Goal: Task Accomplishment & Management: Manage account settings

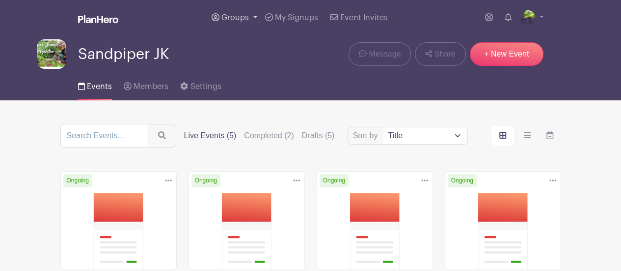
click at [232, 13] on link "Groups" at bounding box center [235, 17] width 54 height 35
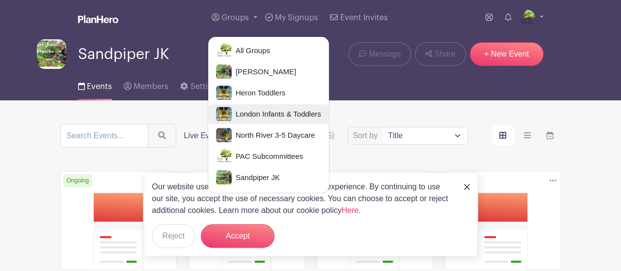
click at [253, 113] on span "London Infants & Toddlers" at bounding box center [276, 114] width 89 height 11
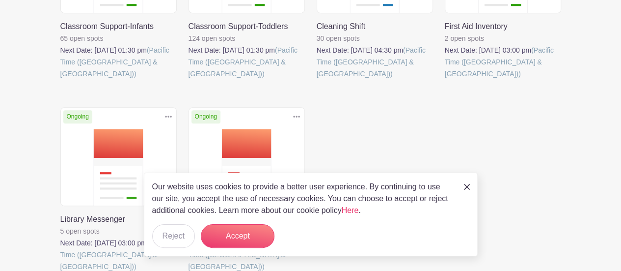
scroll to position [255, 0]
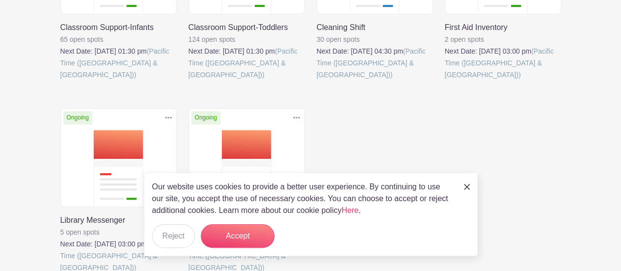
click at [468, 184] on img at bounding box center [467, 187] width 6 height 6
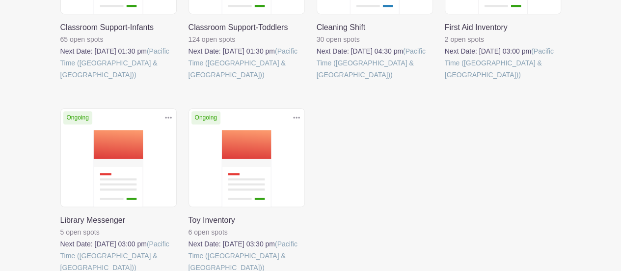
click at [60, 270] on link at bounding box center [60, 273] width 0 height 0
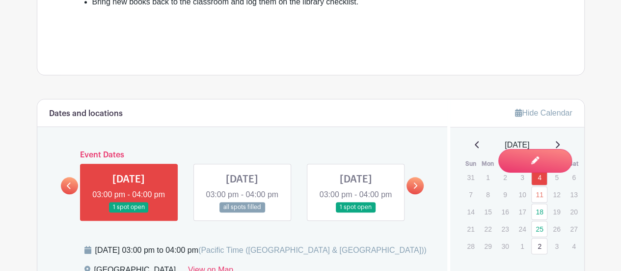
scroll to position [439, 0]
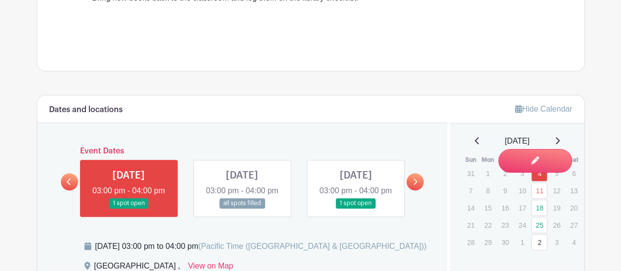
click at [419, 190] on link at bounding box center [415, 181] width 17 height 17
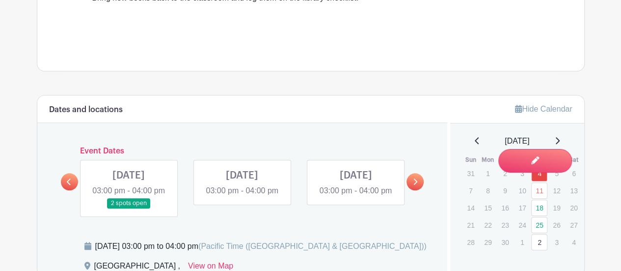
click at [242, 196] on link at bounding box center [242, 196] width 0 height 0
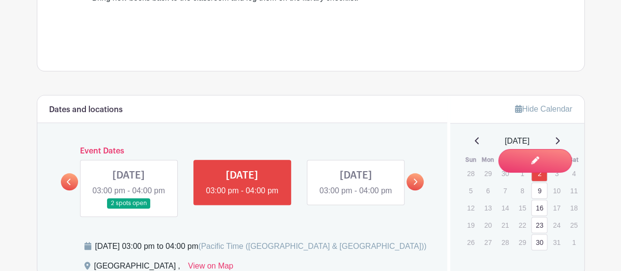
scroll to position [519, 0]
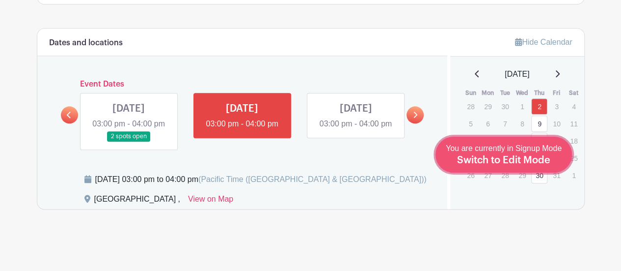
click at [542, 159] on span "Switch to Edit Mode" at bounding box center [503, 160] width 93 height 10
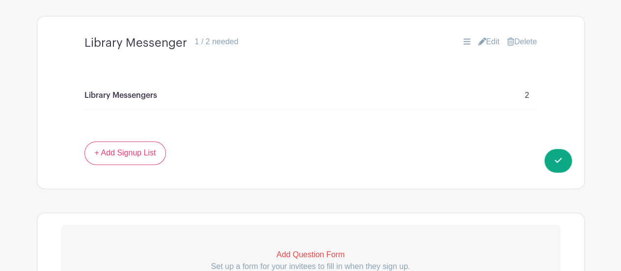
scroll to position [742, 0]
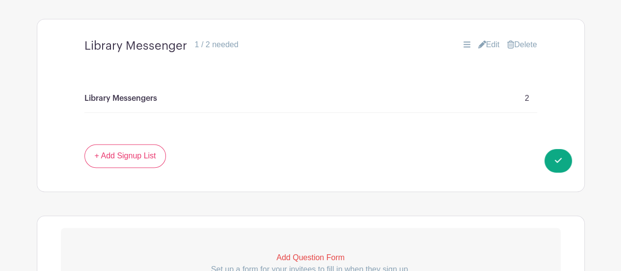
click at [485, 51] on link "Edit" at bounding box center [489, 45] width 22 height 12
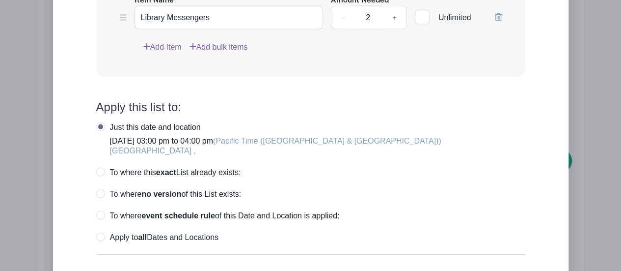
scroll to position [1000, 0]
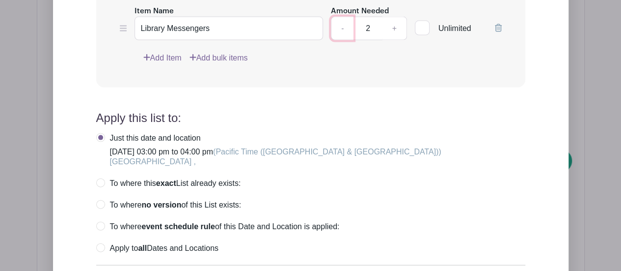
click at [343, 40] on link "-" at bounding box center [342, 29] width 23 height 24
type input "1"
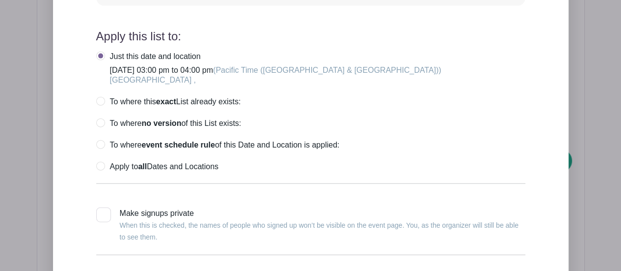
scroll to position [1082, 0]
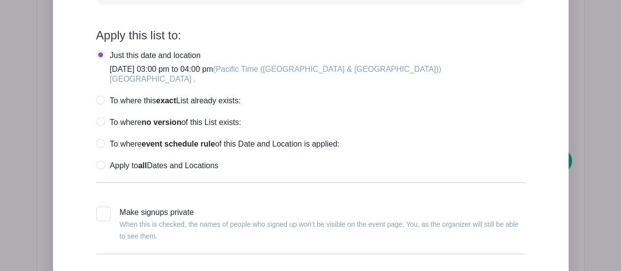
click at [97, 170] on label "Apply to all Dates and Locations" at bounding box center [157, 166] width 122 height 10
radio input "true"
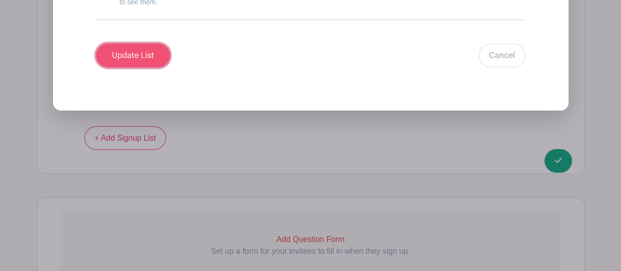
click at [134, 66] on input "Update List" at bounding box center [133, 56] width 74 height 24
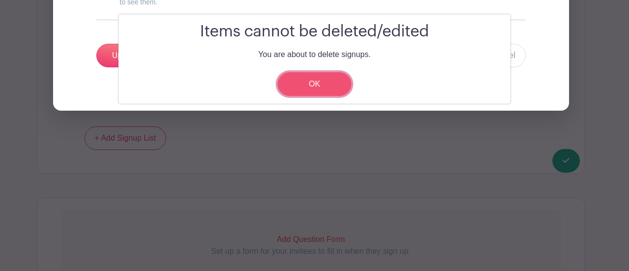
click at [314, 93] on link "OK" at bounding box center [314, 84] width 74 height 24
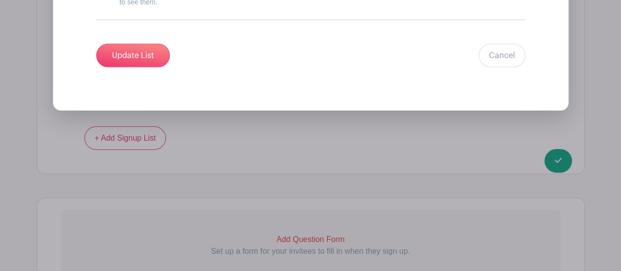
click at [414, 67] on div "Update List Cancel" at bounding box center [310, 56] width 429 height 24
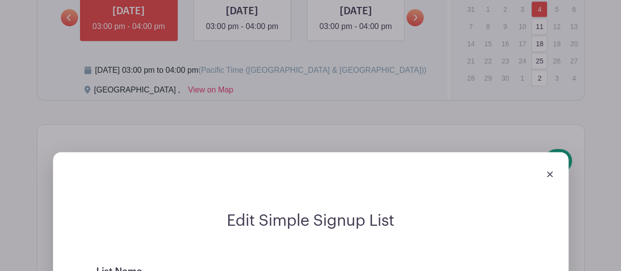
scroll to position [714, 0]
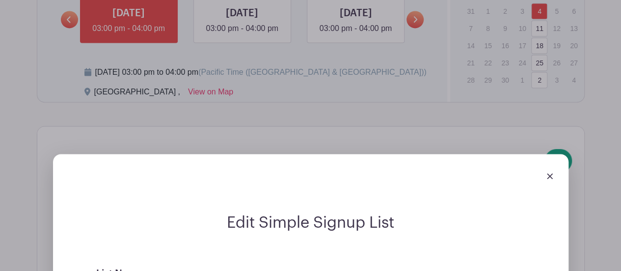
click at [549, 179] on img at bounding box center [550, 176] width 6 height 6
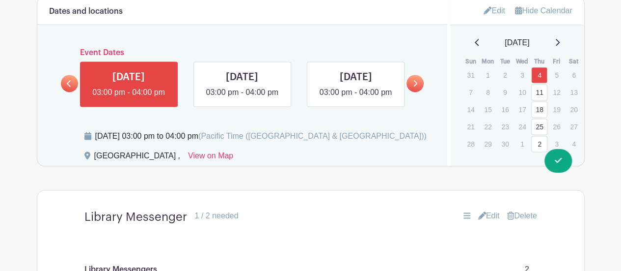
scroll to position [645, 0]
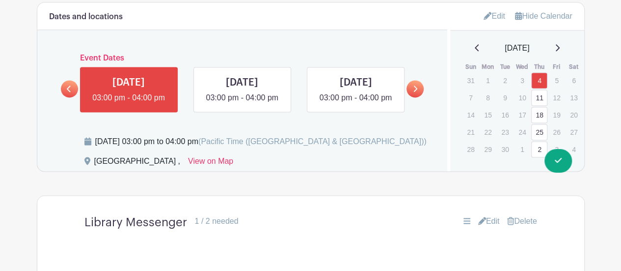
click at [64, 97] on link at bounding box center [69, 88] width 17 height 17
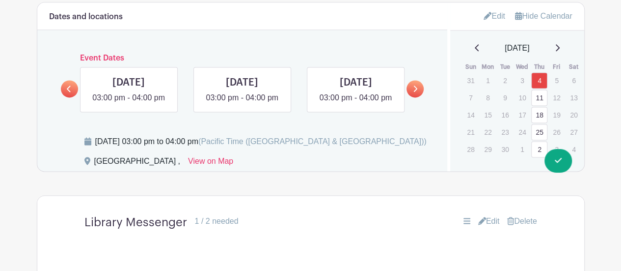
click at [71, 86] on link at bounding box center [69, 88] width 17 height 17
click at [64, 97] on link at bounding box center [69, 88] width 17 height 17
click at [64, 87] on link at bounding box center [69, 88] width 17 height 17
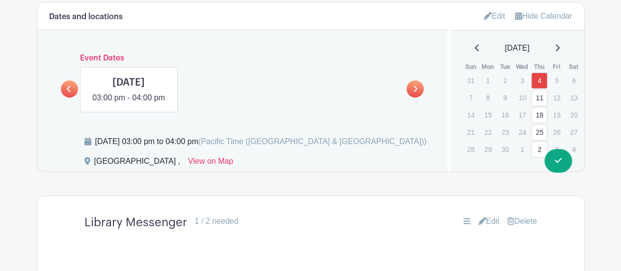
click at [74, 106] on div "Event Dates WED Jul 02, 2025 03:00 pm - 04:00 pm WED Jul 02, 2025 03:00 pm - 04…" at bounding box center [242, 83] width 363 height 58
click at [416, 97] on link at bounding box center [415, 88] width 17 height 17
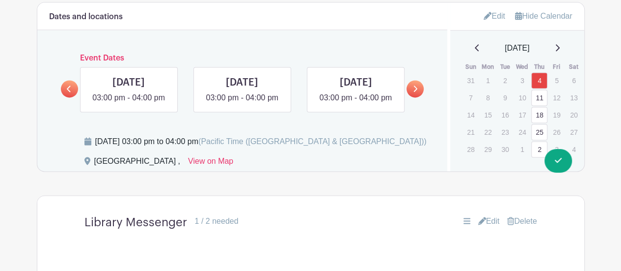
click at [417, 96] on link at bounding box center [415, 88] width 17 height 17
click at [415, 92] on icon at bounding box center [416, 88] width 4 height 6
click at [414, 92] on icon at bounding box center [416, 88] width 4 height 6
click at [413, 92] on icon at bounding box center [415, 88] width 4 height 7
click at [413, 97] on link at bounding box center [415, 88] width 17 height 17
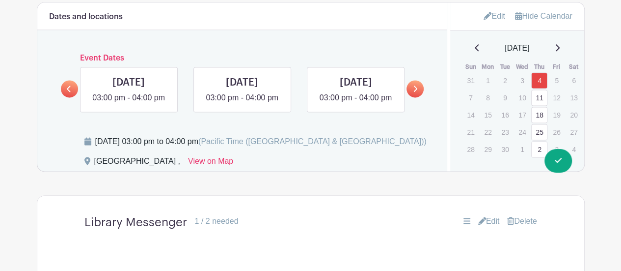
click at [416, 92] on icon at bounding box center [415, 88] width 4 height 7
click at [418, 96] on link at bounding box center [415, 88] width 17 height 17
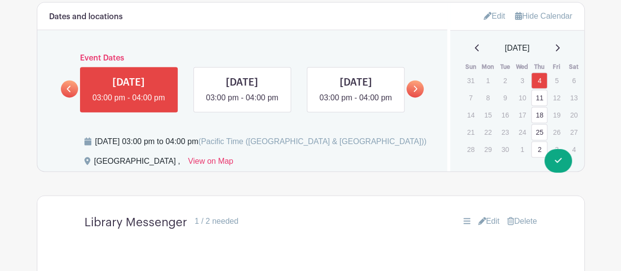
click at [417, 97] on link at bounding box center [415, 88] width 17 height 17
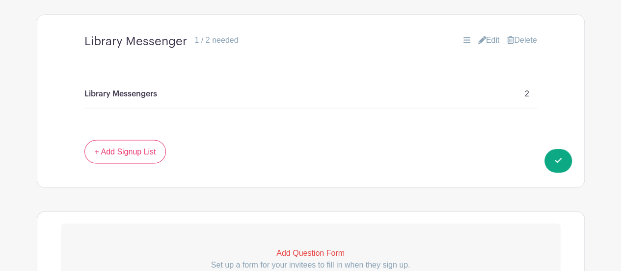
scroll to position [820, 0]
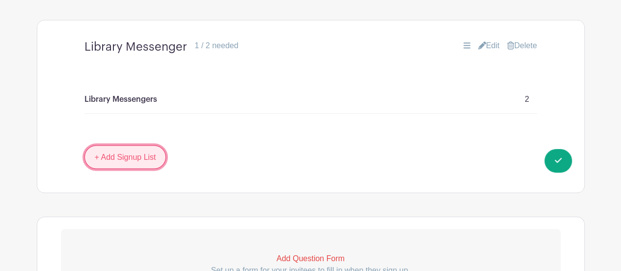
click at [140, 168] on link "+ Add Signup List" at bounding box center [125, 157] width 82 height 24
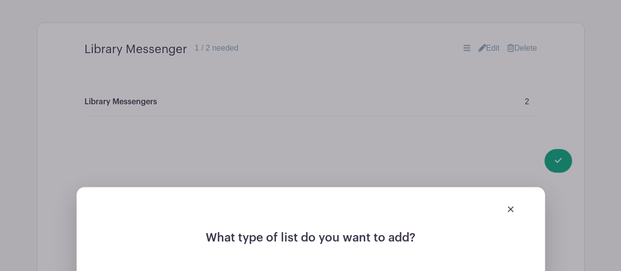
scroll to position [818, 0]
click at [512, 211] on img at bounding box center [511, 208] width 6 height 6
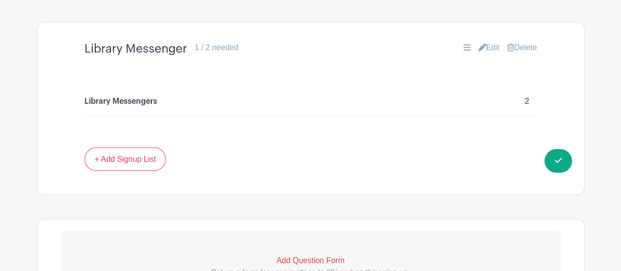
click at [528, 107] on p "2" at bounding box center [527, 101] width 4 height 12
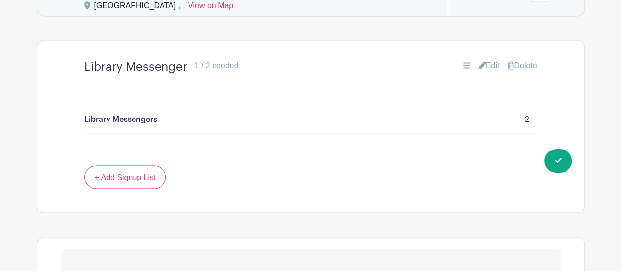
scroll to position [801, 0]
click at [480, 68] on icon at bounding box center [482, 64] width 8 height 8
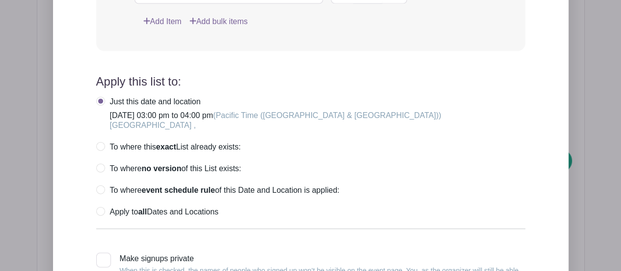
scroll to position [1135, 0]
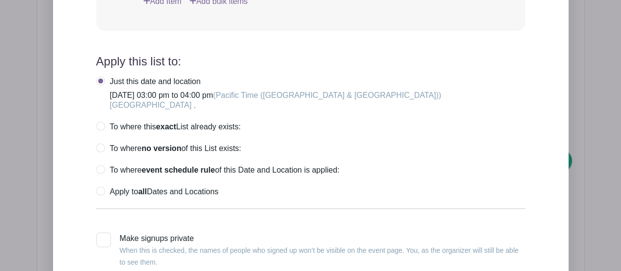
click at [96, 196] on label "Apply to all Dates and Locations" at bounding box center [157, 192] width 122 height 10
radio input "true"
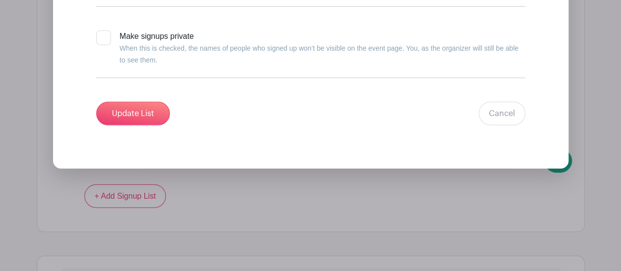
scroll to position [1338, 0]
click at [143, 124] on input "Update List" at bounding box center [133, 113] width 74 height 24
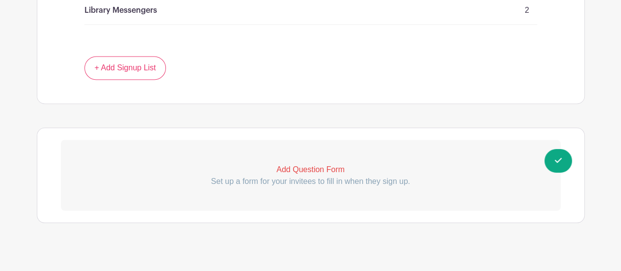
scroll to position [855, 0]
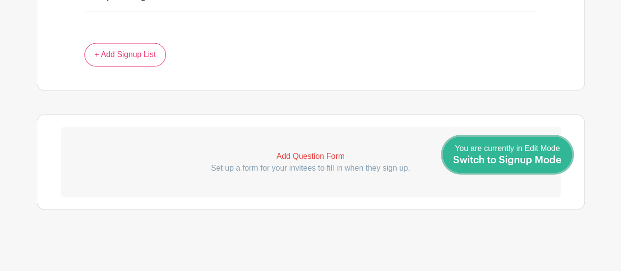
click at [561, 164] on span "Switch to Signup Mode" at bounding box center [507, 160] width 109 height 10
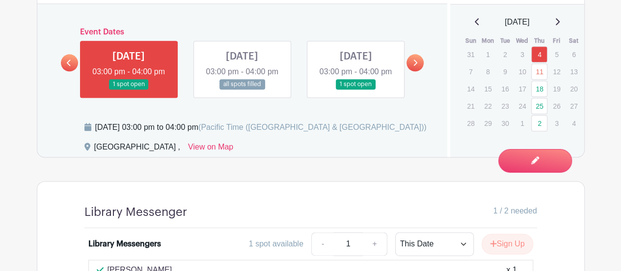
scroll to position [571, 0]
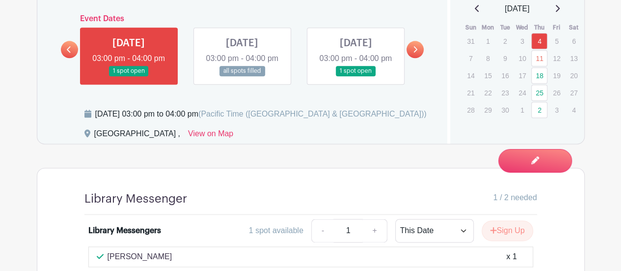
click at [242, 76] on link at bounding box center [242, 76] width 0 height 0
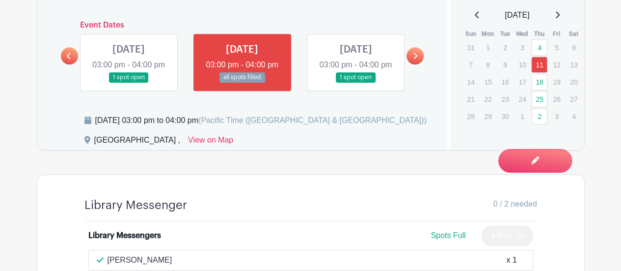
scroll to position [548, 0]
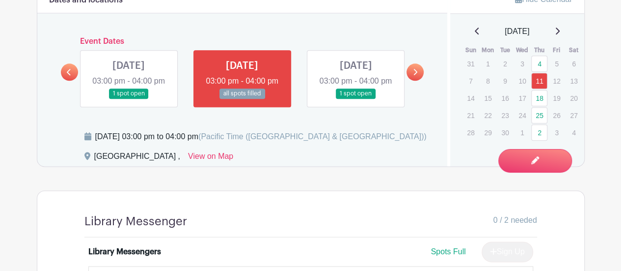
click at [421, 80] on link at bounding box center [415, 71] width 17 height 17
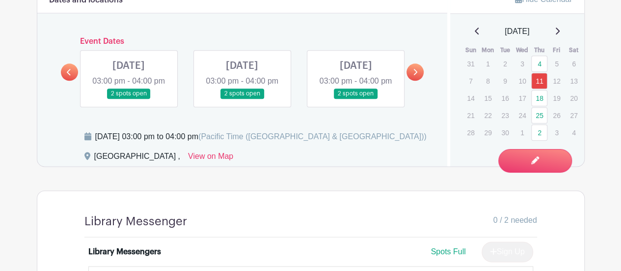
click at [420, 81] on link at bounding box center [415, 71] width 17 height 17
click at [421, 81] on link at bounding box center [415, 71] width 17 height 17
click at [324, 184] on turbo-frame "Dates and locations Event Dates WED Jul 02, 2025 03:00 pm - 04:00 pm 3 spots op…" at bounding box center [311, 160] width 548 height 350
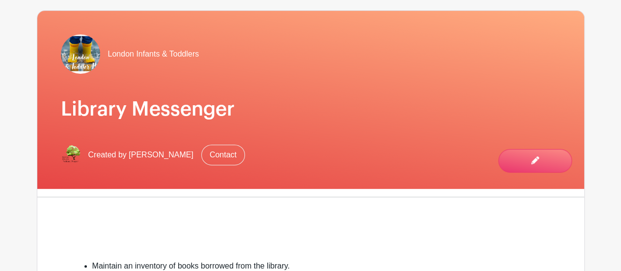
scroll to position [0, 0]
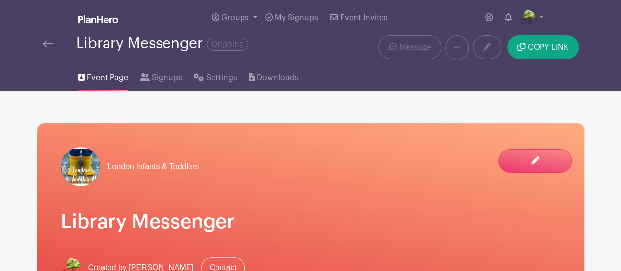
click at [48, 44] on img at bounding box center [48, 43] width 10 height 7
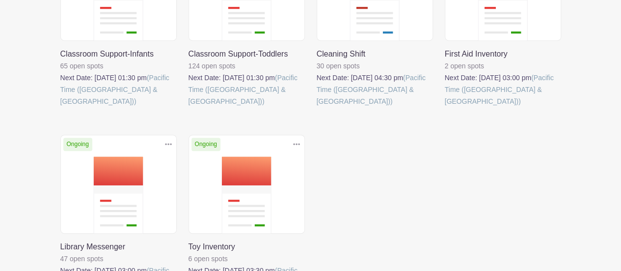
scroll to position [281, 0]
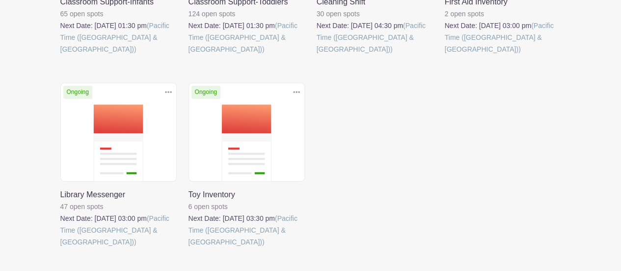
click at [189, 247] on link at bounding box center [189, 247] width 0 height 0
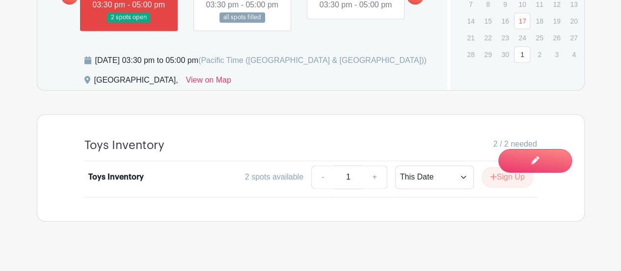
scroll to position [684, 0]
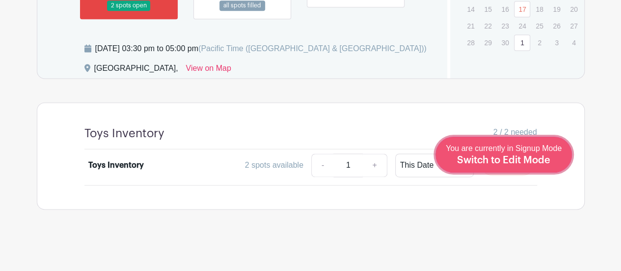
click at [525, 163] on span "Switch to Edit Mode" at bounding box center [503, 160] width 93 height 10
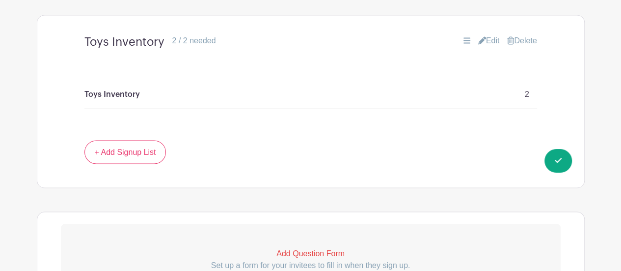
scroll to position [766, 0]
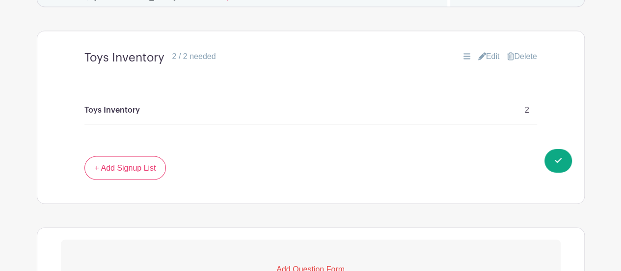
click at [478, 60] on icon at bounding box center [482, 56] width 8 height 8
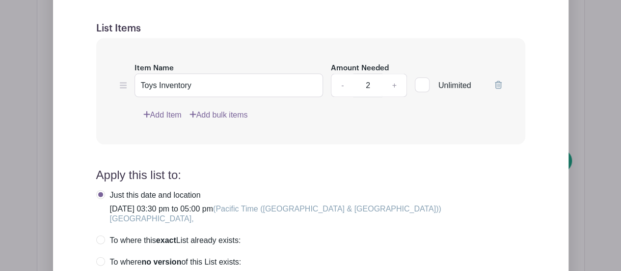
scroll to position [982, 0]
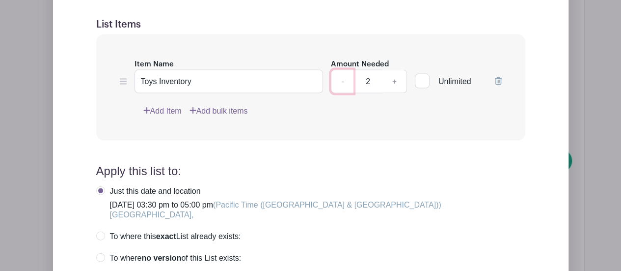
click at [339, 93] on link "-" at bounding box center [342, 82] width 23 height 24
type input "1"
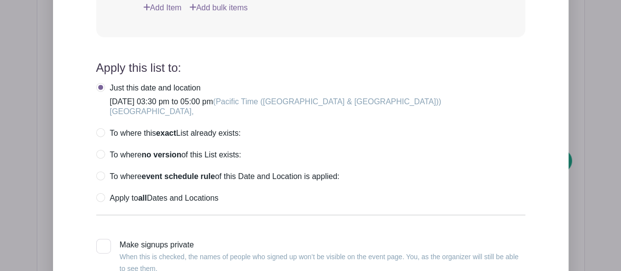
scroll to position [1090, 0]
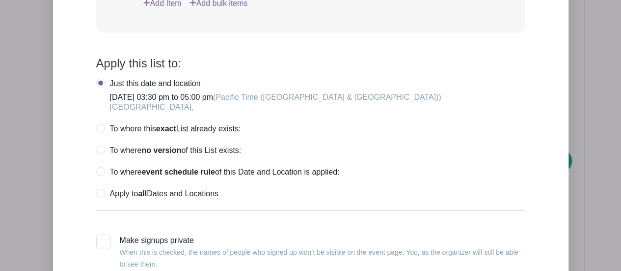
click at [109, 198] on label "Apply to all Dates and Locations" at bounding box center [157, 194] width 122 height 10
radio input "true"
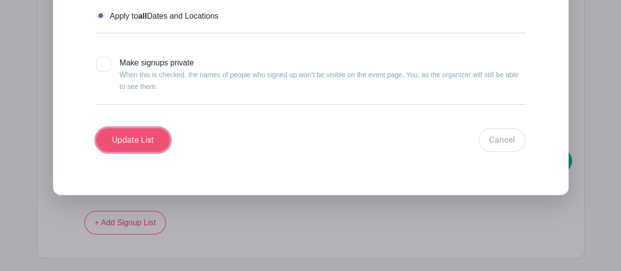
click at [157, 152] on input "Update List" at bounding box center [133, 140] width 74 height 24
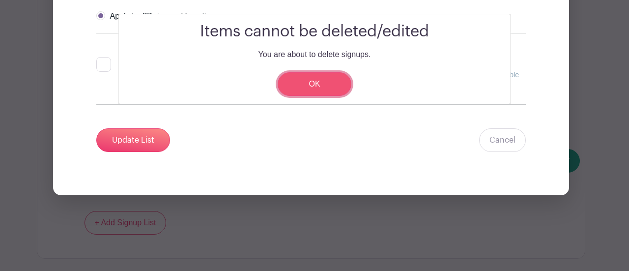
click at [322, 78] on link "OK" at bounding box center [314, 84] width 74 height 24
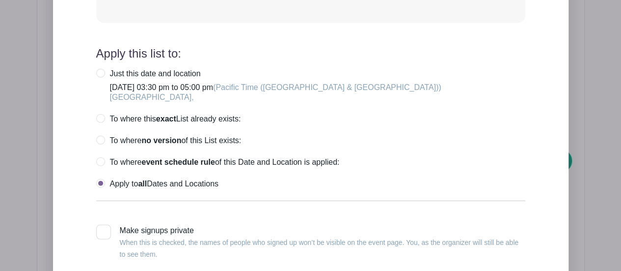
scroll to position [1177, 0]
click at [98, 167] on label "To where event schedule rule of this Date and Location is applied:" at bounding box center [218, 163] width 244 height 10
radio input "true"
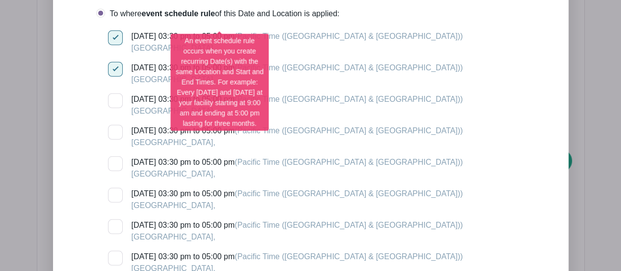
scroll to position [1328, 0]
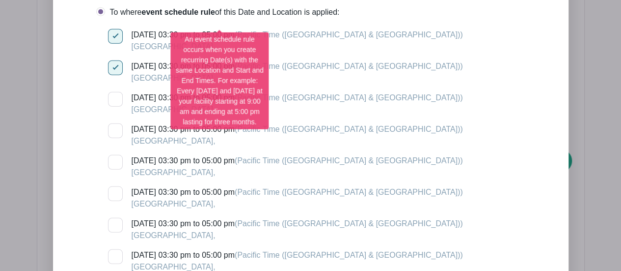
click at [115, 43] on div at bounding box center [115, 36] width 15 height 15
click at [114, 35] on input "Wednesday, September 03, 2025 at 03:30 pm to 05:00 pm (Pacific Time (US & Canad…" at bounding box center [111, 32] width 6 height 6
checkbox input "false"
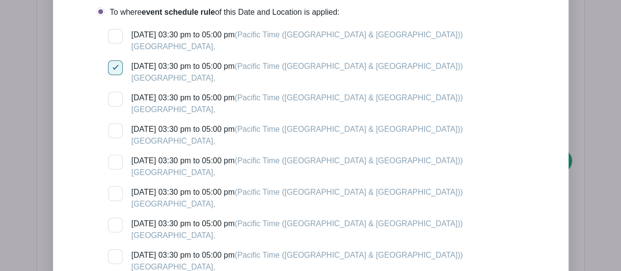
click at [115, 75] on div at bounding box center [115, 67] width 15 height 15
click at [114, 67] on input "Wednesday, September 17, 2025 at 03:30 pm to 05:00 pm (Pacific Time (US & Canad…" at bounding box center [111, 63] width 6 height 6
checkbox input "false"
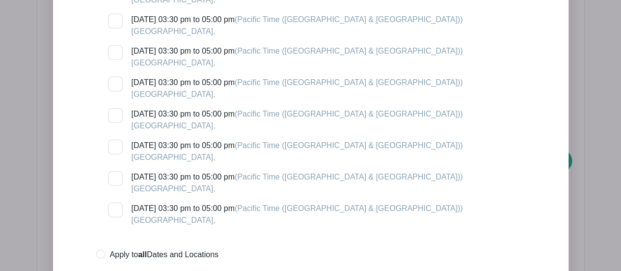
scroll to position [1381, 0]
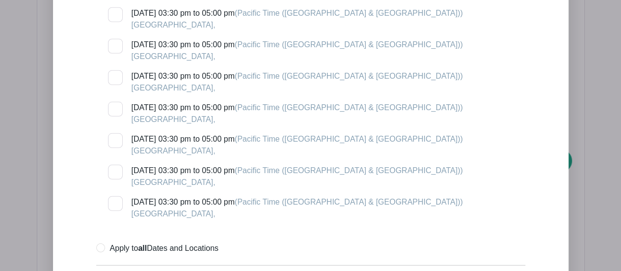
click at [116, 54] on div at bounding box center [115, 46] width 15 height 15
click at [114, 45] on input "Wednesday, October 01, 2025 at 03:30 pm to 05:00 pm (Pacific Time (US & Canada)…" at bounding box center [111, 42] width 6 height 6
checkbox input "true"
click at [117, 85] on div at bounding box center [115, 77] width 15 height 15
click at [114, 77] on input "Wednesday, October 15, 2025 at 03:30 pm to 05:00 pm (Pacific Time (US & Canada)…" at bounding box center [111, 73] width 6 height 6
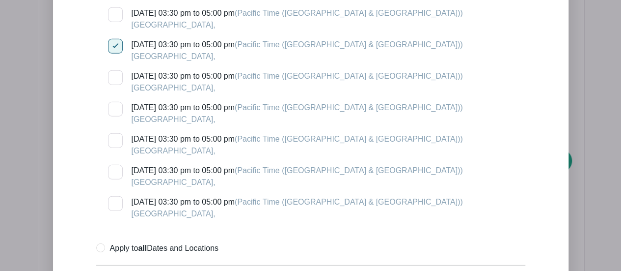
checkbox input "true"
click at [118, 125] on label "Wednesday, October 29, 2025 at 03:30 pm to 05:00 pm (Pacific Time (US & Canada)…" at bounding box center [285, 114] width 355 height 24
click at [114, 108] on input "Wednesday, October 29, 2025 at 03:30 pm to 05:00 pm (Pacific Time (US & Canada)…" at bounding box center [111, 105] width 6 height 6
checkbox input "true"
click at [117, 179] on div at bounding box center [115, 171] width 15 height 15
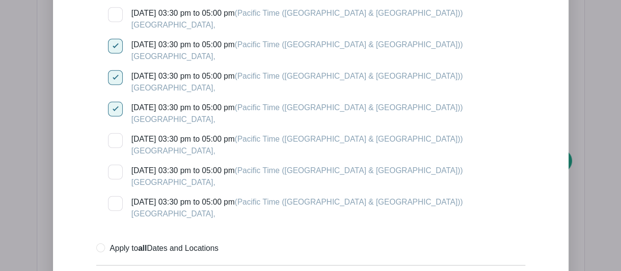
click at [114, 171] on input "Wednesday, November 26, 2025 at 03:30 pm to 05:00 pm (Pacific Time (US & Canada…" at bounding box center [111, 167] width 6 height 6
checkbox input "true"
click at [118, 22] on div at bounding box center [115, 14] width 15 height 15
click at [114, 14] on input "Wednesday, September 17, 2025 at 03:30 pm to 05:00 pm (Pacific Time (US & Canad…" at bounding box center [111, 10] width 6 height 6
checkbox input "true"
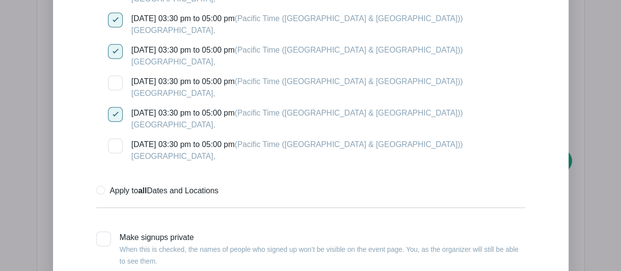
scroll to position [1447, 0]
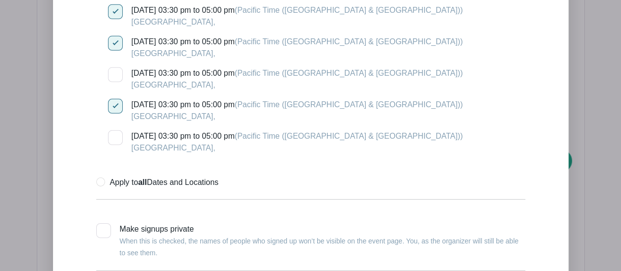
click at [118, 82] on div at bounding box center [115, 74] width 15 height 15
click at [114, 74] on input "Wednesday, November 12, 2025 at 03:30 pm to 05:00 pm (Pacific Time (US & Canada…" at bounding box center [111, 70] width 6 height 6
checkbox input "true"
click at [121, 154] on label "Wednesday, December 10, 2025 at 03:30 pm to 05:00 pm (Pacific Time (US & Canada…" at bounding box center [285, 142] width 355 height 24
click at [114, 137] on input "Wednesday, December 10, 2025 at 03:30 pm to 05:00 pm (Pacific Time (US & Canada…" at bounding box center [111, 133] width 6 height 6
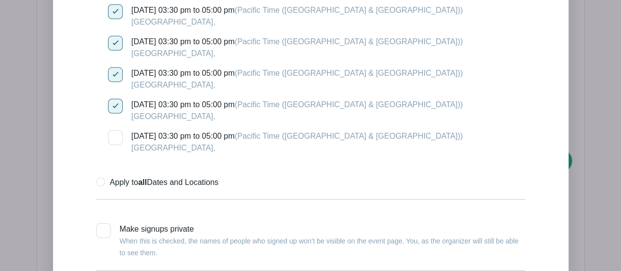
checkbox input "true"
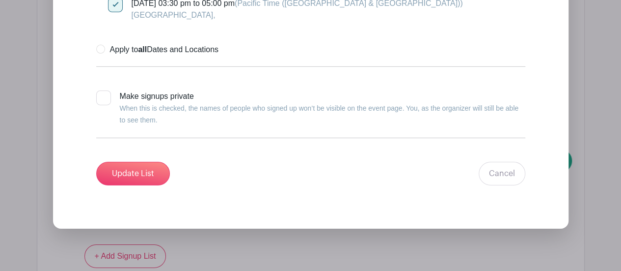
scroll to position [1580, 0]
click at [166, 182] on input "Update List" at bounding box center [133, 173] width 74 height 24
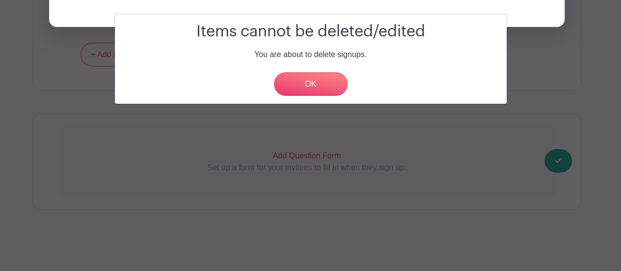
scroll to position [1524, 0]
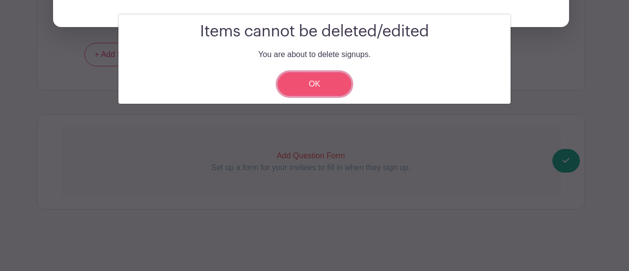
click at [336, 86] on link "OK" at bounding box center [314, 84] width 74 height 24
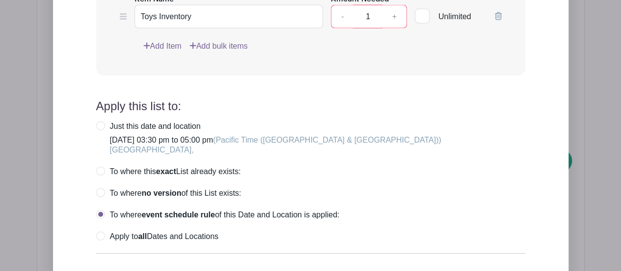
scroll to position [1092, 0]
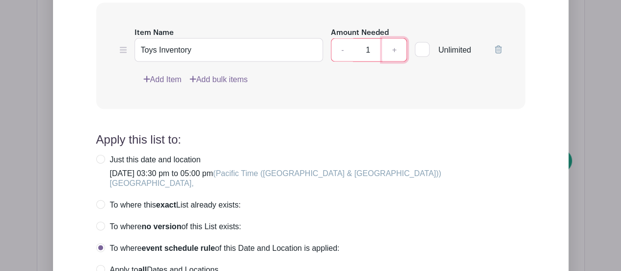
click at [406, 58] on link "+" at bounding box center [394, 50] width 25 height 24
type input "2"
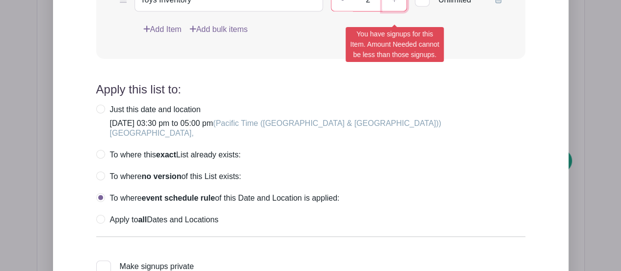
scroll to position [1142, 0]
click at [106, 224] on label "Apply to all Dates and Locations" at bounding box center [157, 220] width 122 height 10
radio input "true"
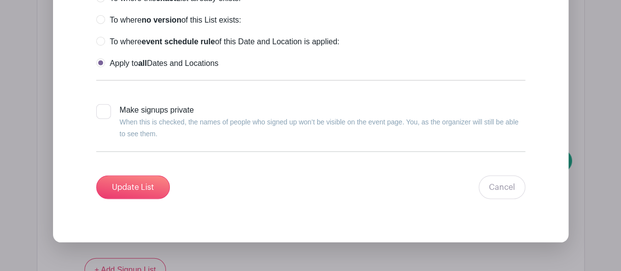
scroll to position [1299, 0]
click at [152, 189] on input "Update List" at bounding box center [133, 187] width 74 height 24
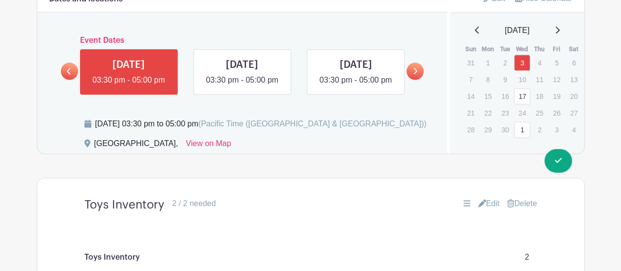
scroll to position [619, 0]
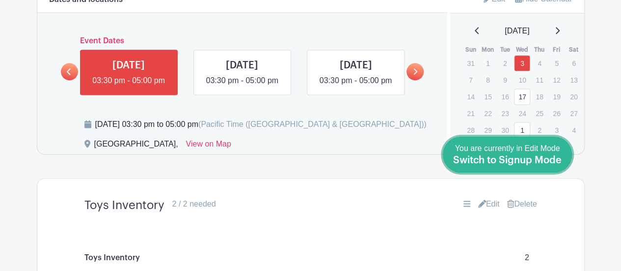
click at [561, 158] on span "Switch to Signup Mode" at bounding box center [507, 160] width 109 height 10
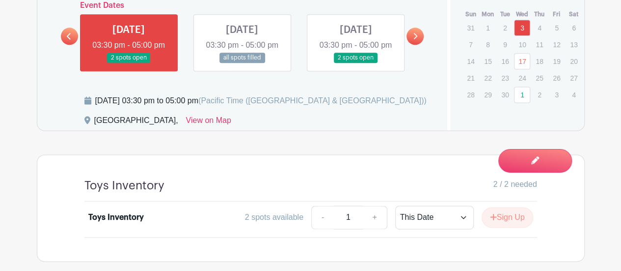
scroll to position [620, 0]
click at [525, 89] on link "1" at bounding box center [522, 94] width 16 height 16
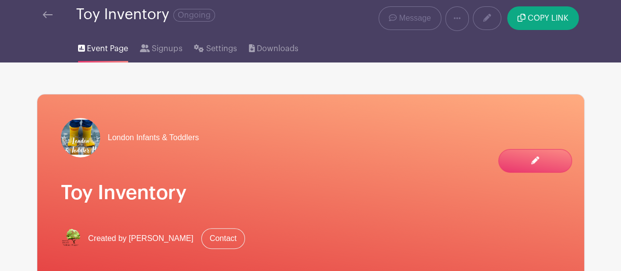
scroll to position [26, 0]
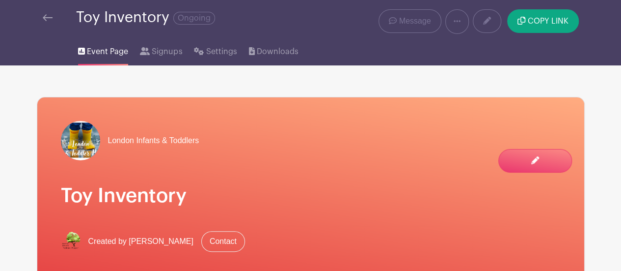
click at [48, 13] on link at bounding box center [48, 18] width 10 height 12
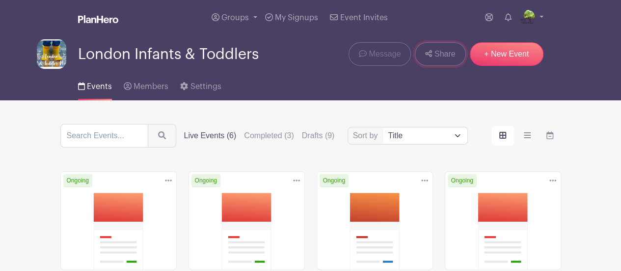
click at [433, 57] on link "Share" at bounding box center [440, 54] width 51 height 24
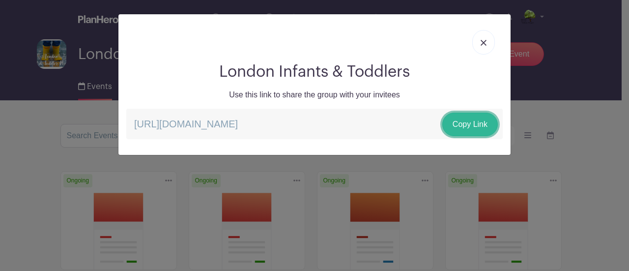
click at [474, 126] on link "Copy Link" at bounding box center [469, 124] width 55 height 24
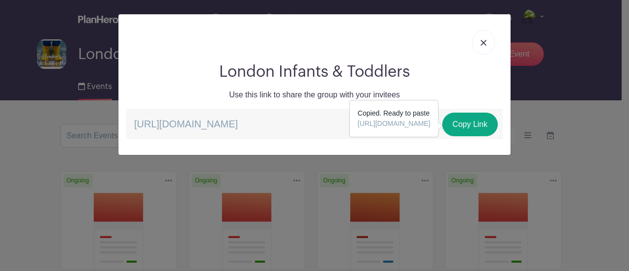
click at [482, 45] on img at bounding box center [483, 43] width 6 height 6
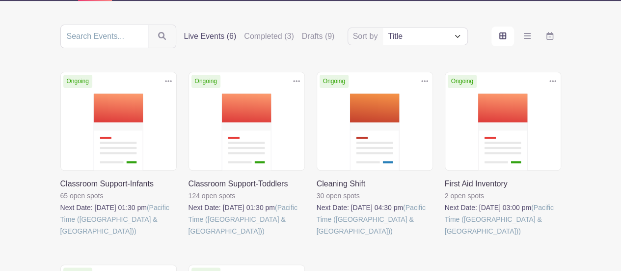
scroll to position [101, 0]
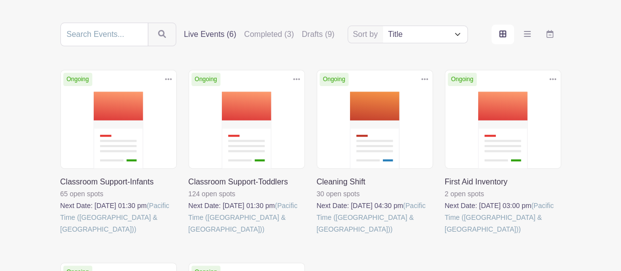
click at [60, 235] on link at bounding box center [60, 235] width 0 height 0
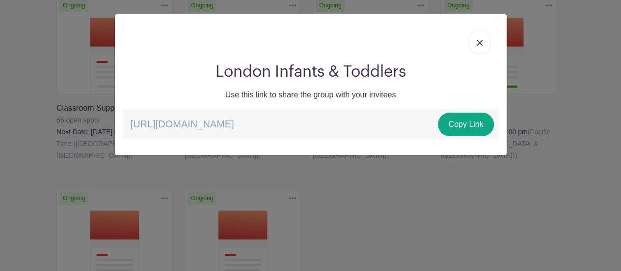
scroll to position [101, 0]
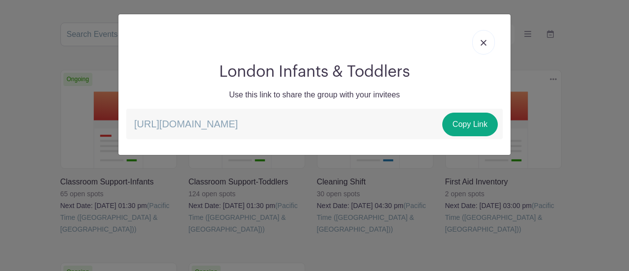
click at [483, 46] on link at bounding box center [483, 42] width 23 height 25
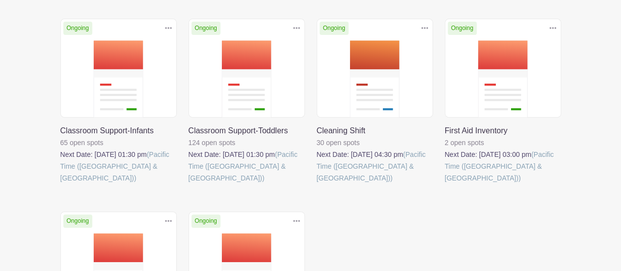
click at [60, 184] on link at bounding box center [60, 184] width 0 height 0
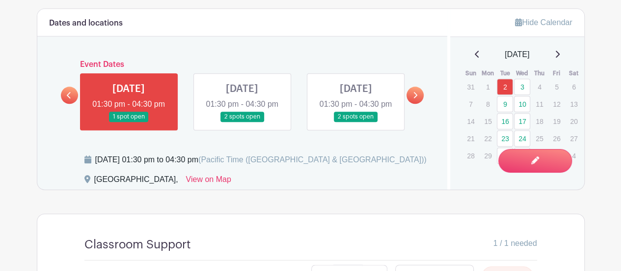
scroll to position [515, 0]
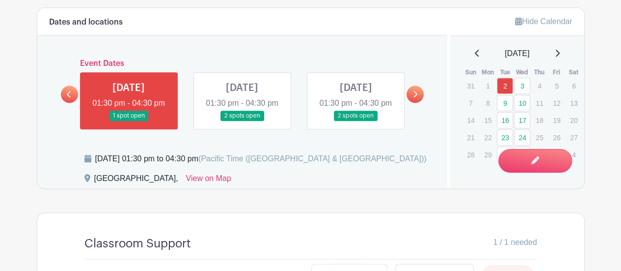
click at [416, 103] on link at bounding box center [415, 93] width 17 height 17
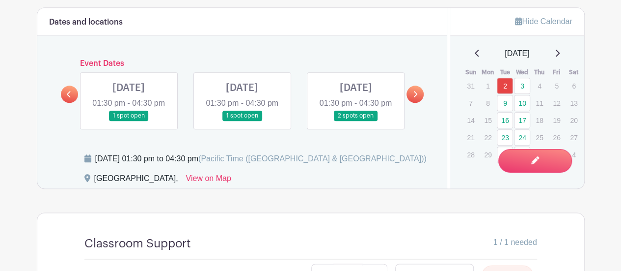
click at [416, 97] on icon at bounding box center [415, 93] width 4 height 7
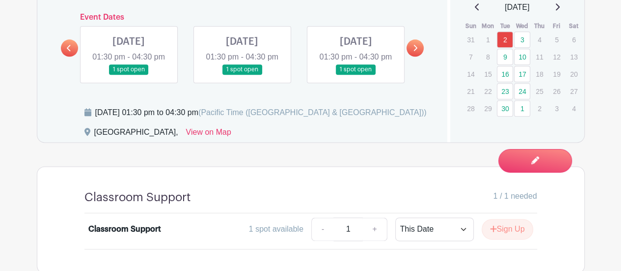
scroll to position [557, 0]
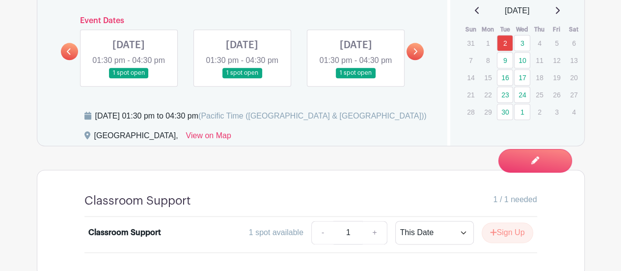
click at [356, 78] on link at bounding box center [356, 78] width 0 height 0
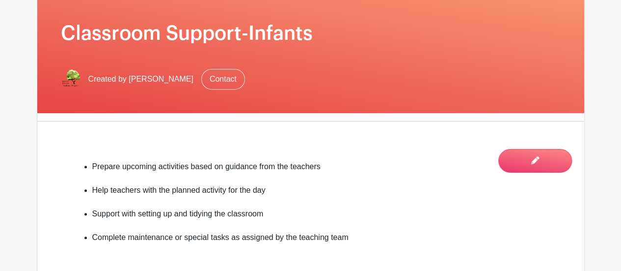
scroll to position [188, 0]
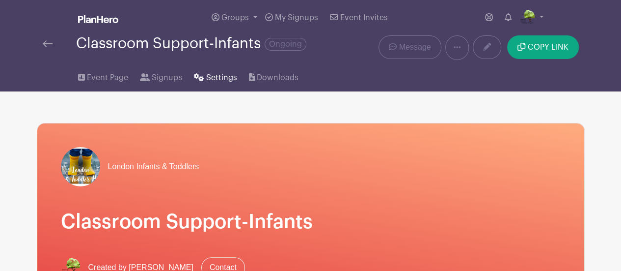
click at [212, 75] on span "Settings" at bounding box center [221, 78] width 31 height 12
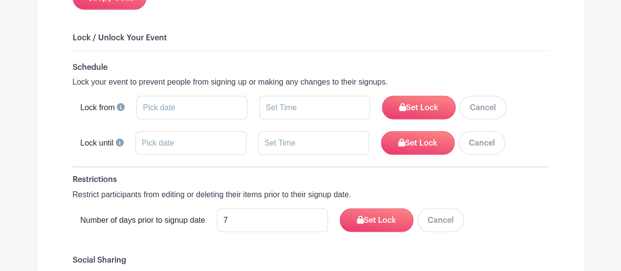
scroll to position [1254, 0]
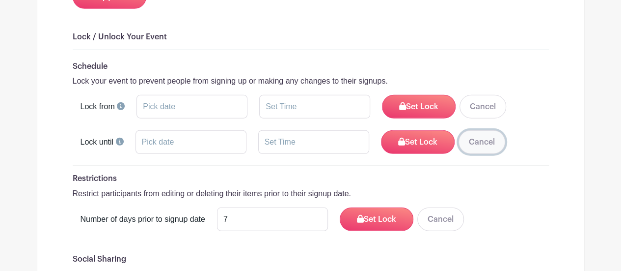
click at [474, 130] on button "Cancel" at bounding box center [482, 142] width 47 height 24
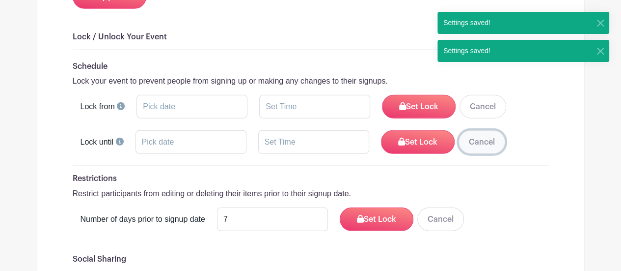
click at [474, 130] on button "Cancel" at bounding box center [482, 142] width 47 height 24
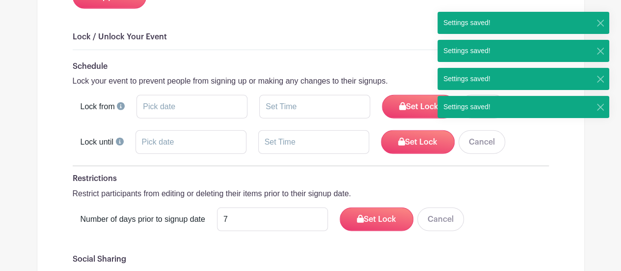
click at [479, 179] on div "Restrictions Restrict participants from editing or deleting their items prior t…" at bounding box center [311, 202] width 476 height 56
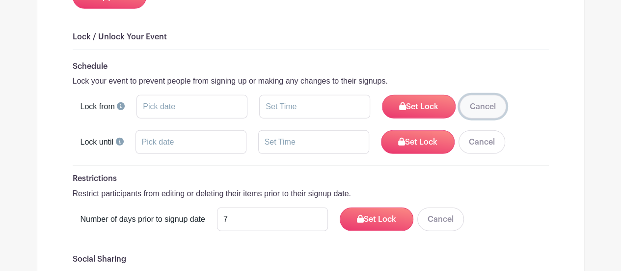
click at [466, 95] on button "Cancel" at bounding box center [483, 107] width 47 height 24
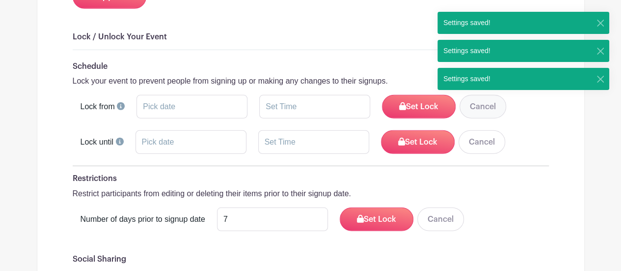
click at [466, 79] on div "Settings saved!" at bounding box center [467, 79] width 59 height 22
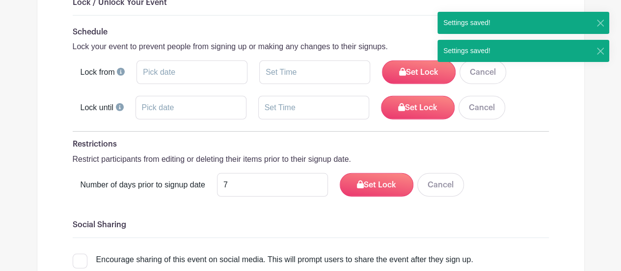
scroll to position [1357, 0]
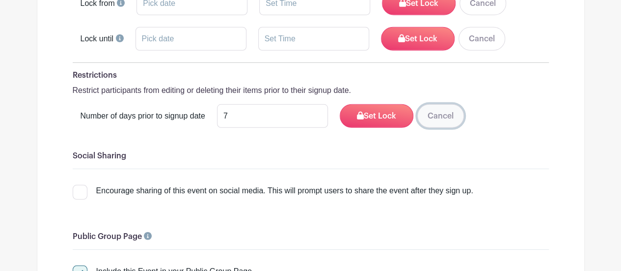
click at [437, 104] on button "Cancel" at bounding box center [440, 116] width 47 height 24
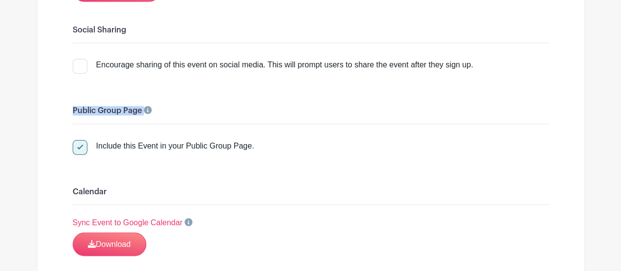
click at [437, 106] on h6 "Public Group Page" at bounding box center [311, 110] width 476 height 9
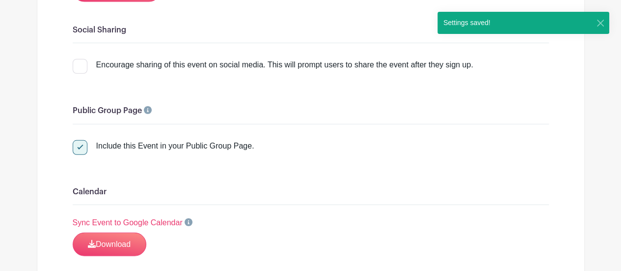
click at [475, 187] on h6 "Calendar" at bounding box center [311, 191] width 476 height 9
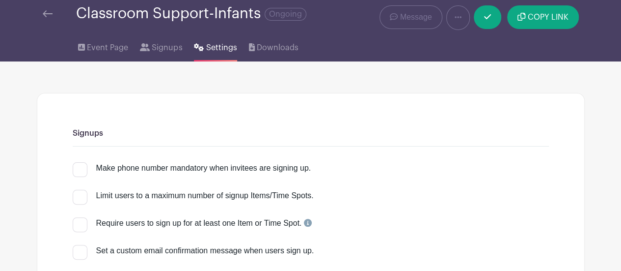
scroll to position [0, 0]
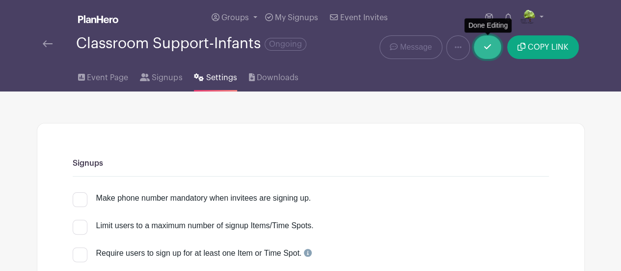
click at [485, 53] on link at bounding box center [487, 47] width 27 height 24
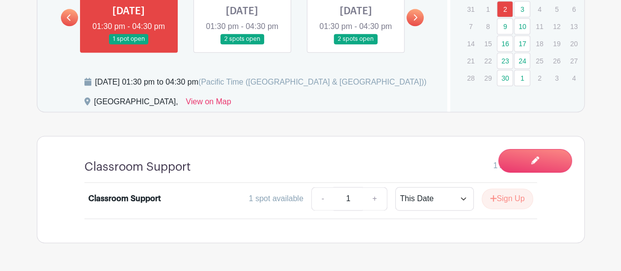
scroll to position [588, 0]
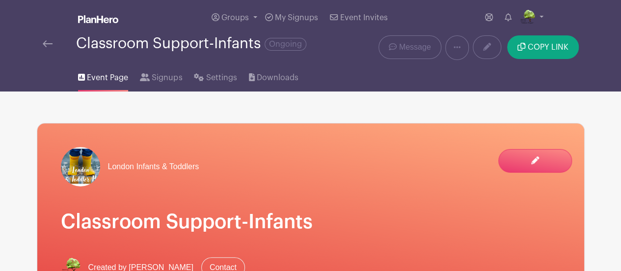
click at [47, 45] on img at bounding box center [48, 43] width 10 height 7
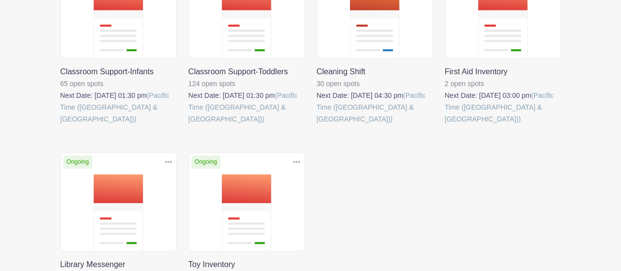
scroll to position [222, 0]
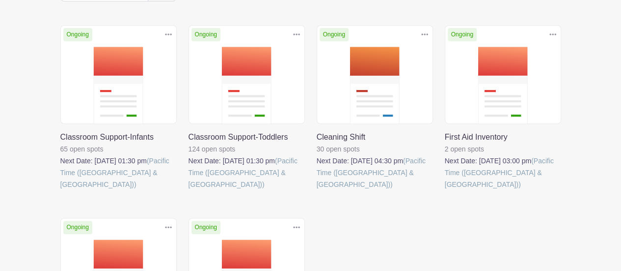
scroll to position [143, 0]
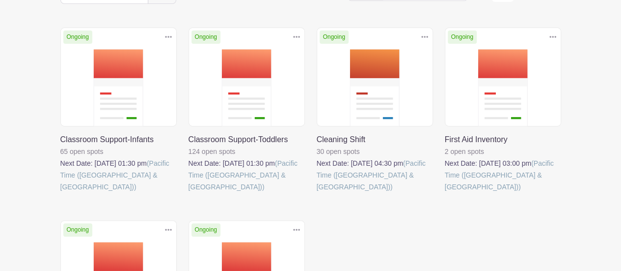
click at [189, 192] on link at bounding box center [189, 192] width 0 height 0
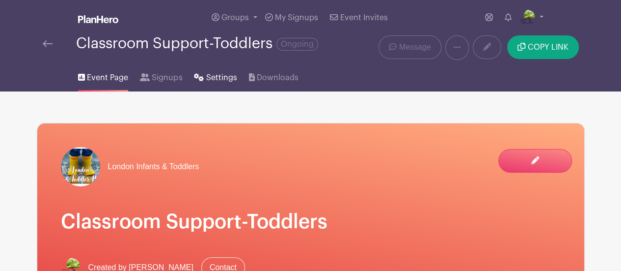
click at [200, 80] on icon at bounding box center [199, 77] width 10 height 8
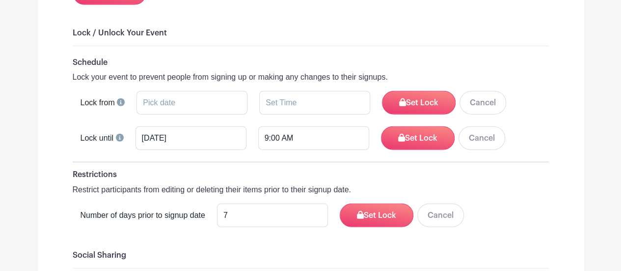
scroll to position [1257, 0]
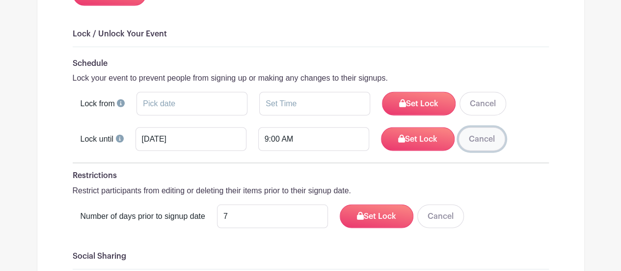
click at [483, 127] on button "Cancel" at bounding box center [482, 139] width 47 height 24
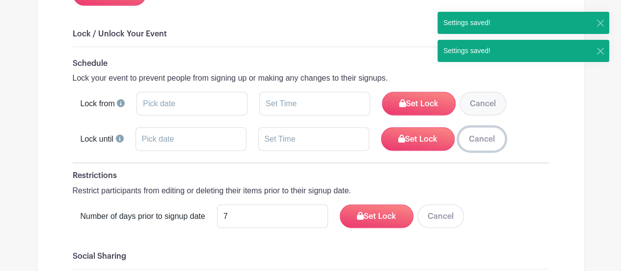
drag, startPoint x: 483, startPoint y: 115, endPoint x: 482, endPoint y: 87, distance: 28.5
click at [482, 87] on form "Schedule Lock your event to prevent people from signing up or making any change…" at bounding box center [311, 143] width 476 height 168
click at [482, 92] on button "Cancel" at bounding box center [483, 104] width 47 height 24
click at [482, 87] on div "Settings saved!" at bounding box center [467, 79] width 59 height 22
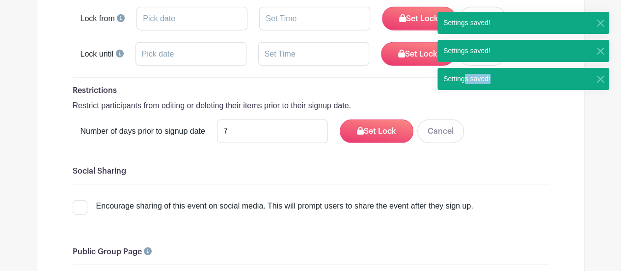
scroll to position [1342, 0]
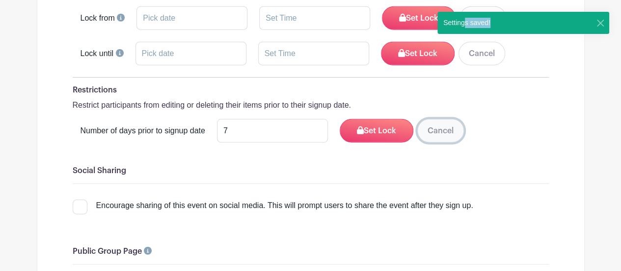
click at [442, 119] on button "Cancel" at bounding box center [440, 131] width 47 height 24
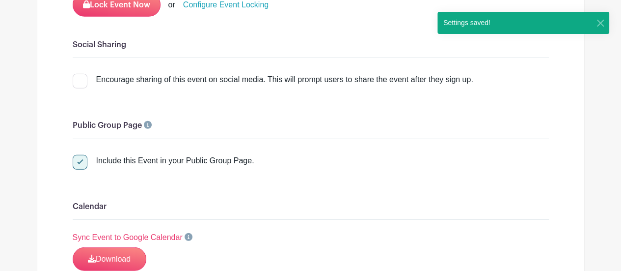
click at [442, 138] on hr at bounding box center [311, 138] width 476 height 0
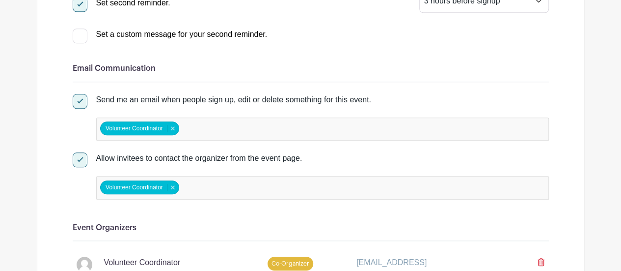
scroll to position [0, 0]
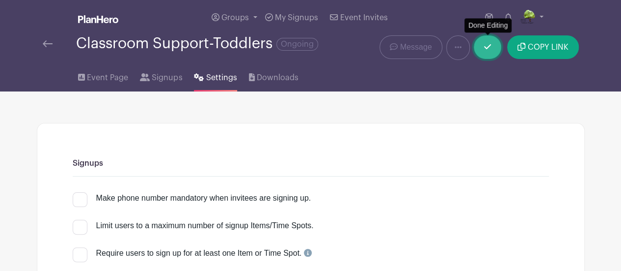
click at [491, 41] on link at bounding box center [487, 47] width 27 height 24
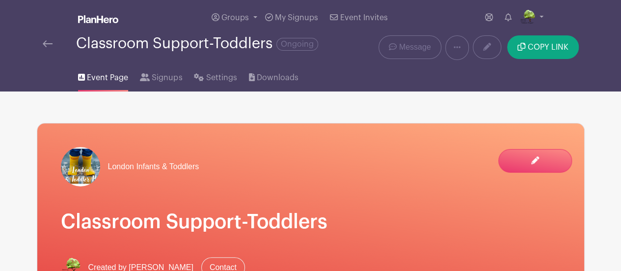
click at [44, 42] on img at bounding box center [48, 43] width 10 height 7
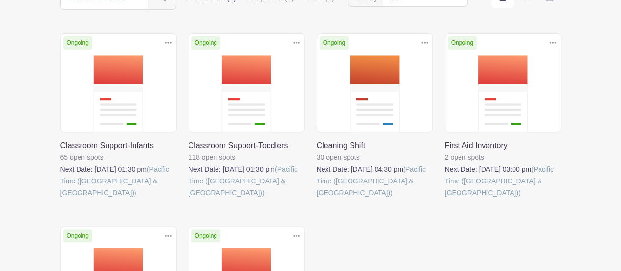
scroll to position [145, 0]
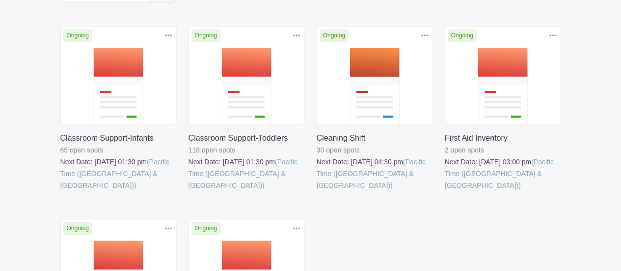
click at [317, 191] on link at bounding box center [317, 191] width 0 height 0
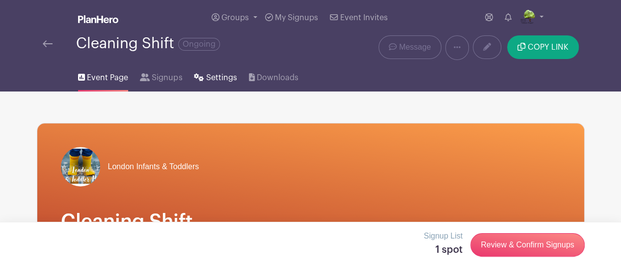
click at [225, 72] on span "Settings" at bounding box center [221, 78] width 31 height 12
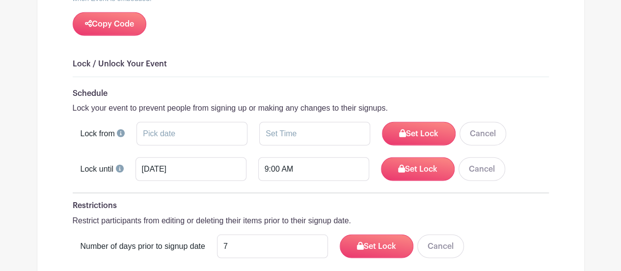
scroll to position [1228, 0]
click at [483, 157] on button "Cancel" at bounding box center [482, 169] width 47 height 24
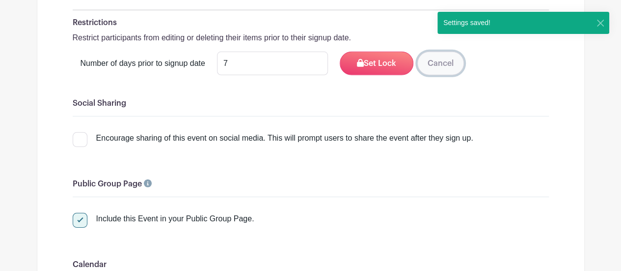
click at [449, 52] on button "Cancel" at bounding box center [440, 64] width 47 height 24
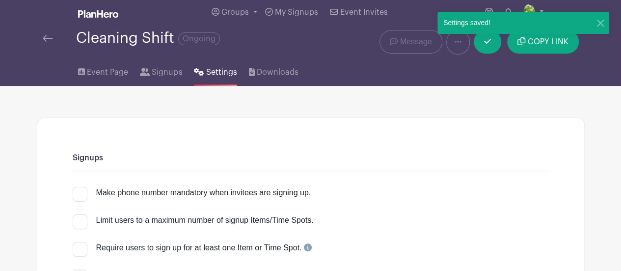
scroll to position [0, 0]
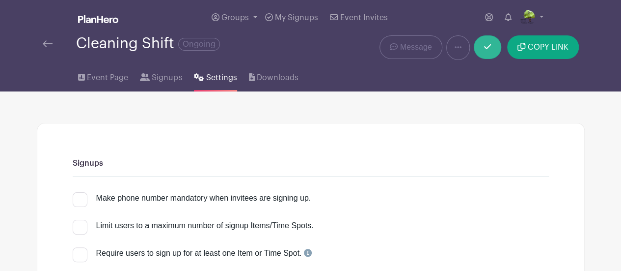
click at [490, 47] on icon at bounding box center [487, 47] width 7 height 8
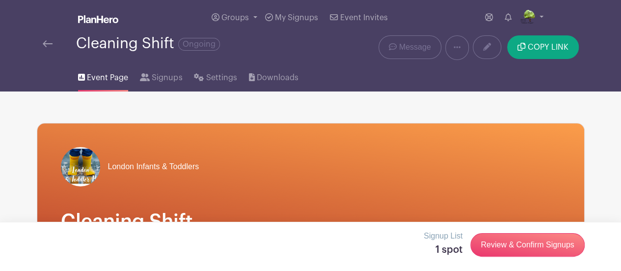
click at [45, 47] on img at bounding box center [48, 43] width 10 height 7
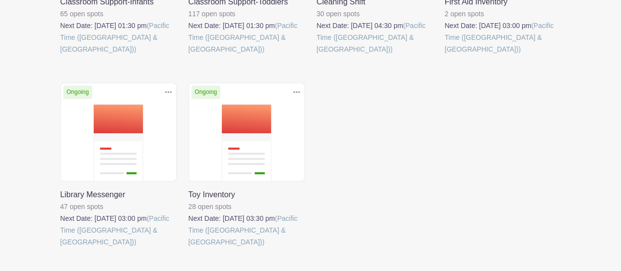
scroll to position [282, 0]
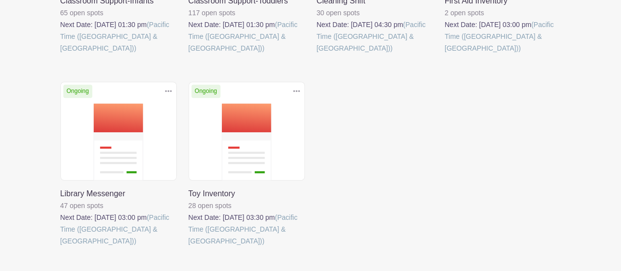
click at [60, 246] on link at bounding box center [60, 246] width 0 height 0
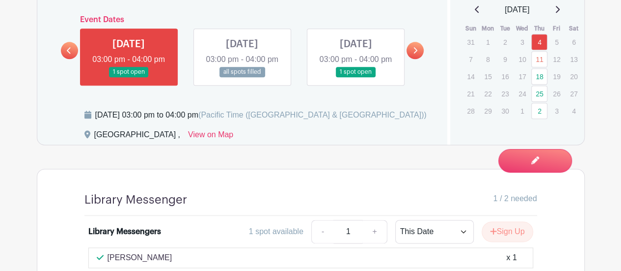
scroll to position [572, 0]
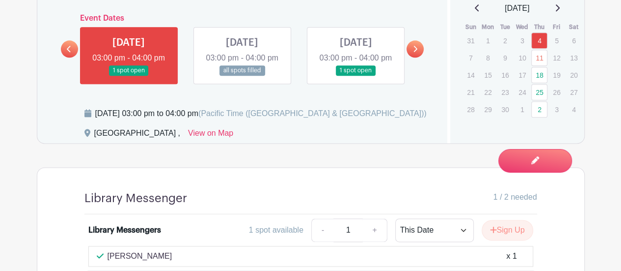
click at [413, 53] on icon at bounding box center [415, 48] width 4 height 7
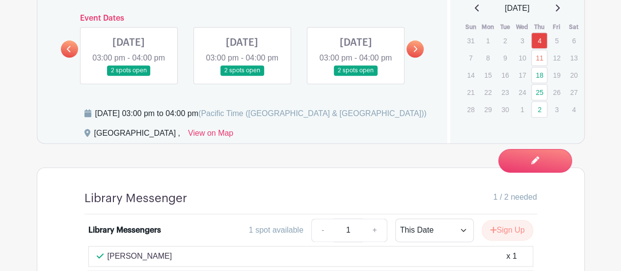
click at [356, 76] on link at bounding box center [356, 76] width 0 height 0
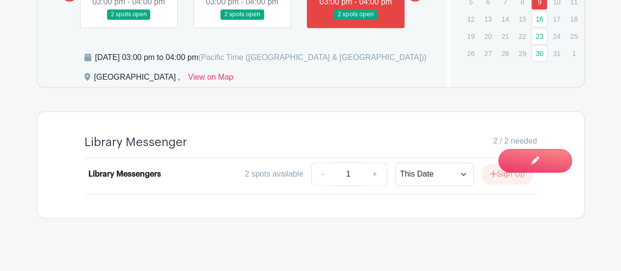
scroll to position [648, 0]
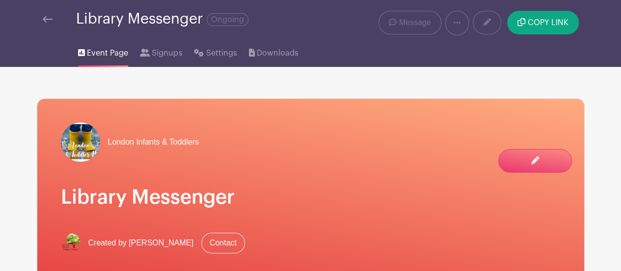
scroll to position [24, 0]
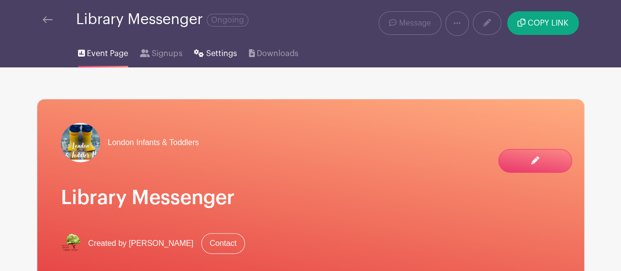
click at [217, 56] on span "Settings" at bounding box center [221, 54] width 31 height 12
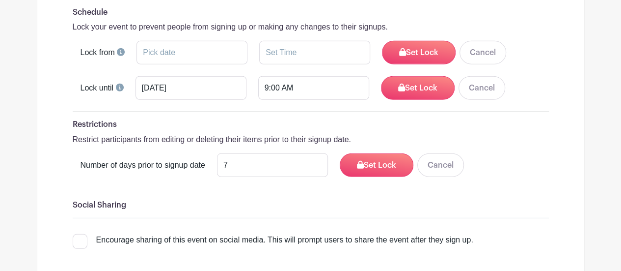
scroll to position [1320, 0]
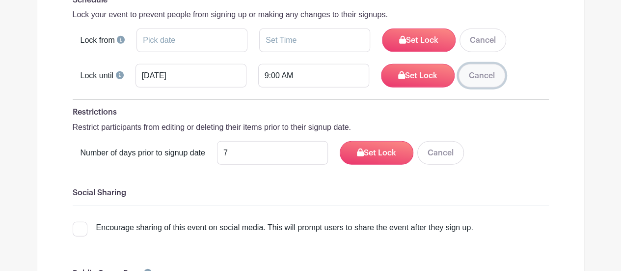
click at [470, 64] on button "Cancel" at bounding box center [482, 76] width 47 height 24
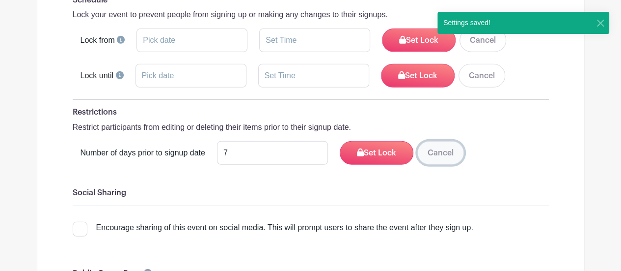
click at [440, 141] on button "Cancel" at bounding box center [440, 153] width 47 height 24
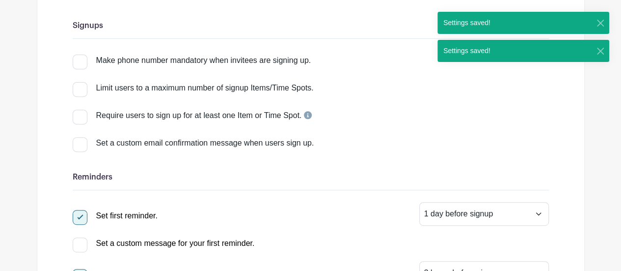
scroll to position [0, 0]
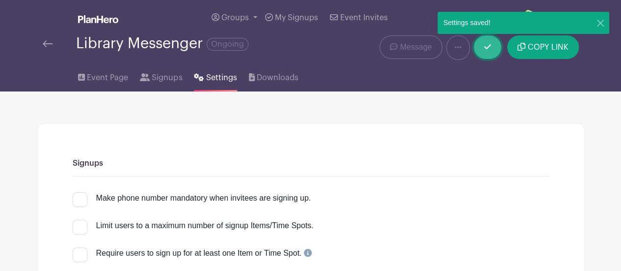
click at [486, 54] on link at bounding box center [487, 47] width 27 height 24
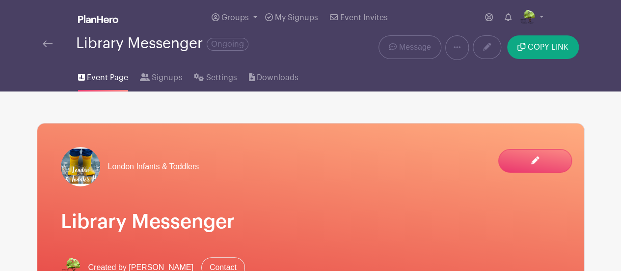
click at [44, 41] on img at bounding box center [48, 43] width 10 height 7
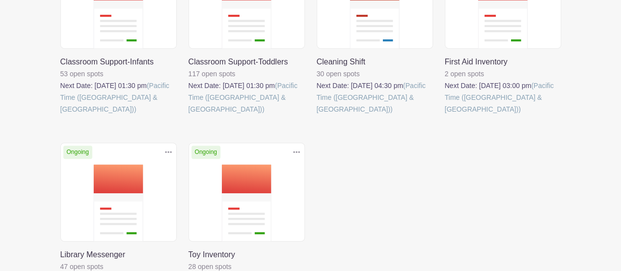
scroll to position [214, 0]
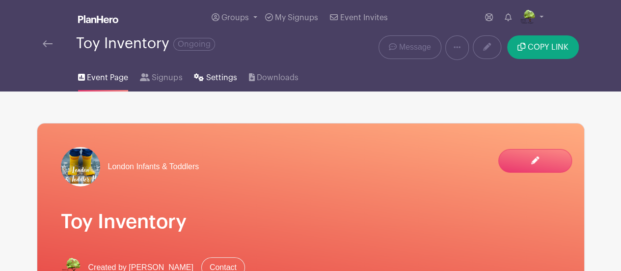
click at [214, 82] on span "Settings" at bounding box center [221, 78] width 31 height 12
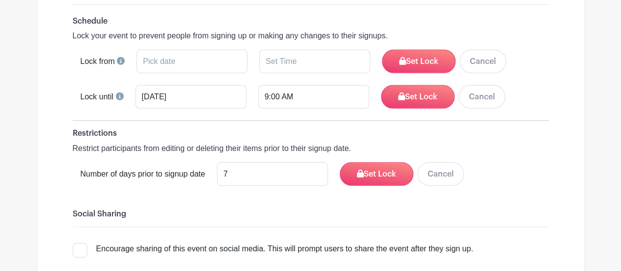
scroll to position [1298, 0]
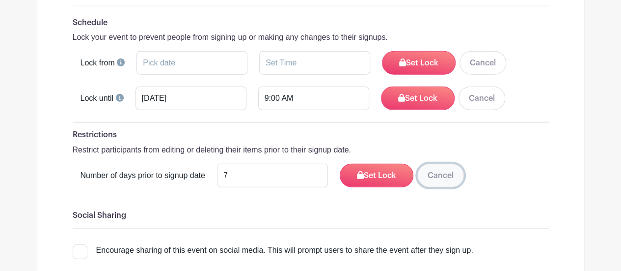
click at [433, 164] on button "Cancel" at bounding box center [440, 176] width 47 height 24
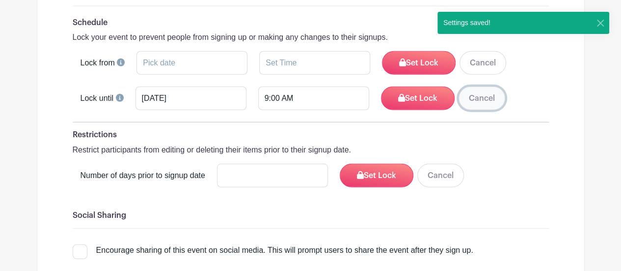
click at [477, 86] on button "Cancel" at bounding box center [482, 98] width 47 height 24
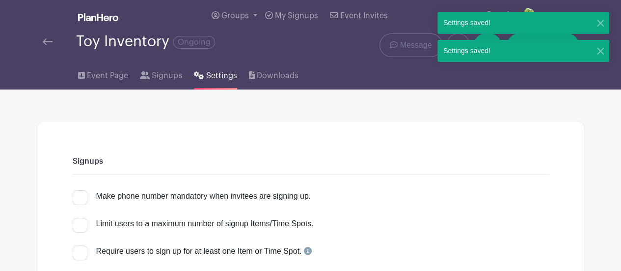
scroll to position [0, 0]
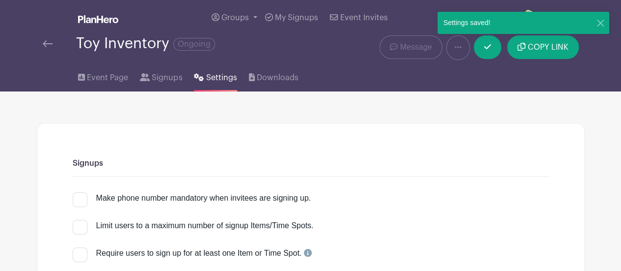
click at [548, 224] on div "Limit users to a maximum number of signup Items/Time Spots. - 0 + Per Event Per…" at bounding box center [311, 229] width 476 height 27
click at [490, 43] on icon at bounding box center [487, 47] width 7 height 8
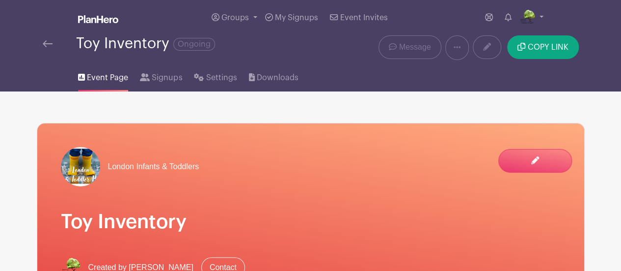
click at [43, 45] on img at bounding box center [48, 43] width 10 height 7
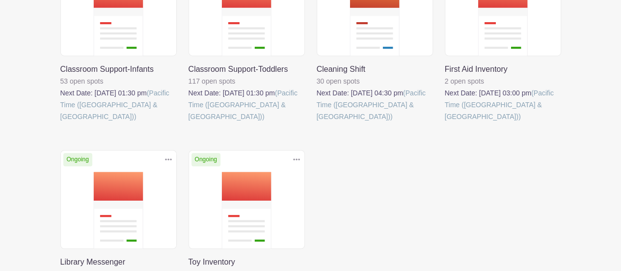
click at [445, 122] on link at bounding box center [445, 122] width 0 height 0
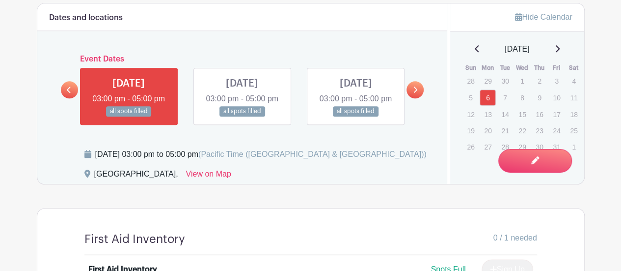
scroll to position [507, 0]
click at [413, 91] on icon at bounding box center [415, 89] width 4 height 7
click at [73, 96] on link at bounding box center [69, 90] width 17 height 17
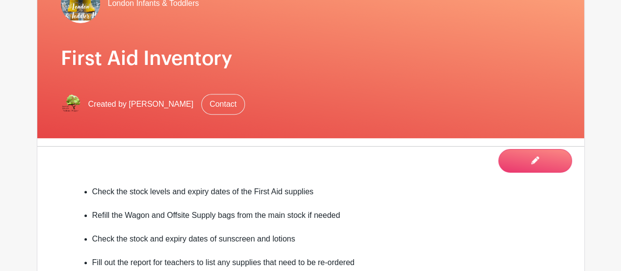
scroll to position [0, 0]
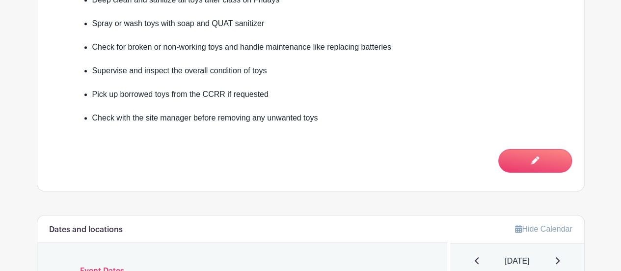
scroll to position [356, 0]
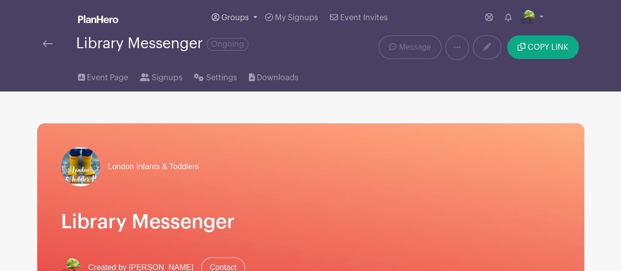
click at [249, 13] on link "Groups" at bounding box center [235, 17] width 54 height 35
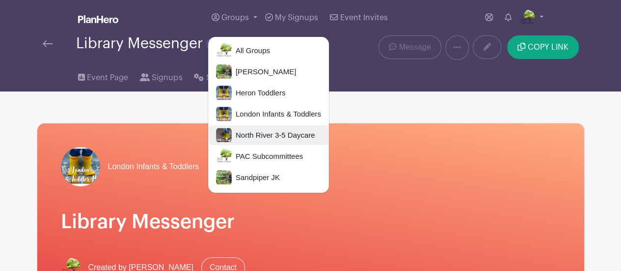
click at [266, 136] on span "North River 3-5 Daycare" at bounding box center [273, 135] width 83 height 11
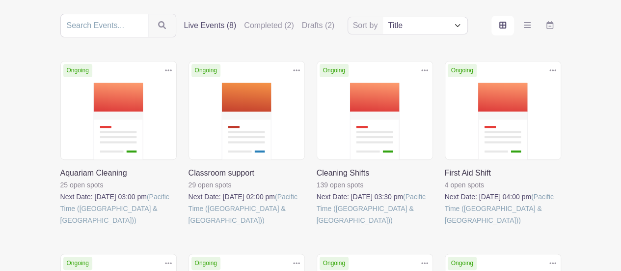
click at [60, 226] on link at bounding box center [60, 226] width 0 height 0
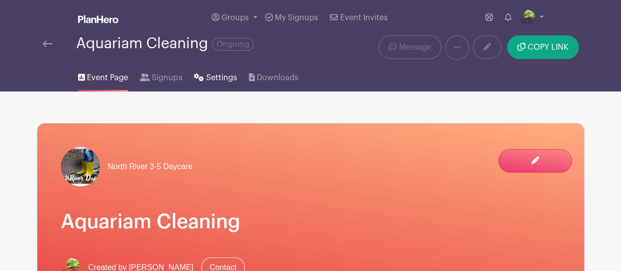
click at [209, 79] on span "Settings" at bounding box center [221, 78] width 31 height 12
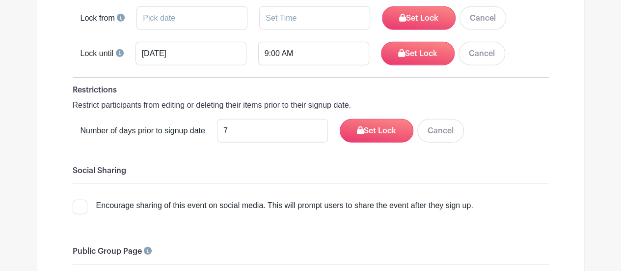
scroll to position [1341, 0]
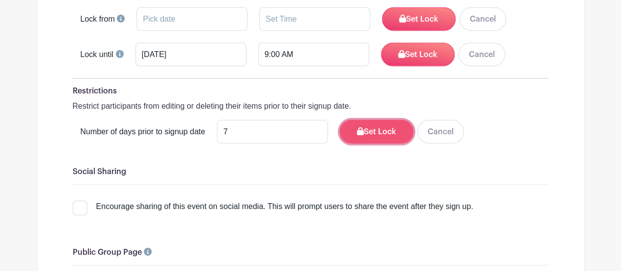
click at [368, 120] on button "Set Lock" at bounding box center [377, 132] width 74 height 24
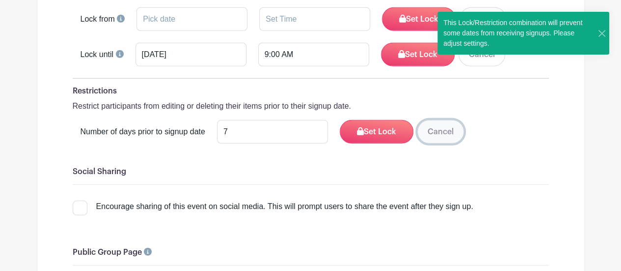
click at [442, 120] on button "Cancel" at bounding box center [440, 132] width 47 height 24
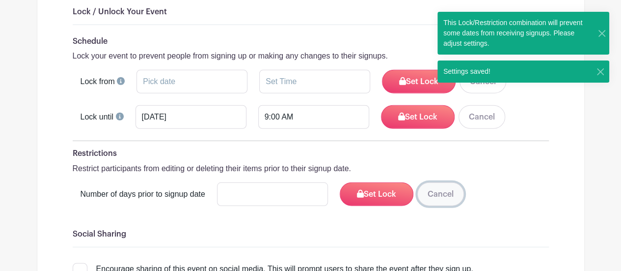
scroll to position [1279, 0]
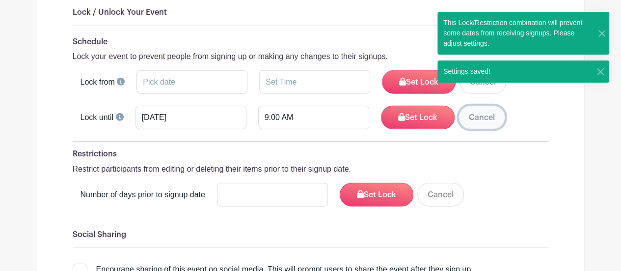
click at [481, 106] on button "Cancel" at bounding box center [482, 118] width 47 height 24
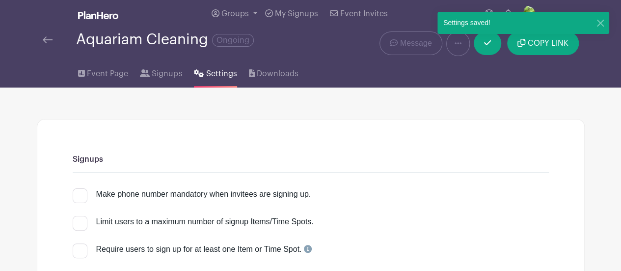
scroll to position [0, 0]
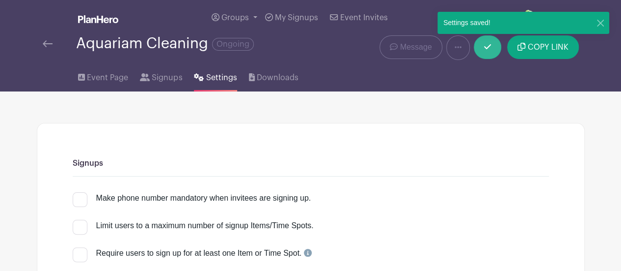
click at [487, 51] on link at bounding box center [487, 47] width 27 height 24
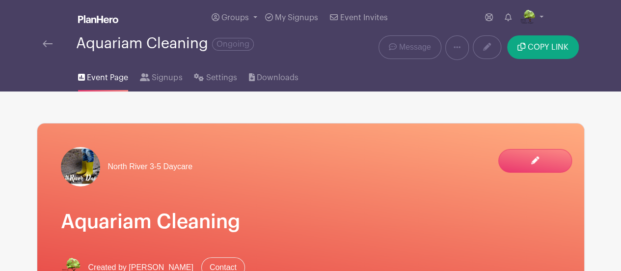
click at [50, 42] on img at bounding box center [48, 43] width 10 height 7
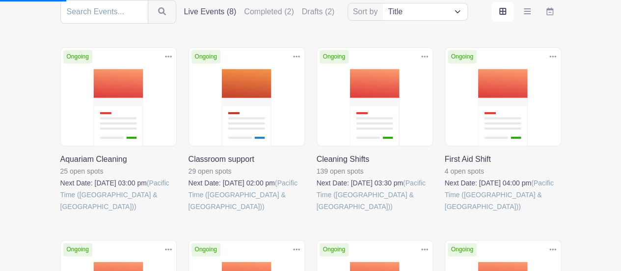
scroll to position [127, 0]
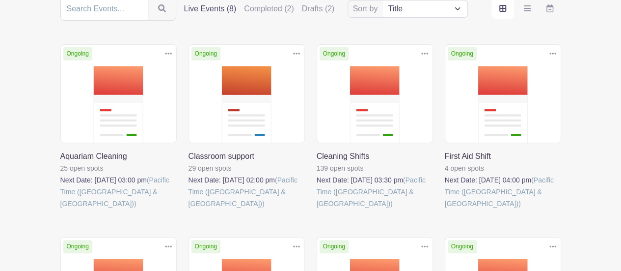
click at [189, 209] on link at bounding box center [189, 209] width 0 height 0
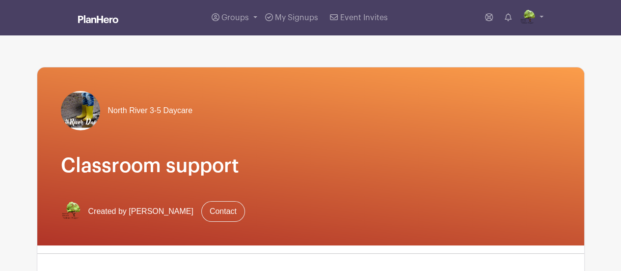
scroll to position [1, 0]
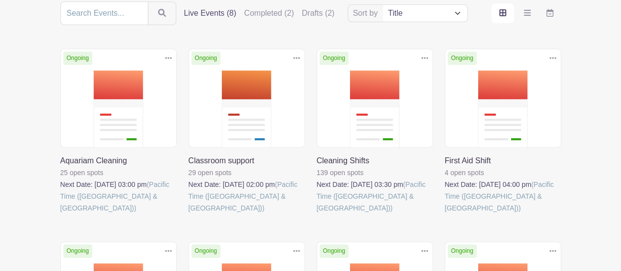
scroll to position [127, 0]
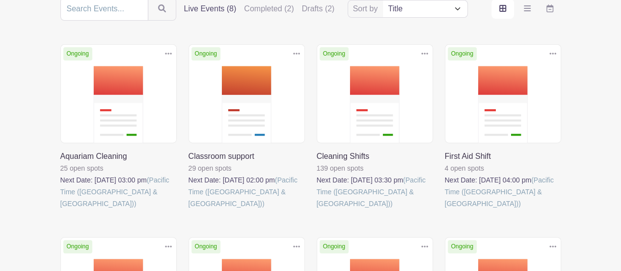
click at [317, 209] on link at bounding box center [317, 209] width 0 height 0
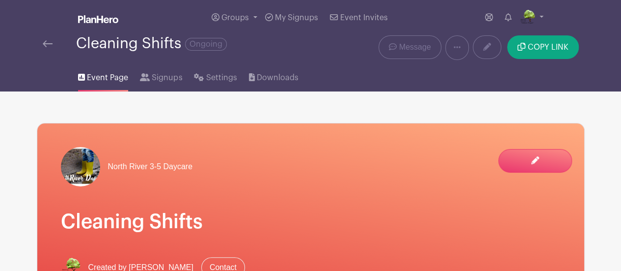
scroll to position [4, 0]
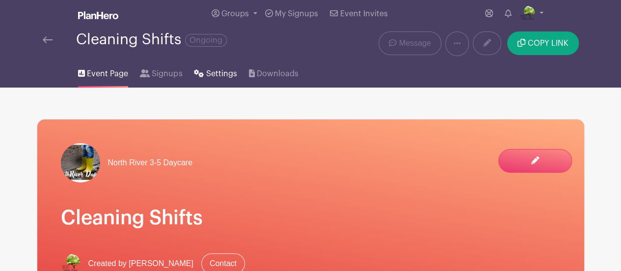
click at [203, 74] on link "Settings" at bounding box center [215, 71] width 43 height 31
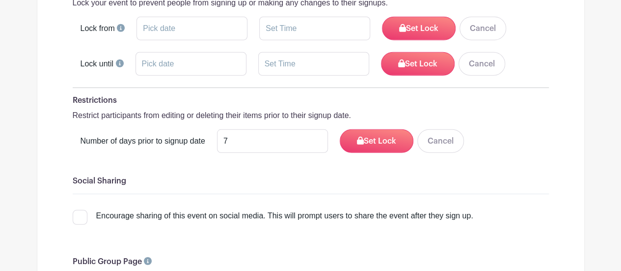
scroll to position [1311, 0]
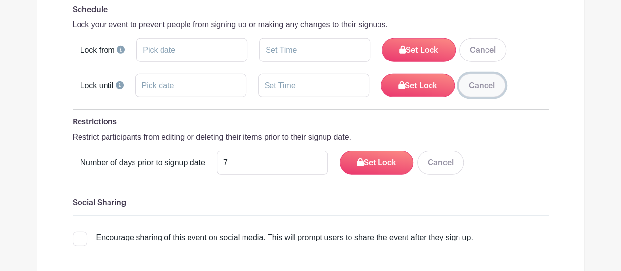
click at [486, 74] on button "Cancel" at bounding box center [482, 86] width 47 height 24
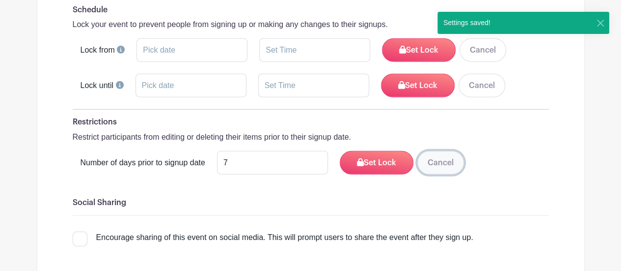
click at [427, 151] on button "Cancel" at bounding box center [440, 163] width 47 height 24
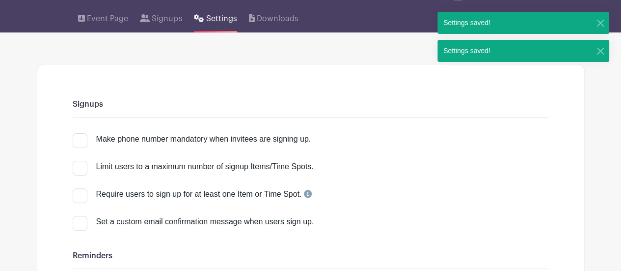
scroll to position [0, 0]
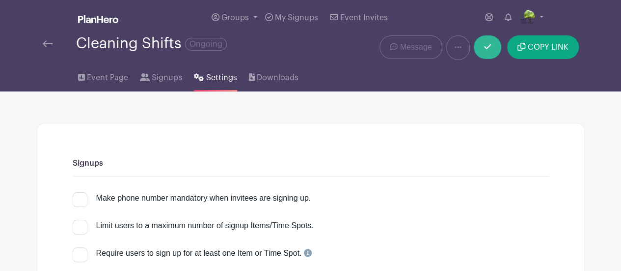
click at [490, 55] on link at bounding box center [487, 47] width 27 height 24
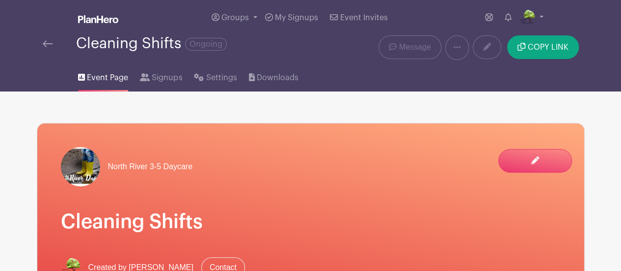
click at [43, 44] on img at bounding box center [48, 43] width 10 height 7
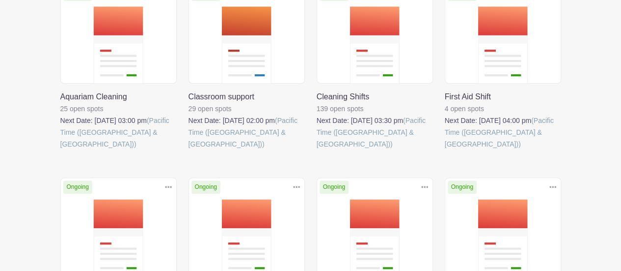
scroll to position [194, 0]
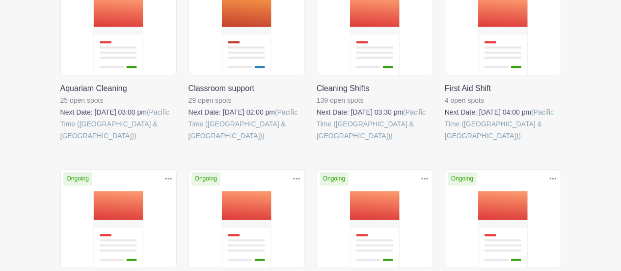
click at [189, 141] on link at bounding box center [189, 141] width 0 height 0
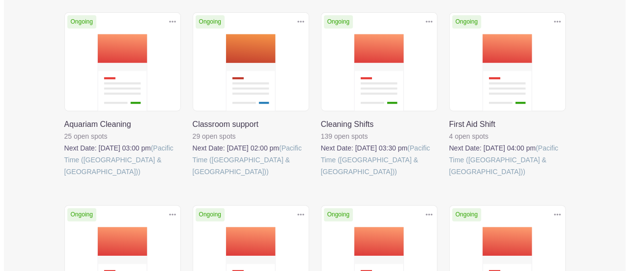
scroll to position [102, 0]
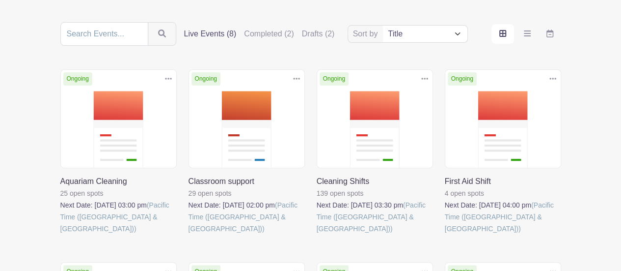
click at [292, 76] on link at bounding box center [296, 79] width 15 height 16
click at [260, 110] on link "Delete" at bounding box center [265, 116] width 78 height 16
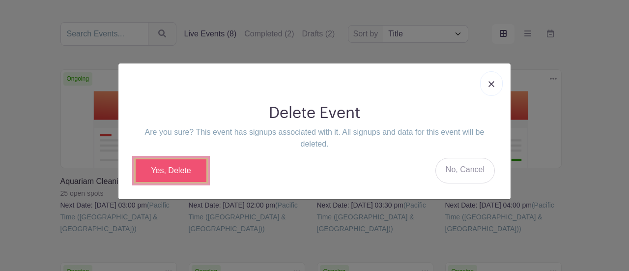
click at [176, 160] on link "Yes, Delete" at bounding box center [171, 171] width 74 height 26
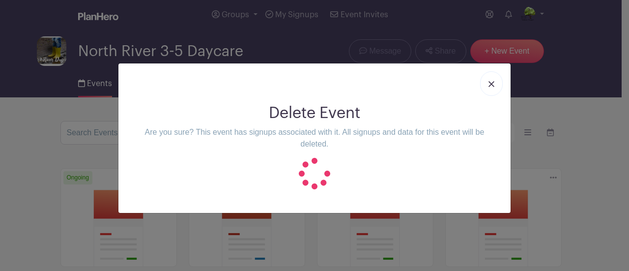
scroll to position [0, 0]
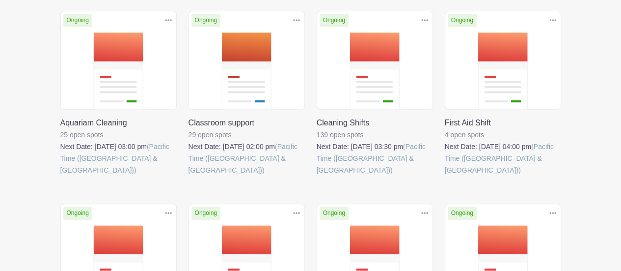
scroll to position [160, 0]
click at [317, 176] on link at bounding box center [317, 176] width 0 height 0
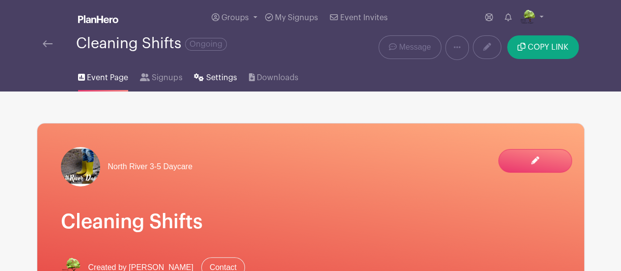
click at [229, 75] on span "Settings" at bounding box center [221, 78] width 31 height 12
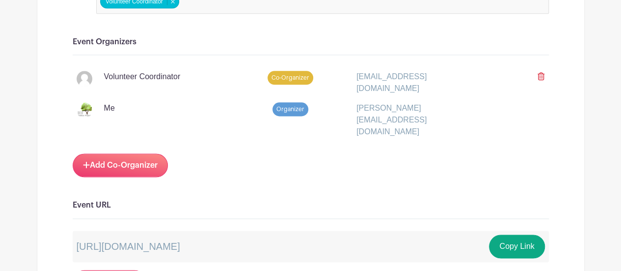
scroll to position [528, 0]
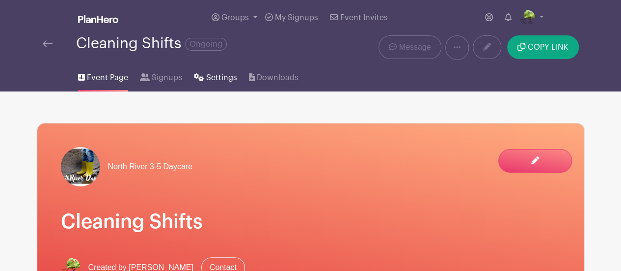
click at [216, 77] on span "Settings" at bounding box center [221, 78] width 31 height 12
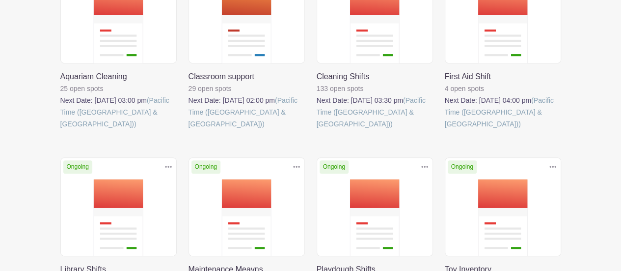
scroll to position [206, 0]
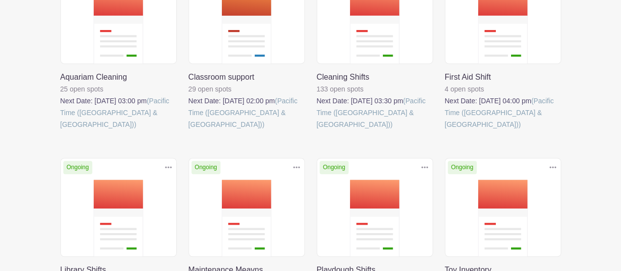
click at [445, 130] on link at bounding box center [445, 130] width 0 height 0
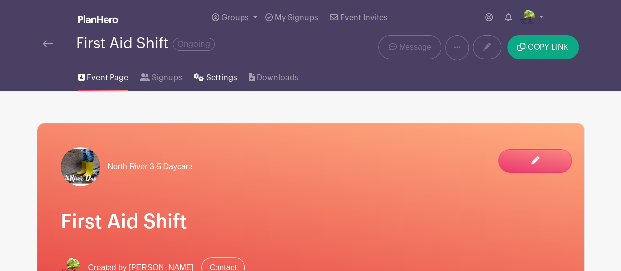
click at [213, 86] on link "Settings" at bounding box center [215, 75] width 43 height 31
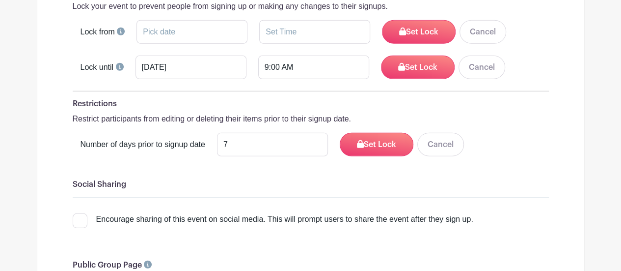
scroll to position [1330, 0]
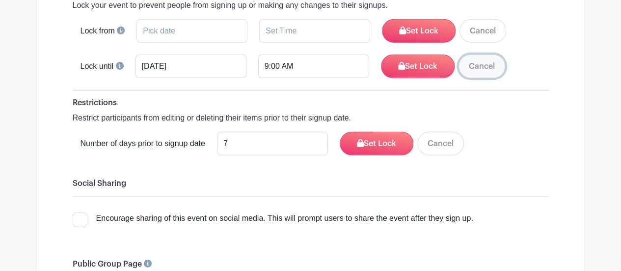
click at [474, 55] on button "Cancel" at bounding box center [482, 67] width 47 height 24
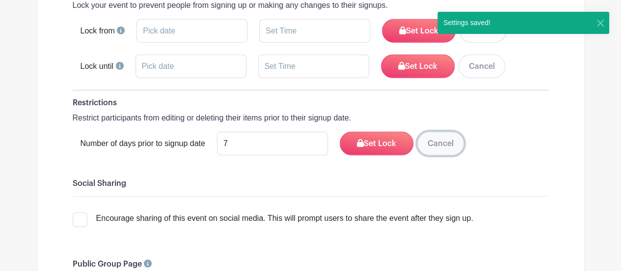
click at [448, 132] on button "Cancel" at bounding box center [440, 144] width 47 height 24
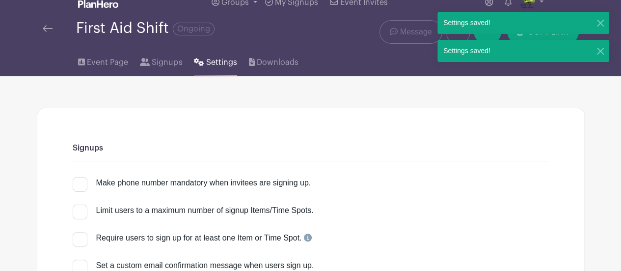
scroll to position [0, 0]
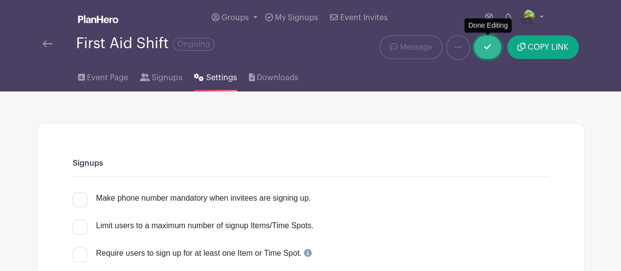
click at [491, 40] on link at bounding box center [487, 47] width 27 height 24
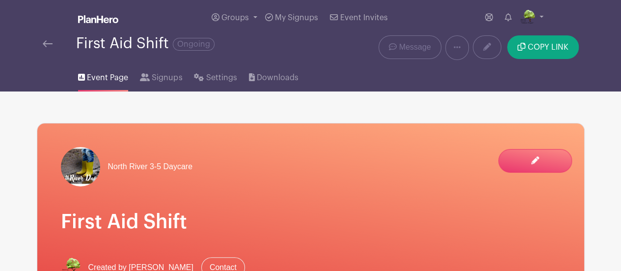
click at [52, 45] on img at bounding box center [48, 43] width 10 height 7
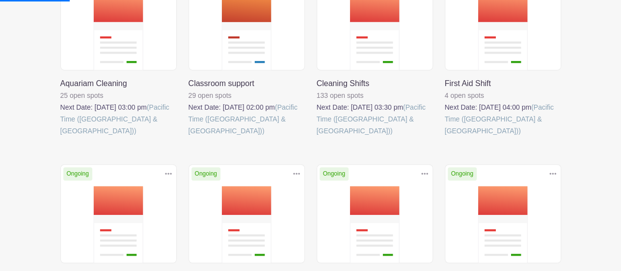
scroll to position [199, 0]
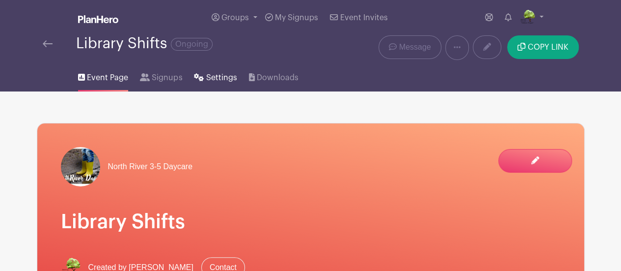
click at [199, 73] on icon at bounding box center [199, 77] width 10 height 8
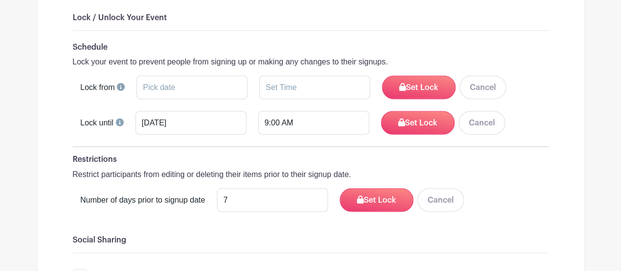
scroll to position [1272, 0]
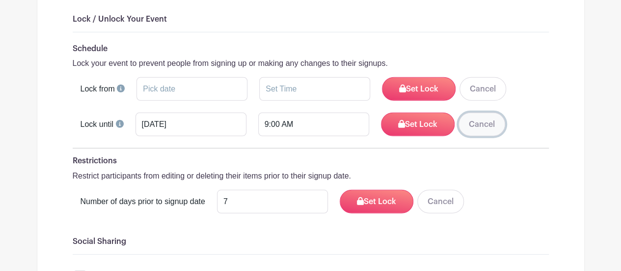
click at [482, 114] on button "Cancel" at bounding box center [482, 124] width 47 height 24
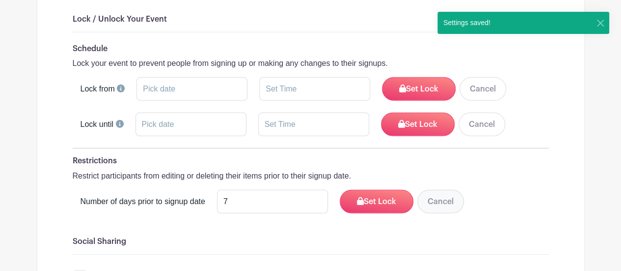
click at [439, 190] on button "Cancel" at bounding box center [440, 202] width 47 height 24
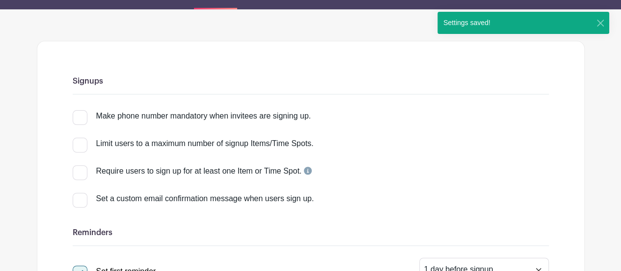
scroll to position [0, 0]
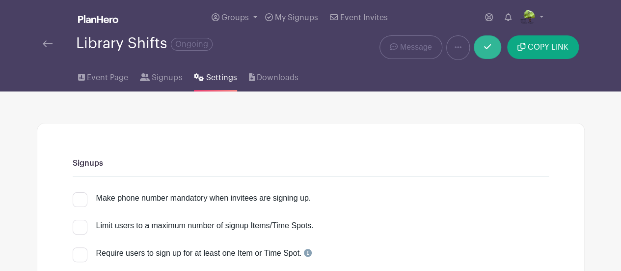
click at [485, 49] on icon at bounding box center [487, 47] width 7 height 8
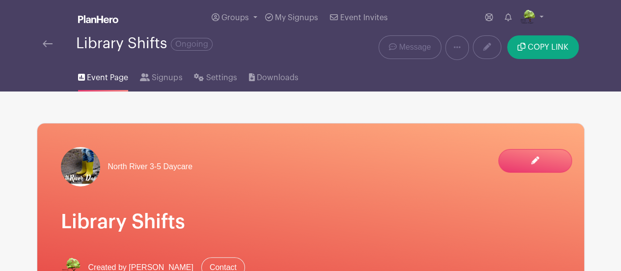
click at [48, 41] on img at bounding box center [48, 43] width 10 height 7
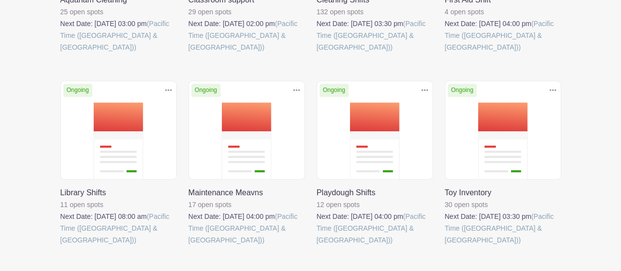
scroll to position [282, 0]
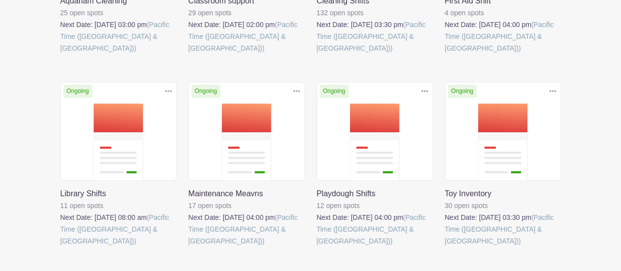
click at [189, 246] on link at bounding box center [189, 246] width 0 height 0
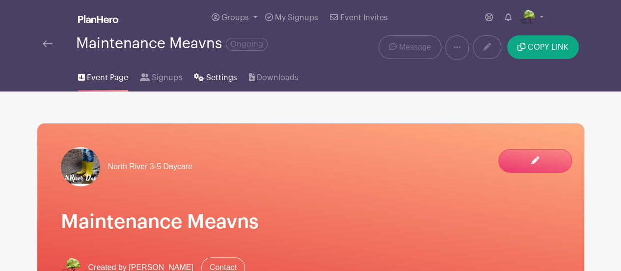
click at [212, 80] on span "Settings" at bounding box center [221, 78] width 31 height 12
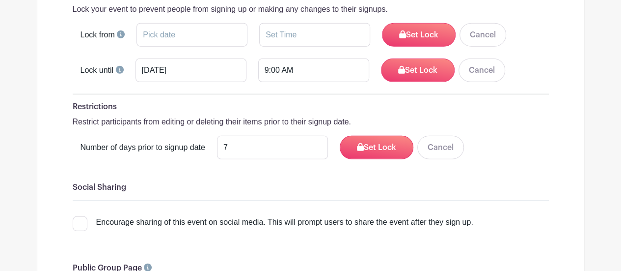
scroll to position [1325, 0]
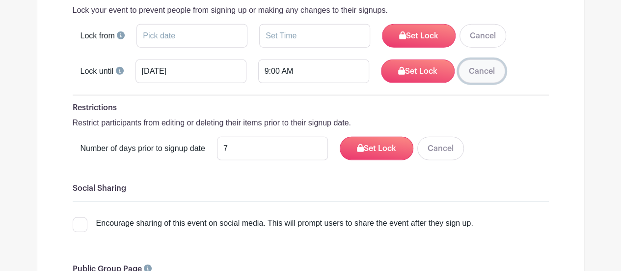
click at [480, 59] on button "Cancel" at bounding box center [482, 71] width 47 height 24
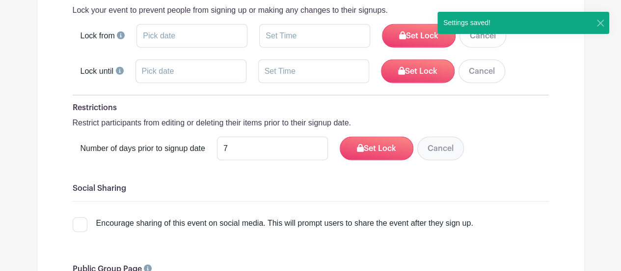
click at [447, 137] on button "Cancel" at bounding box center [440, 149] width 47 height 24
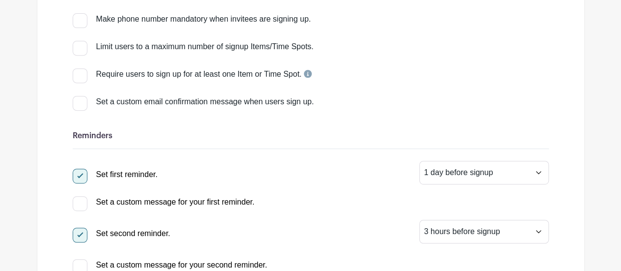
scroll to position [0, 0]
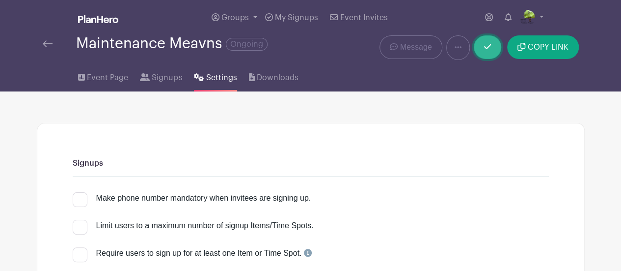
click at [489, 42] on link at bounding box center [487, 47] width 27 height 24
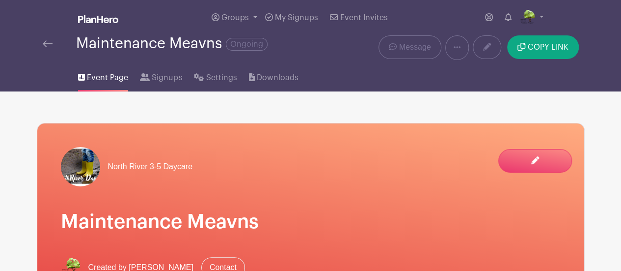
click at [49, 43] on img at bounding box center [48, 43] width 10 height 7
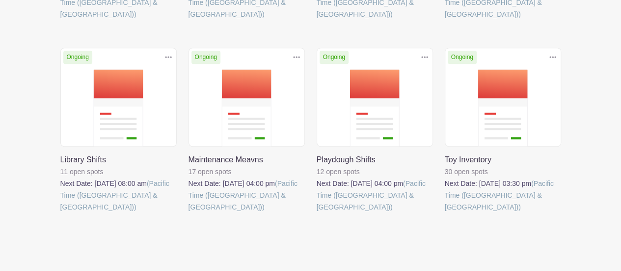
scroll to position [319, 0]
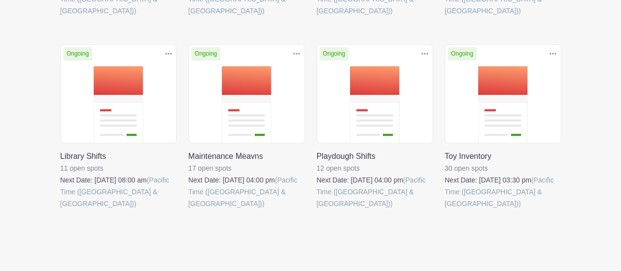
click at [317, 209] on link at bounding box center [317, 209] width 0 height 0
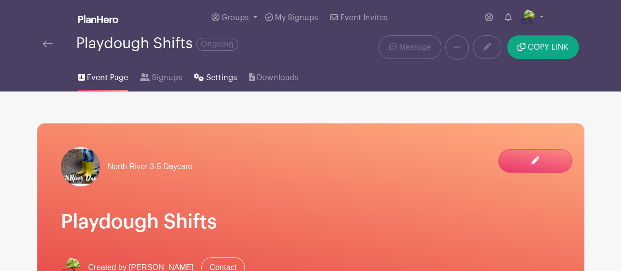
click at [215, 78] on span "Settings" at bounding box center [221, 78] width 31 height 12
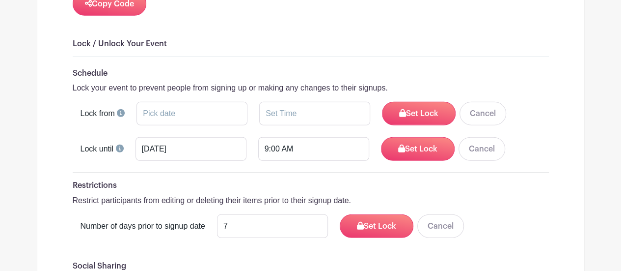
scroll to position [1245, 0]
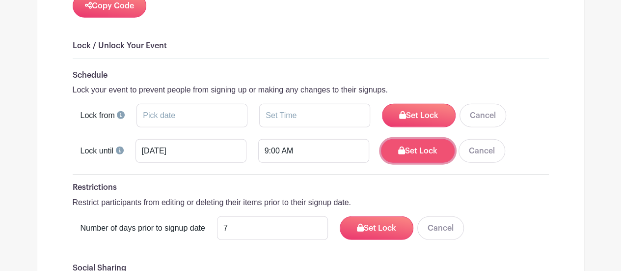
click at [410, 139] on button "Set Lock" at bounding box center [418, 151] width 74 height 24
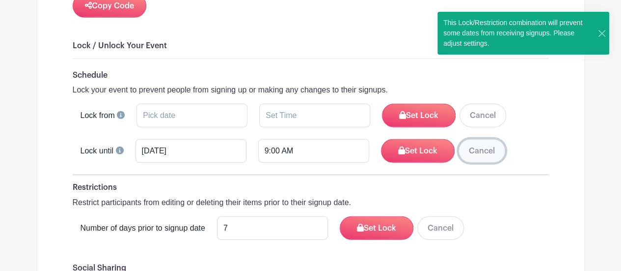
click at [477, 139] on button "Cancel" at bounding box center [482, 151] width 47 height 24
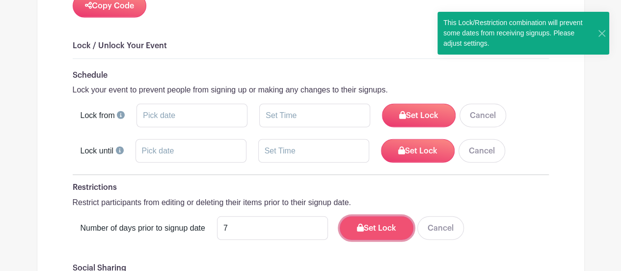
click at [394, 216] on button "Set Lock" at bounding box center [377, 228] width 74 height 24
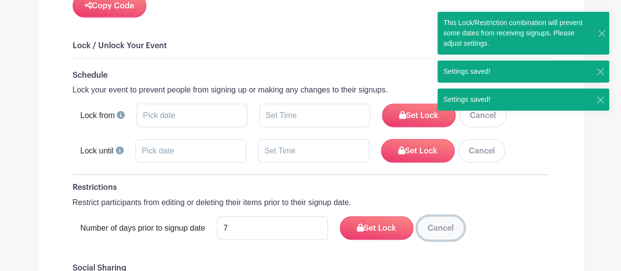
click at [439, 218] on button "Cancel" at bounding box center [440, 228] width 47 height 24
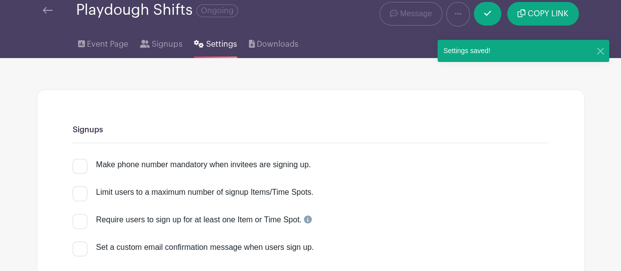
scroll to position [0, 0]
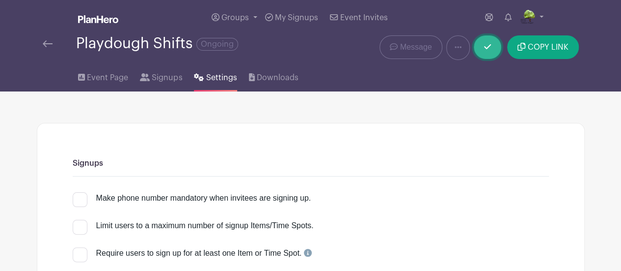
click at [494, 47] on link at bounding box center [487, 47] width 27 height 24
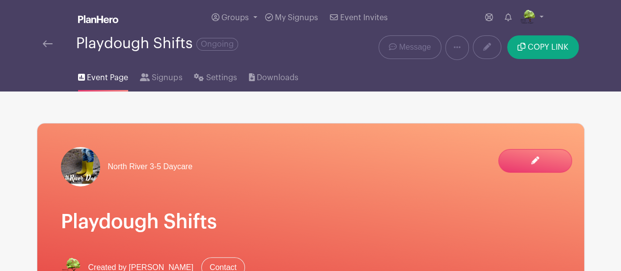
click at [49, 42] on img at bounding box center [48, 43] width 10 height 7
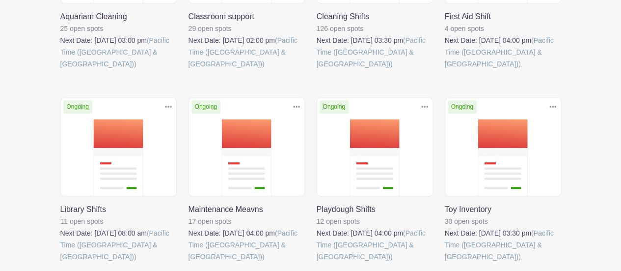
click at [317, 262] on link at bounding box center [317, 262] width 0 height 0
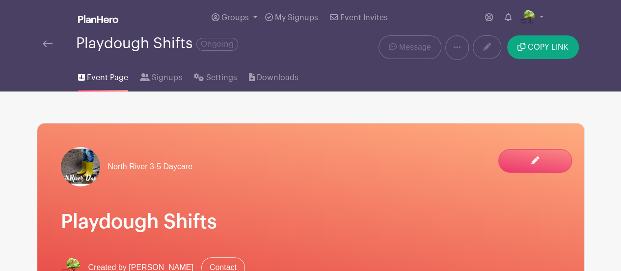
click at [45, 43] on img at bounding box center [48, 43] width 10 height 7
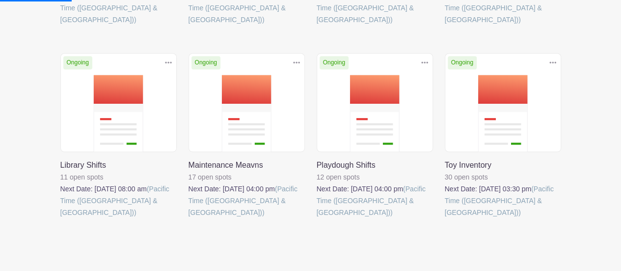
scroll to position [313, 0]
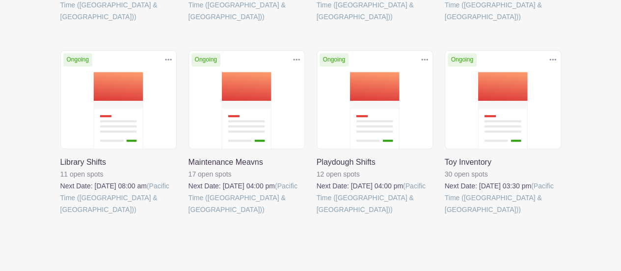
click at [445, 215] on link at bounding box center [445, 215] width 0 height 0
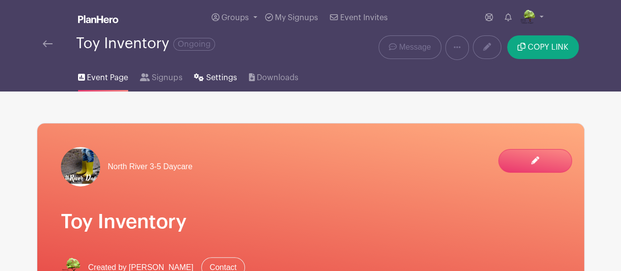
click at [219, 73] on span "Settings" at bounding box center [221, 78] width 31 height 12
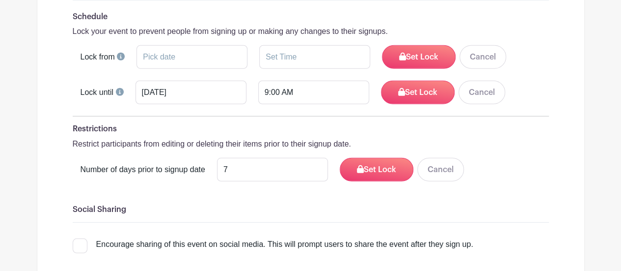
scroll to position [1303, 0]
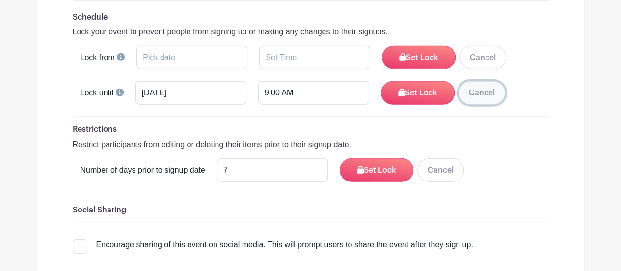
click at [483, 81] on button "Cancel" at bounding box center [482, 93] width 47 height 24
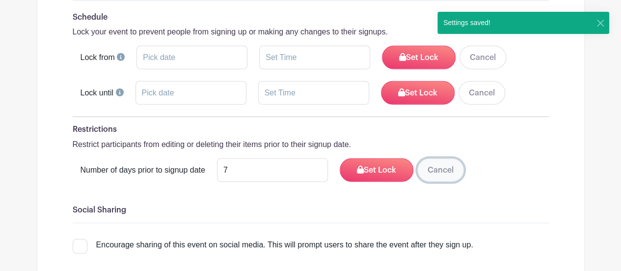
click at [452, 158] on button "Cancel" at bounding box center [440, 170] width 47 height 24
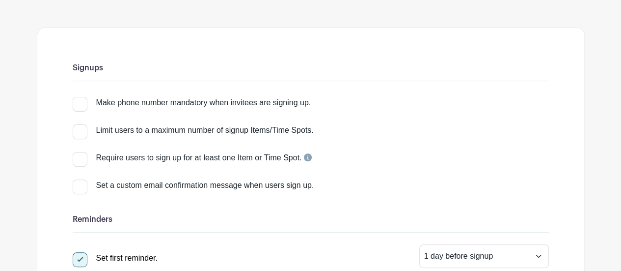
scroll to position [0, 0]
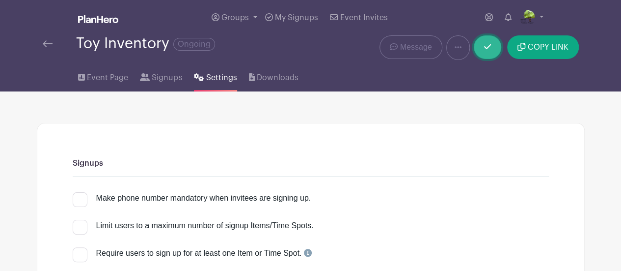
click at [498, 46] on link at bounding box center [487, 47] width 27 height 24
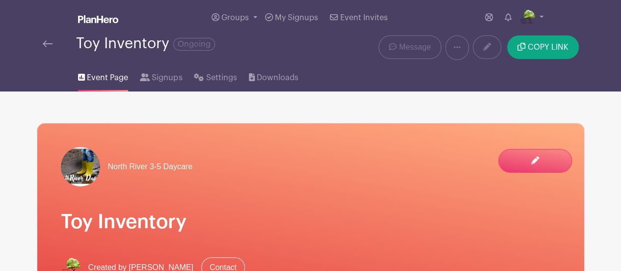
click at [46, 47] on img at bounding box center [48, 43] width 10 height 7
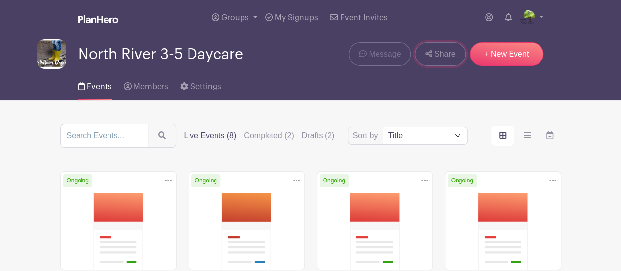
click at [444, 58] on span "Share" at bounding box center [445, 54] width 21 height 12
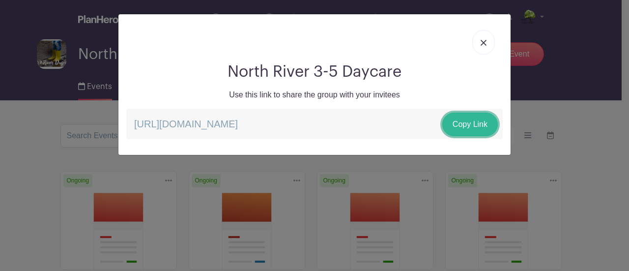
click at [471, 124] on link "Copy Link" at bounding box center [469, 124] width 55 height 24
click at [481, 45] on img at bounding box center [483, 43] width 6 height 6
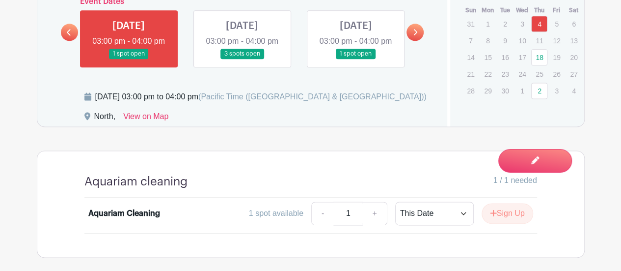
scroll to position [634, 0]
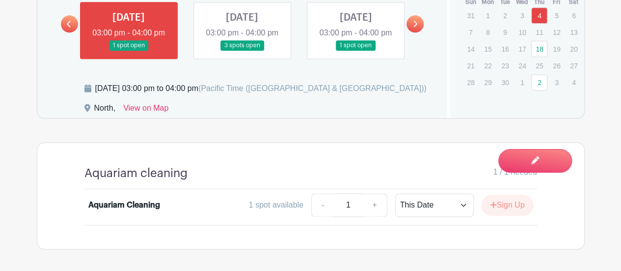
click at [242, 51] on link at bounding box center [242, 51] width 0 height 0
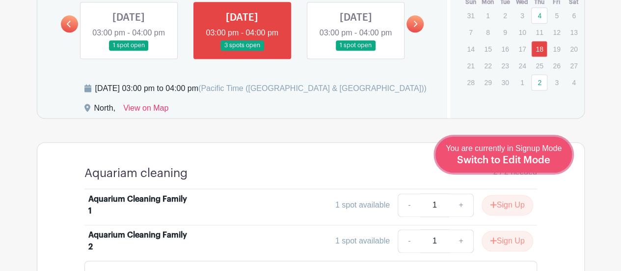
click at [521, 162] on span "Switch to Edit Mode" at bounding box center [503, 160] width 93 height 10
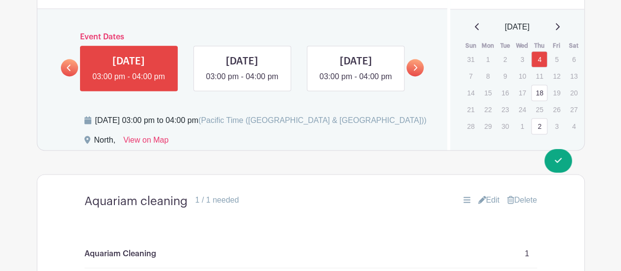
scroll to position [625, 0]
click at [242, 82] on link at bounding box center [242, 82] width 0 height 0
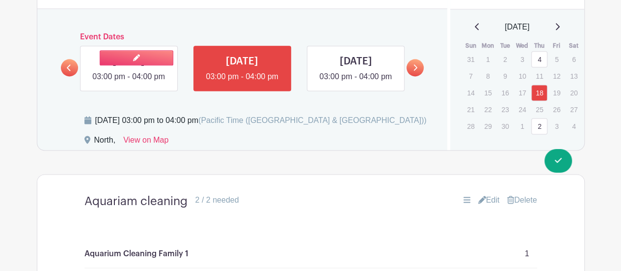
click at [129, 82] on link at bounding box center [129, 82] width 0 height 0
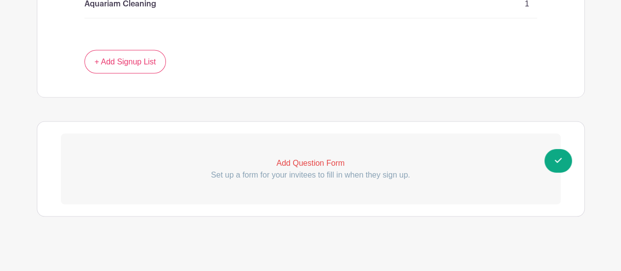
scroll to position [893, 0]
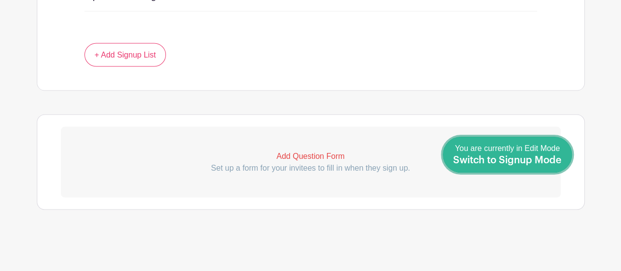
click at [559, 159] on span "Switch to Signup Mode" at bounding box center [507, 160] width 109 height 10
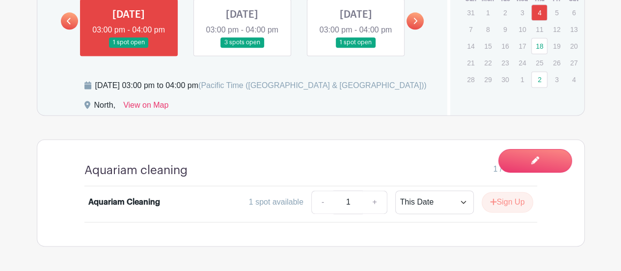
scroll to position [637, 0]
click at [242, 47] on link at bounding box center [242, 47] width 0 height 0
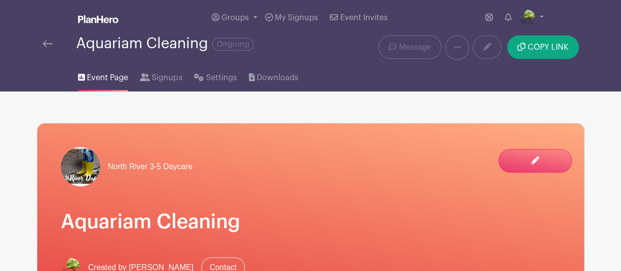
click at [47, 41] on img at bounding box center [48, 43] width 10 height 7
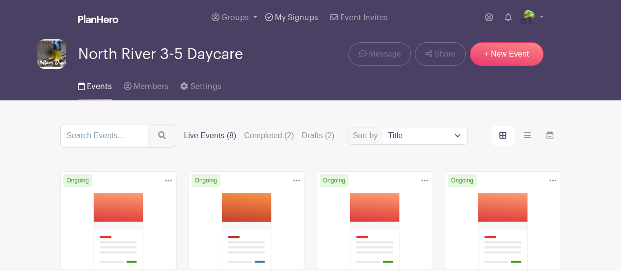
click at [284, 24] on link "My Signups" at bounding box center [291, 17] width 61 height 35
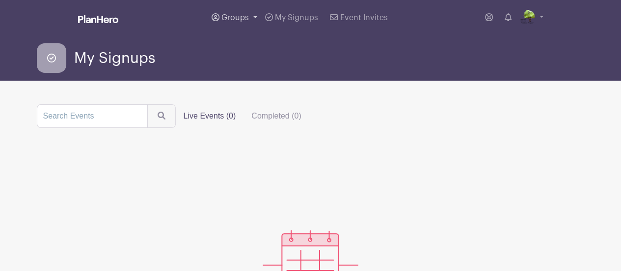
click at [243, 13] on link "Groups" at bounding box center [235, 17] width 54 height 35
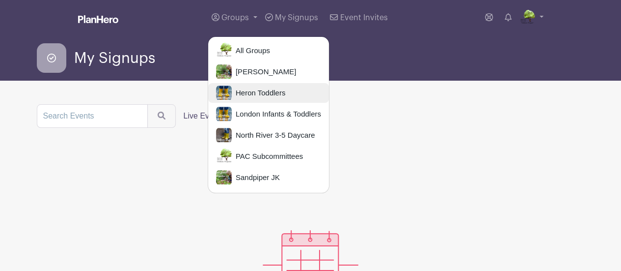
click at [255, 95] on span "Heron Toddlers" at bounding box center [259, 92] width 54 height 11
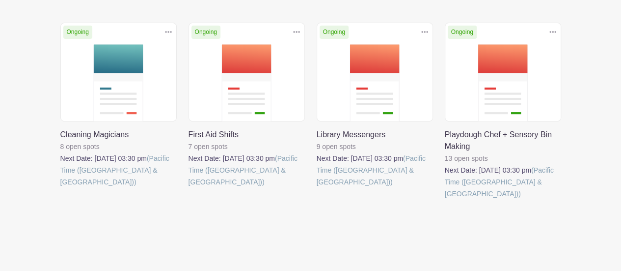
scroll to position [153, 0]
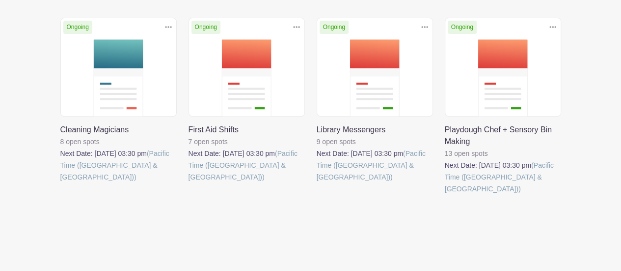
click at [60, 183] on link at bounding box center [60, 183] width 0 height 0
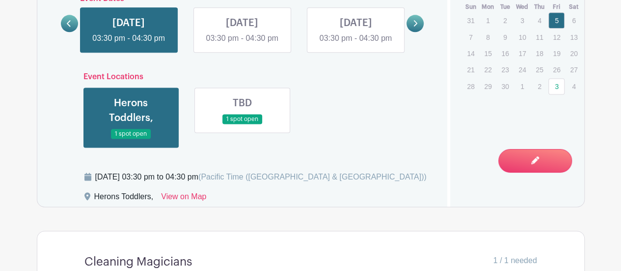
scroll to position [635, 0]
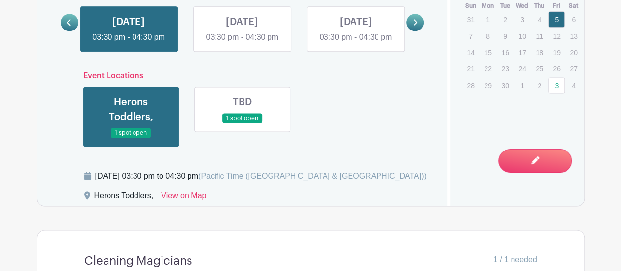
click at [242, 123] on link at bounding box center [242, 123] width 0 height 0
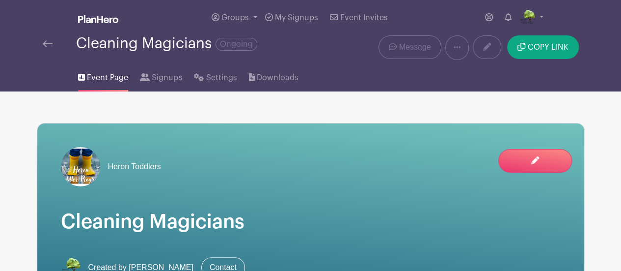
click at [50, 39] on link at bounding box center [48, 44] width 10 height 12
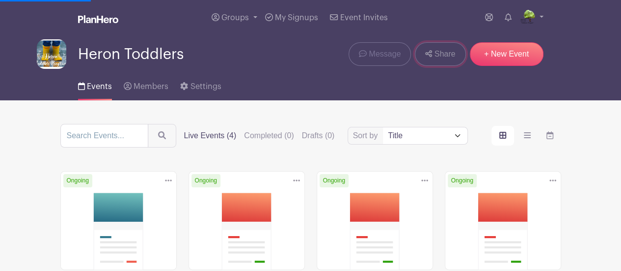
click at [437, 60] on link "Share" at bounding box center [440, 54] width 51 height 24
click at [437, 48] on link "Share" at bounding box center [440, 54] width 51 height 24
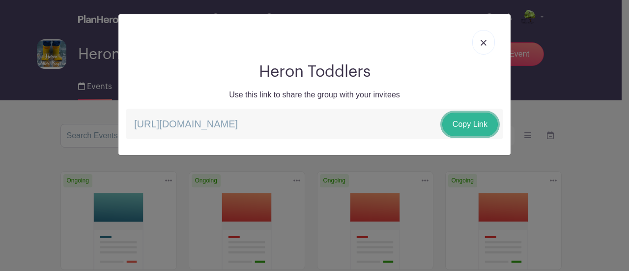
click at [482, 121] on link "Copy Link" at bounding box center [469, 124] width 55 height 24
click at [488, 121] on link "Copy Link" at bounding box center [469, 124] width 55 height 24
click at [484, 41] on img at bounding box center [483, 43] width 6 height 6
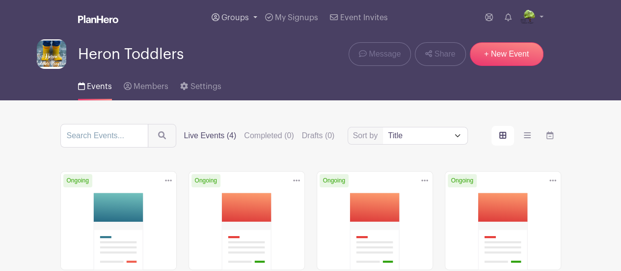
click at [254, 18] on link "Groups" at bounding box center [235, 17] width 54 height 35
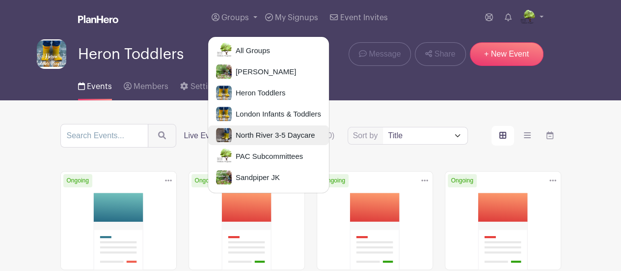
click at [269, 130] on span "North River 3-5 Daycare" at bounding box center [273, 135] width 83 height 11
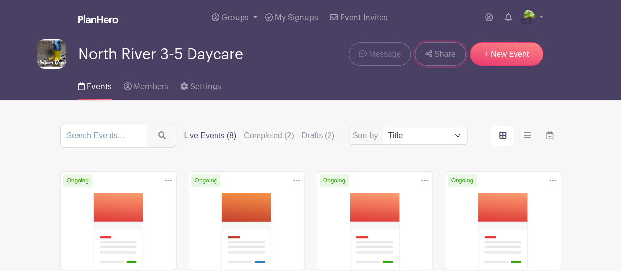
click at [445, 48] on span "Share" at bounding box center [445, 54] width 21 height 12
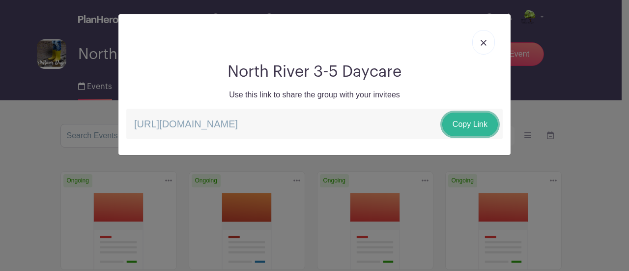
click at [465, 131] on link "Copy Link" at bounding box center [469, 124] width 55 height 24
click at [481, 42] on img at bounding box center [483, 43] width 6 height 6
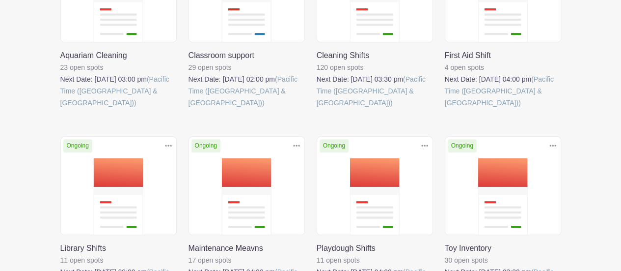
scroll to position [235, 0]
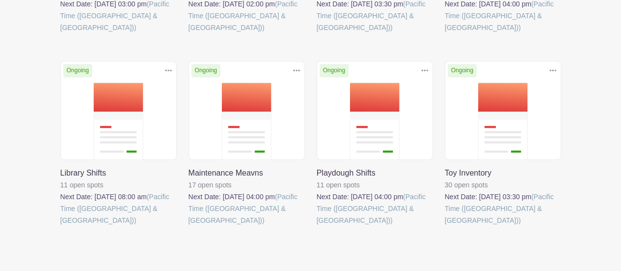
scroll to position [322, 0]
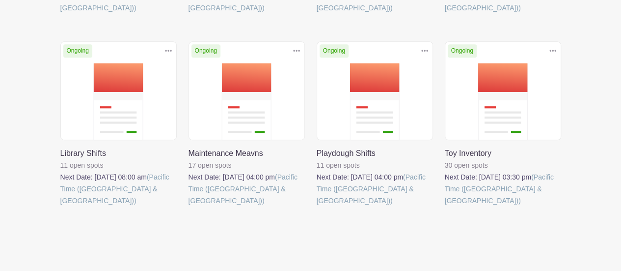
click at [445, 206] on link at bounding box center [445, 206] width 0 height 0
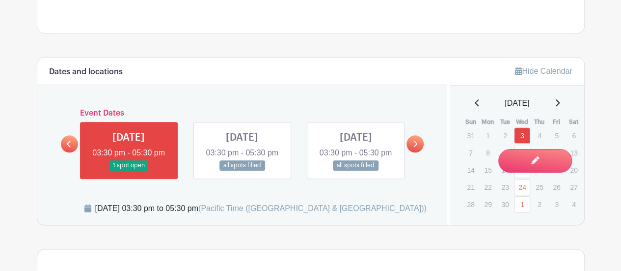
scroll to position [489, 0]
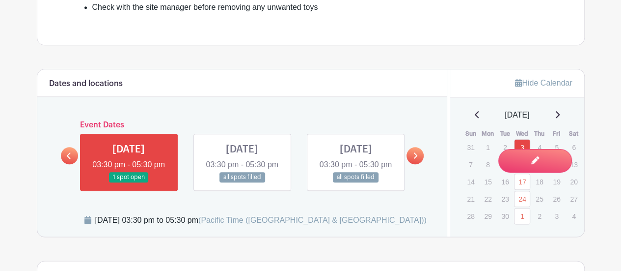
click at [413, 159] on icon at bounding box center [415, 155] width 4 height 7
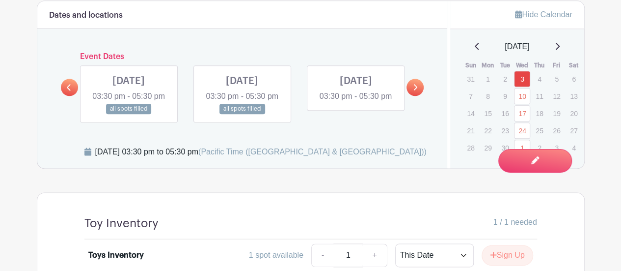
click at [356, 102] on link at bounding box center [356, 102] width 0 height 0
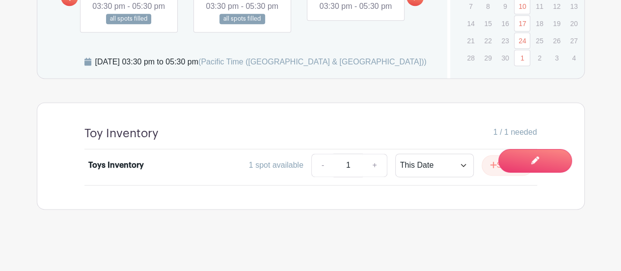
scroll to position [526, 0]
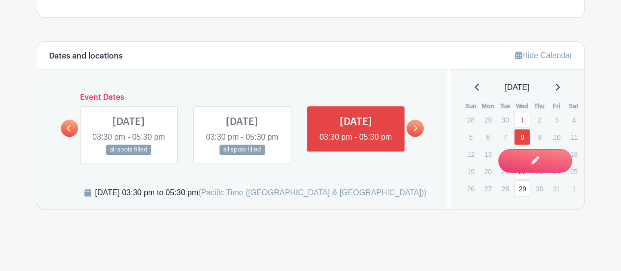
click at [242, 155] on link at bounding box center [242, 155] width 0 height 0
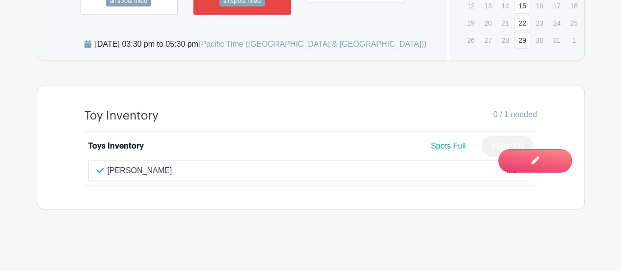
scroll to position [674, 0]
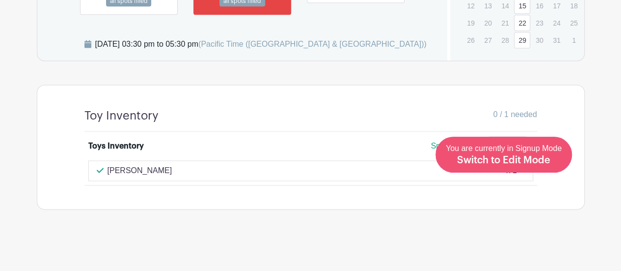
click at [544, 160] on span "Switch to Edit Mode" at bounding box center [503, 160] width 93 height 10
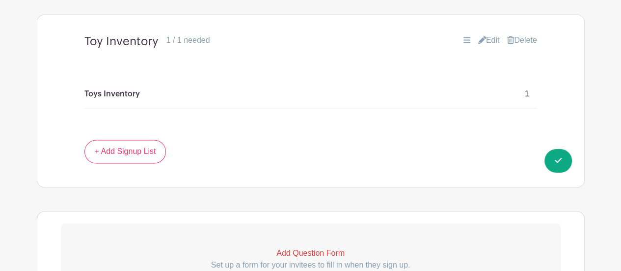
scroll to position [764, 0]
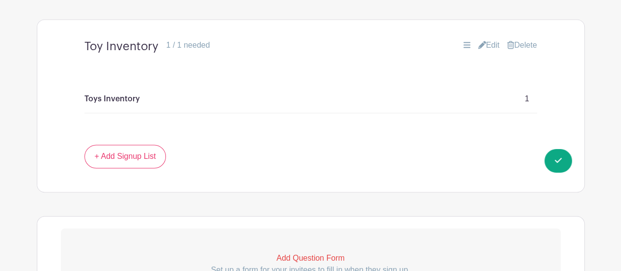
click at [484, 42] on link "Edit" at bounding box center [489, 45] width 22 height 12
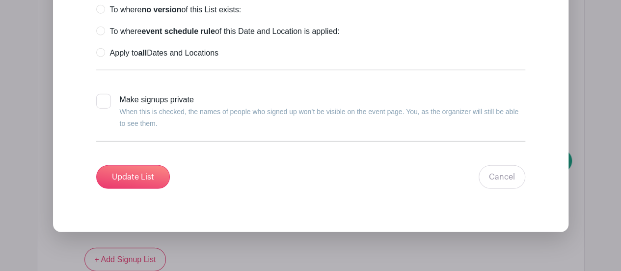
scroll to position [1212, 0]
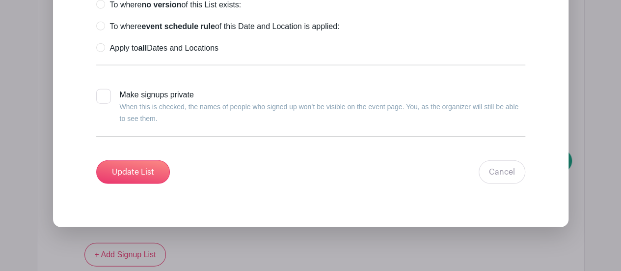
click at [99, 50] on label "Apply to all Dates and Locations" at bounding box center [157, 48] width 122 height 10
radio input "true"
click at [148, 170] on input "Update List" at bounding box center [133, 172] width 74 height 24
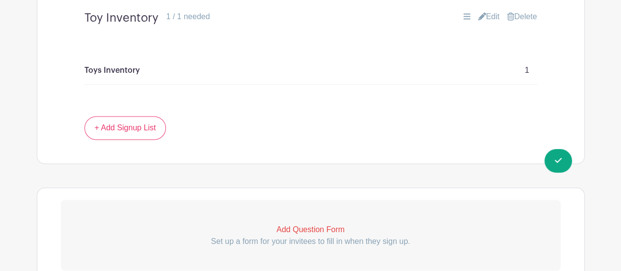
scroll to position [791, 0]
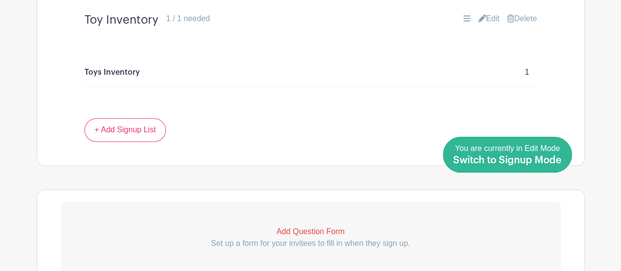
click at [558, 164] on span "Switch to Signup Mode" at bounding box center [507, 160] width 109 height 10
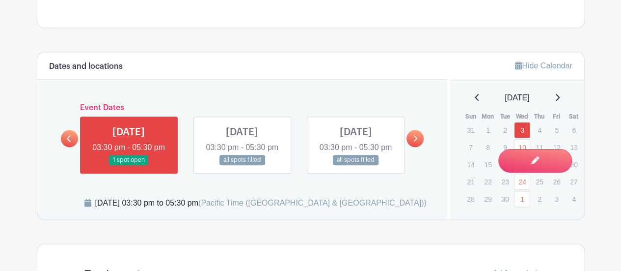
scroll to position [500, 0]
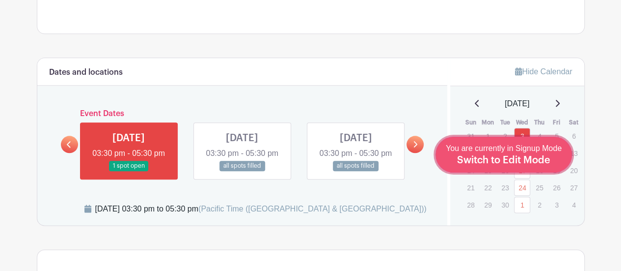
click at [522, 164] on span "Switch to Edit Mode" at bounding box center [503, 160] width 93 height 10
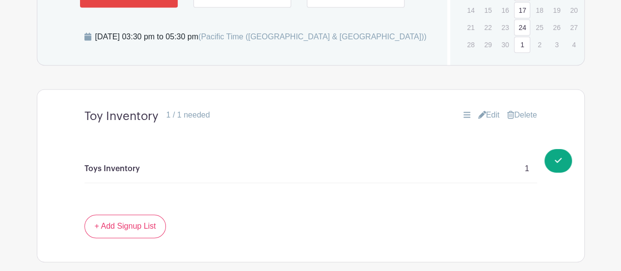
scroll to position [695, 0]
click at [482, 115] on link "Edit" at bounding box center [489, 115] width 22 height 12
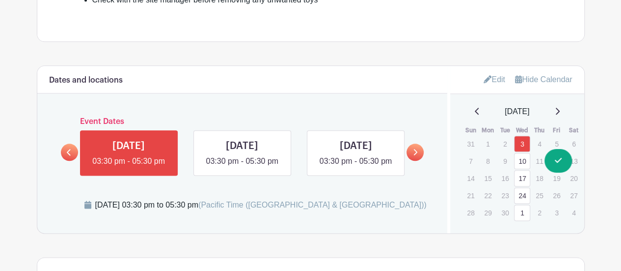
scroll to position [527, 0]
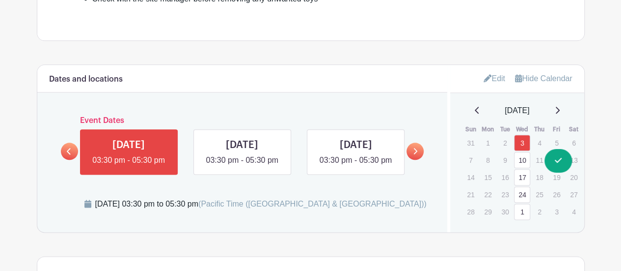
click at [443, 176] on div "Dates and locations Event Dates [DATE] 03:30 pm - 05:00 pm [DATE] 03:30 pm - 05…" at bounding box center [242, 148] width 410 height 167
click at [412, 159] on link at bounding box center [415, 150] width 17 height 17
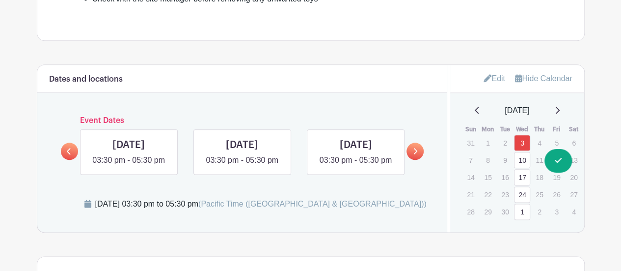
click at [410, 160] on link at bounding box center [415, 150] width 17 height 17
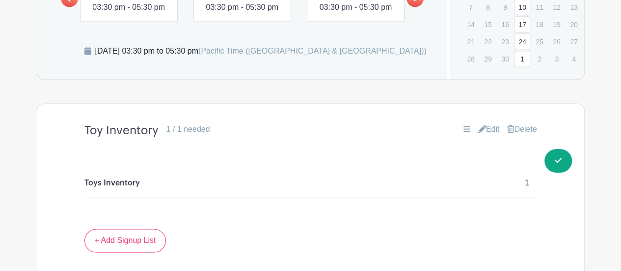
scroll to position [681, 0]
click at [356, 13] on link at bounding box center [356, 13] width 0 height 0
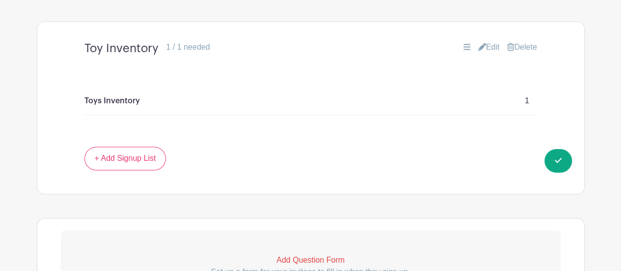
scroll to position [759, 0]
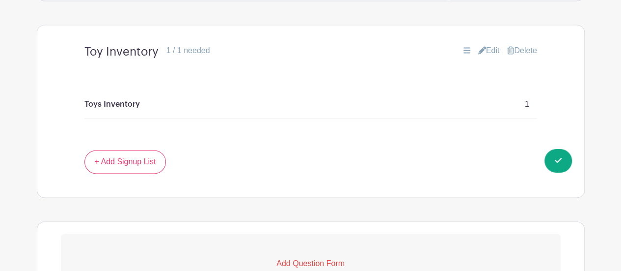
click at [480, 112] on div "Toys Inventory 1" at bounding box center [310, 104] width 453 height 28
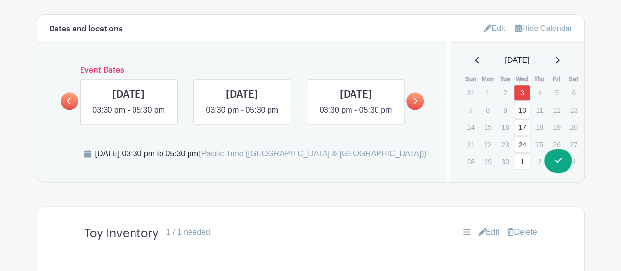
scroll to position [581, 0]
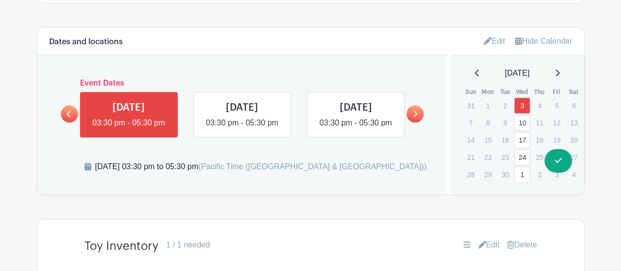
scroll to position [550, 0]
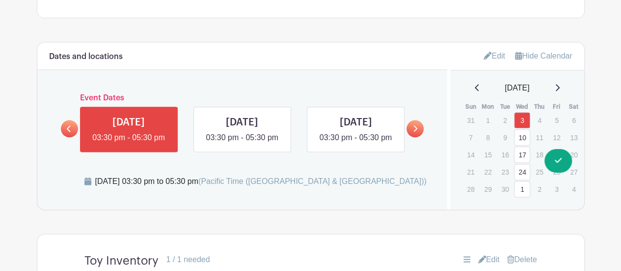
click at [420, 130] on link at bounding box center [415, 128] width 17 height 17
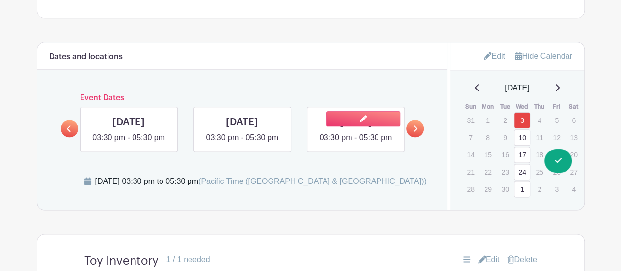
click at [356, 143] on link at bounding box center [356, 143] width 0 height 0
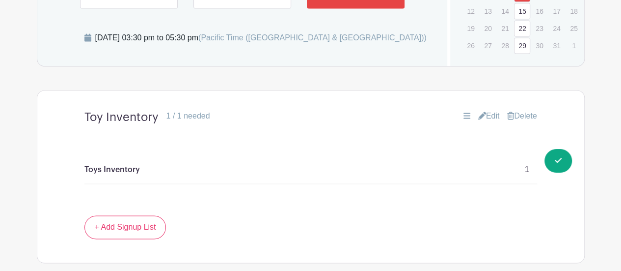
scroll to position [691, 0]
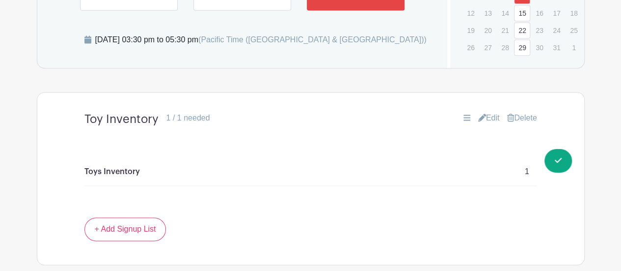
click at [428, 170] on div "Toys Inventory 1" at bounding box center [310, 172] width 453 height 28
click at [522, 170] on div "Toys Inventory 1" at bounding box center [310, 172] width 453 height 28
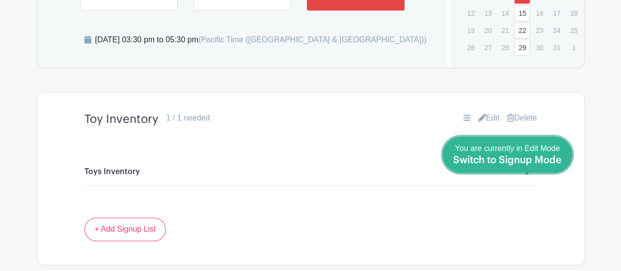
click at [560, 161] on span "Switch to Signup Mode" at bounding box center [507, 160] width 109 height 10
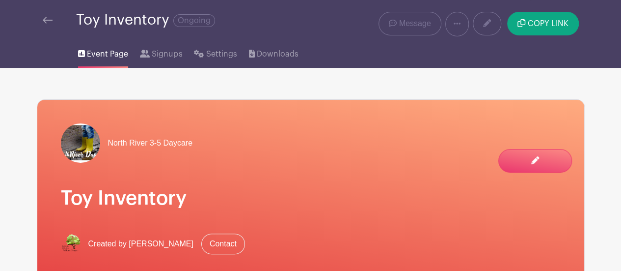
scroll to position [24, 0]
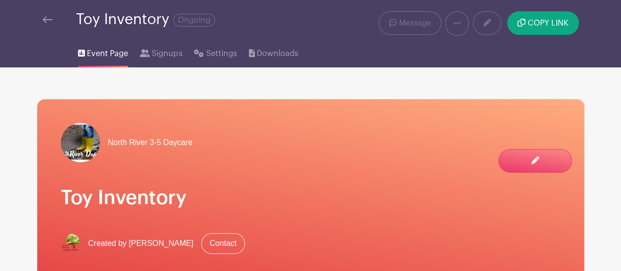
click at [45, 20] on img at bounding box center [48, 19] width 10 height 7
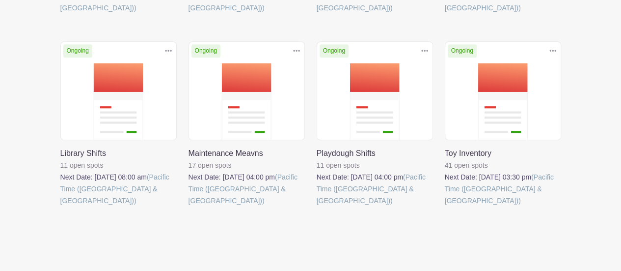
scroll to position [321, 0]
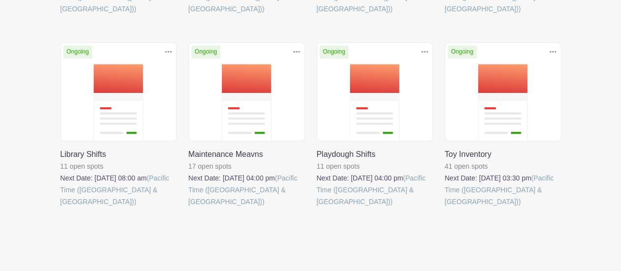
click at [317, 207] on link at bounding box center [317, 207] width 0 height 0
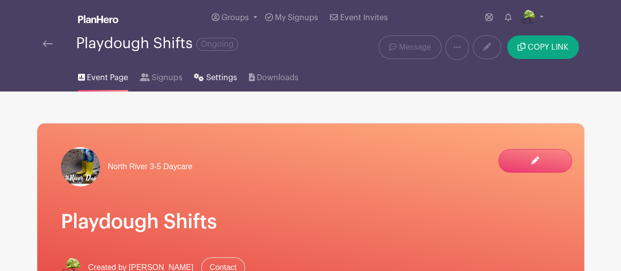
click at [213, 83] on link "Settings" at bounding box center [215, 75] width 43 height 31
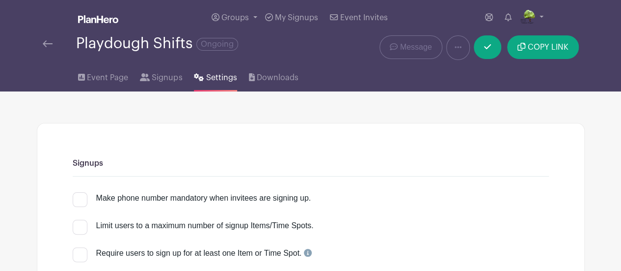
click at [58, 39] on div at bounding box center [59, 44] width 33 height 12
click at [52, 43] on img at bounding box center [48, 43] width 10 height 7
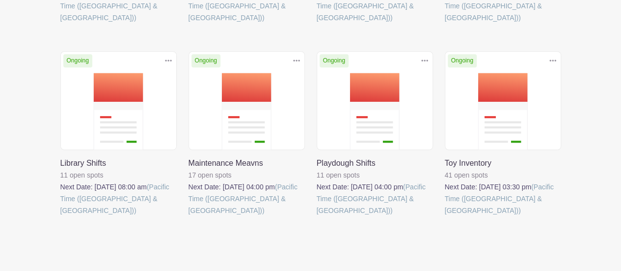
click at [317, 216] on link at bounding box center [317, 216] width 0 height 0
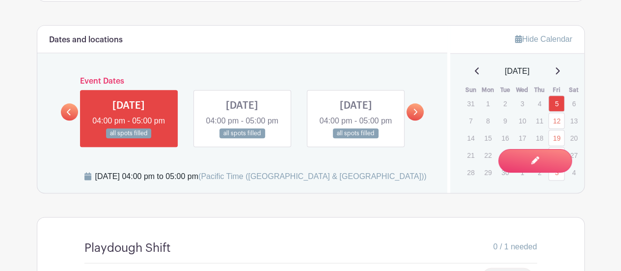
scroll to position [555, 0]
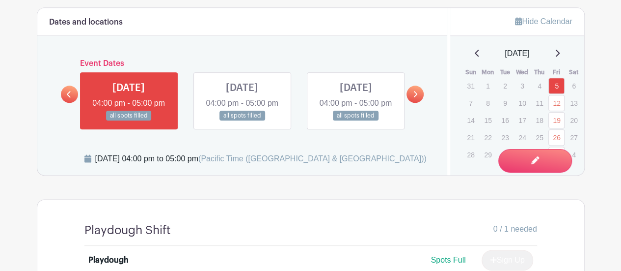
click at [560, 52] on icon at bounding box center [558, 53] width 4 height 7
click at [560, 85] on link "3" at bounding box center [556, 86] width 16 height 16
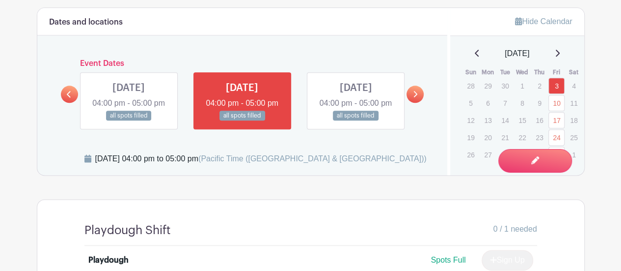
click at [557, 105] on link "10" at bounding box center [556, 103] width 16 height 16
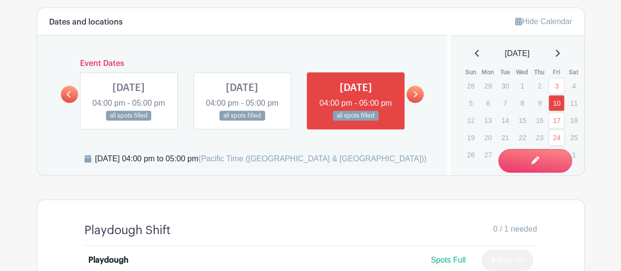
click at [555, 121] on link "17" at bounding box center [556, 120] width 16 height 16
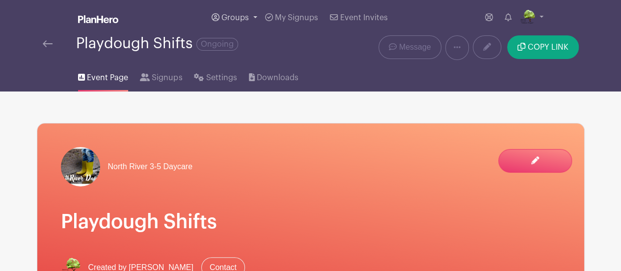
click at [227, 13] on link "Groups" at bounding box center [235, 17] width 54 height 35
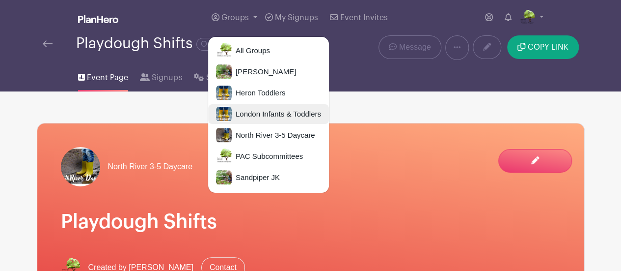
click at [296, 116] on span "London Infants & Toddlers" at bounding box center [276, 114] width 89 height 11
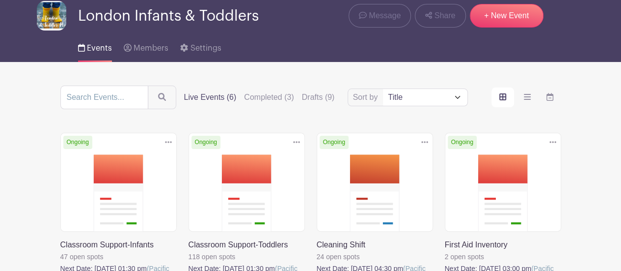
scroll to position [40, 0]
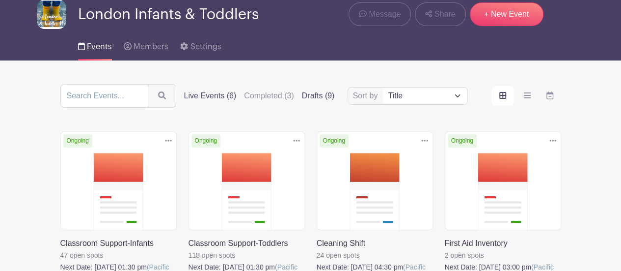
click at [327, 90] on label "Drafts (9)" at bounding box center [318, 96] width 33 height 12
click at [0, 0] on input "Drafts (9)" at bounding box center [0, 0] width 0 height 0
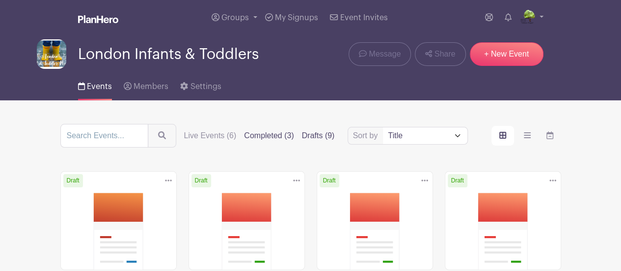
click at [268, 139] on label "Completed (3)" at bounding box center [269, 136] width 50 height 12
click at [0, 0] on input "Completed (3)" at bounding box center [0, 0] width 0 height 0
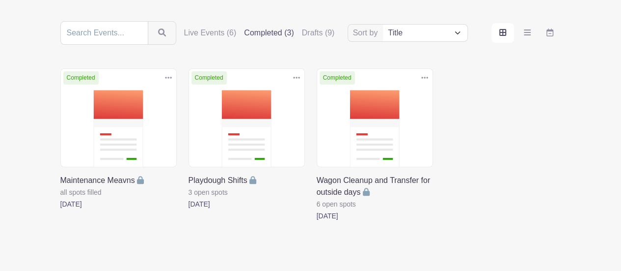
scroll to position [104, 0]
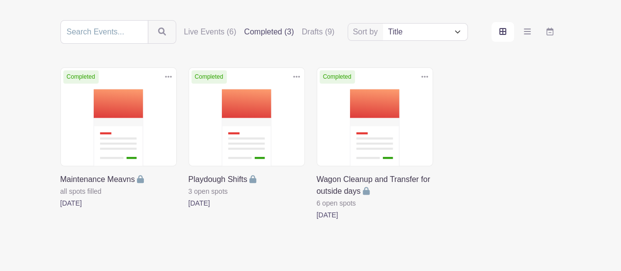
click at [189, 209] on link at bounding box center [189, 209] width 0 height 0
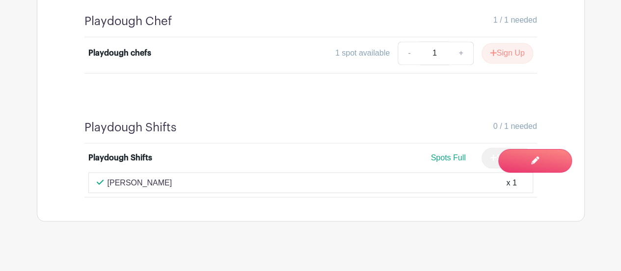
scroll to position [758, 0]
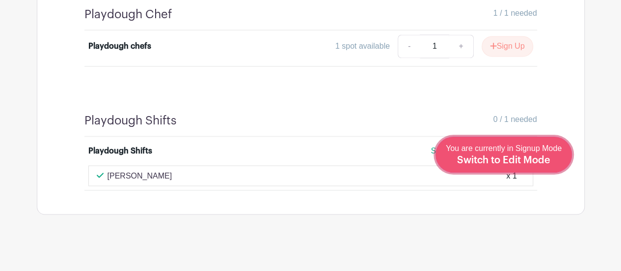
click at [537, 161] on span "Switch to Edit Mode" at bounding box center [503, 160] width 93 height 10
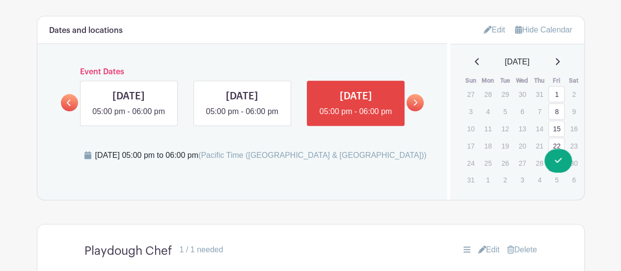
scroll to position [539, 0]
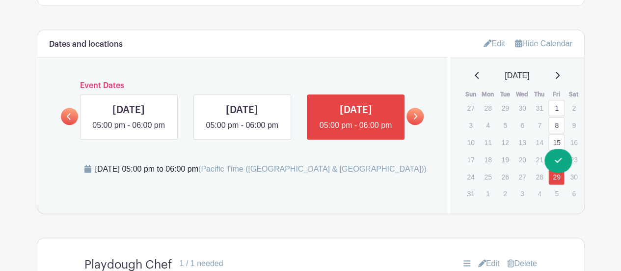
click at [492, 42] on link "Edit" at bounding box center [495, 43] width 22 height 16
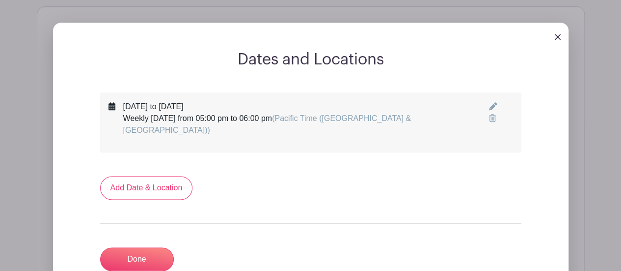
scroll to position [560, 0]
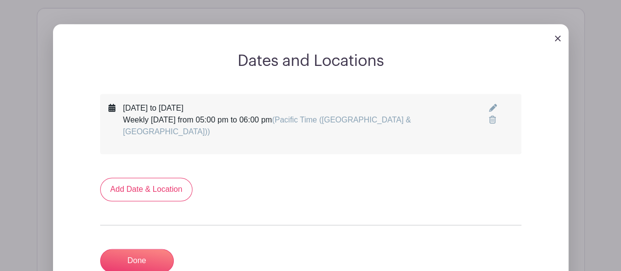
click at [494, 104] on icon at bounding box center [493, 108] width 8 height 8
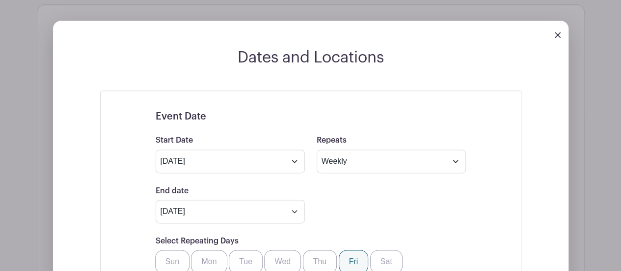
scroll to position [564, 0]
click at [558, 32] on img at bounding box center [558, 35] width 6 height 6
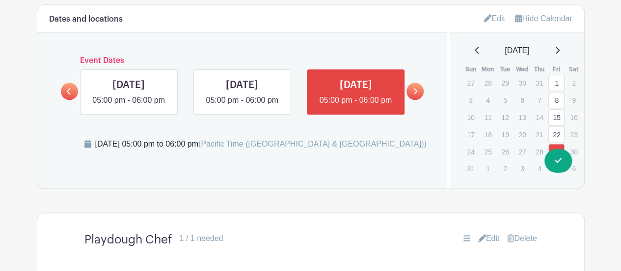
click at [488, 25] on link "Edit" at bounding box center [495, 18] width 22 height 16
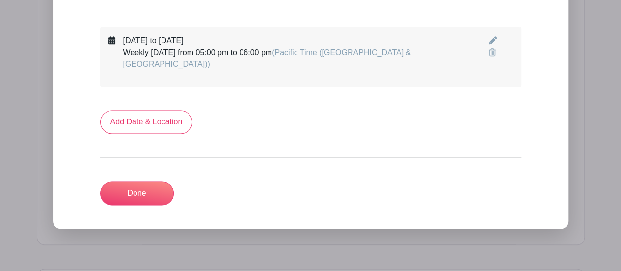
scroll to position [633, 0]
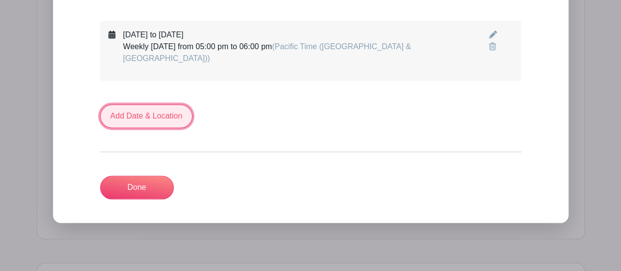
click at [110, 104] on link "Add Date & Location" at bounding box center [146, 116] width 93 height 24
select select "8"
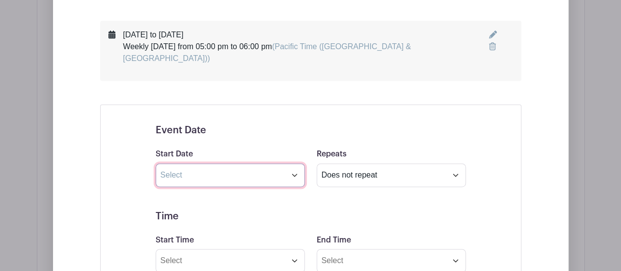
click at [286, 165] on input "text" at bounding box center [230, 175] width 149 height 24
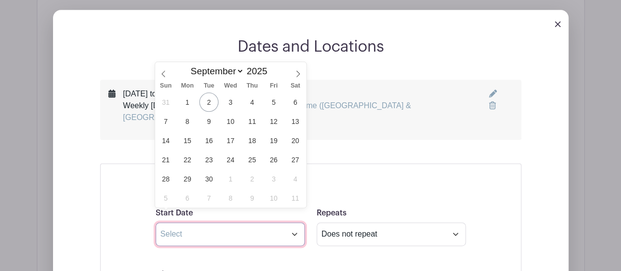
scroll to position [555, 0]
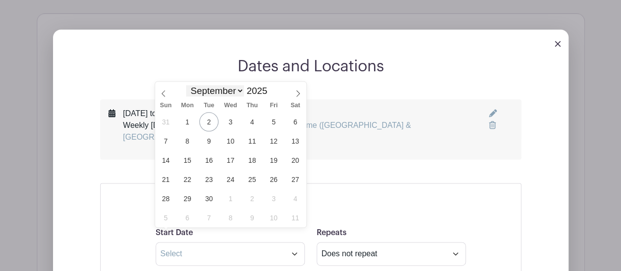
click at [236, 90] on select "January February March April May June July August September October November De…" at bounding box center [215, 90] width 58 height 11
click at [186, 85] on select "January February March April May June July August September October November De…" at bounding box center [215, 90] width 58 height 11
click at [251, 124] on span "4" at bounding box center [252, 121] width 19 height 19
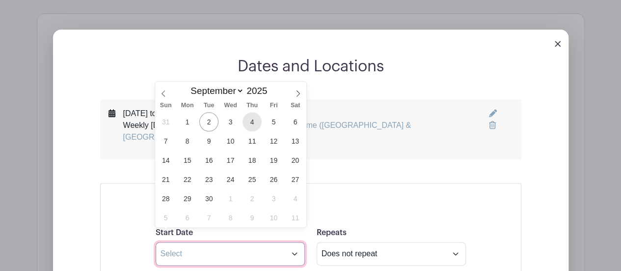
type input "[DATE]"
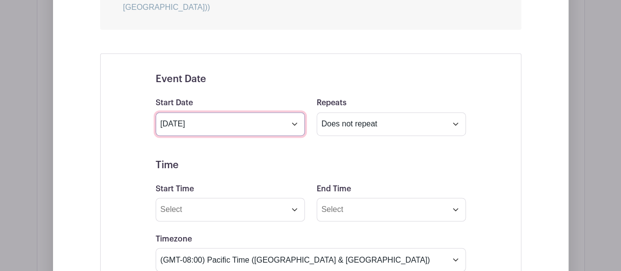
scroll to position [688, 0]
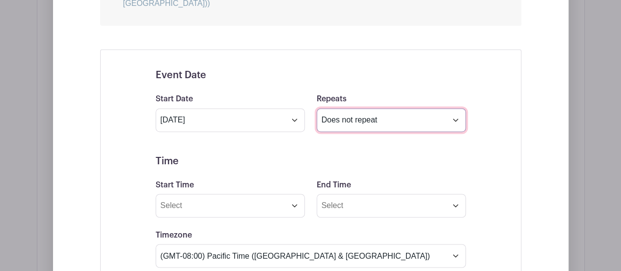
click at [456, 108] on select "Does not repeat Daily Weekly Monthly on day 4 Monthly on the first [DATE] Other…" at bounding box center [391, 120] width 149 height 24
select select "weekly"
click at [317, 108] on select "Does not repeat Daily Weekly Monthly on day 4 Monthly on the first [DATE] Other…" at bounding box center [391, 120] width 149 height 24
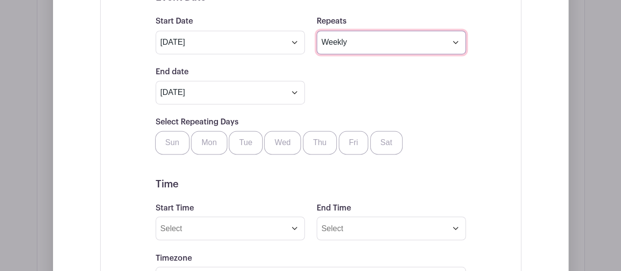
scroll to position [780, 0]
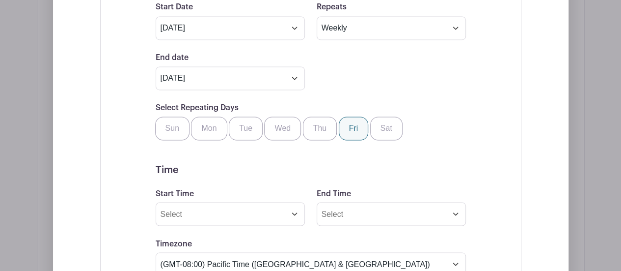
click at [356, 120] on label "Fri" at bounding box center [354, 128] width 30 height 24
click at [346, 120] on input "Fri" at bounding box center [342, 119] width 6 height 6
checkbox input "true"
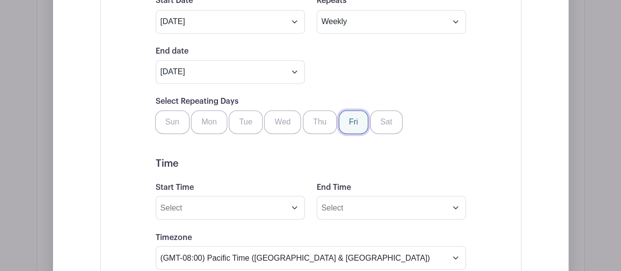
scroll to position [791, 0]
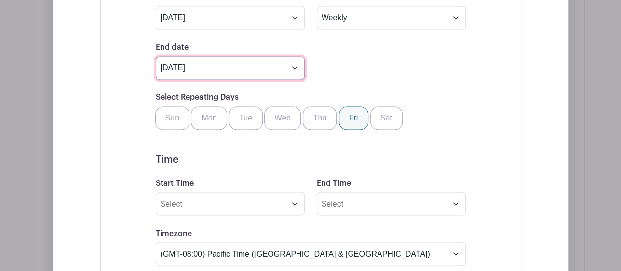
click at [287, 56] on input "[DATE]" at bounding box center [230, 68] width 149 height 24
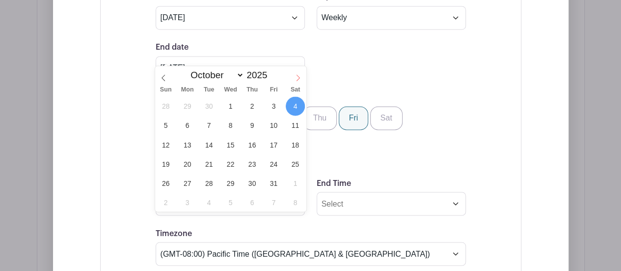
click at [294, 76] on span at bounding box center [298, 74] width 17 height 17
click at [293, 76] on span at bounding box center [298, 74] width 17 height 17
select select "11"
click at [277, 145] on span "19" at bounding box center [273, 144] width 19 height 19
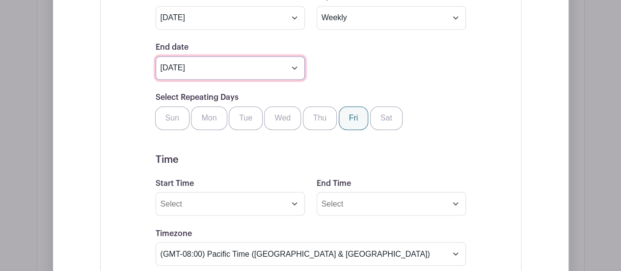
click at [298, 56] on input "[DATE]" at bounding box center [230, 68] width 149 height 24
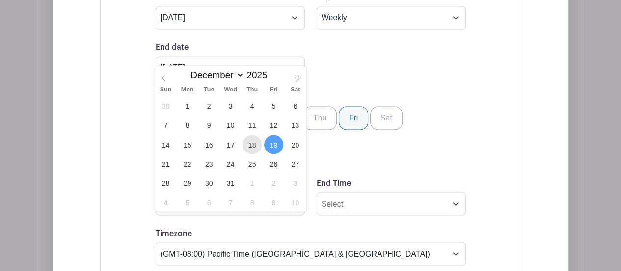
click at [251, 145] on span "18" at bounding box center [252, 144] width 19 height 19
type input "[DATE]"
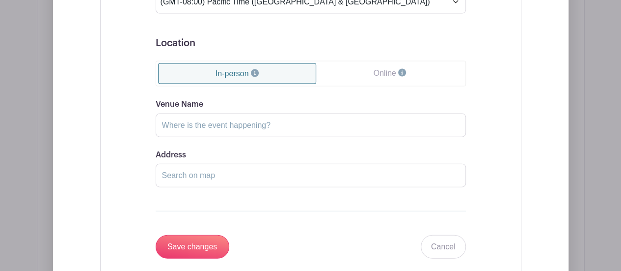
scroll to position [1048, 0]
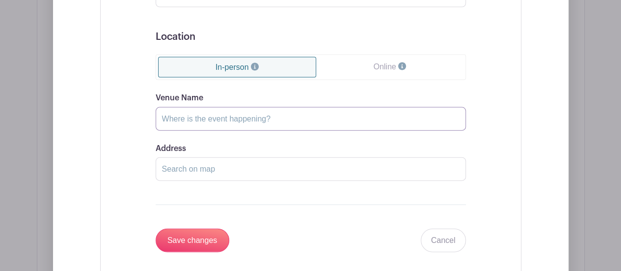
click at [349, 107] on input "Venue Name" at bounding box center [311, 119] width 310 height 24
type input "Take Home Shift"
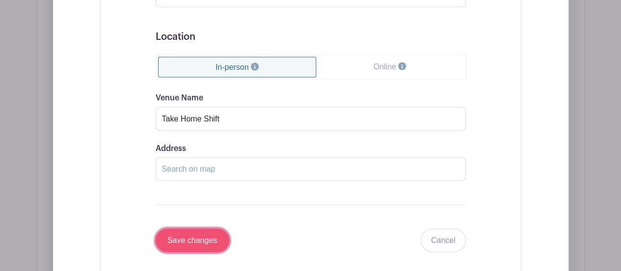
click at [212, 228] on input "Save changes" at bounding box center [193, 240] width 74 height 24
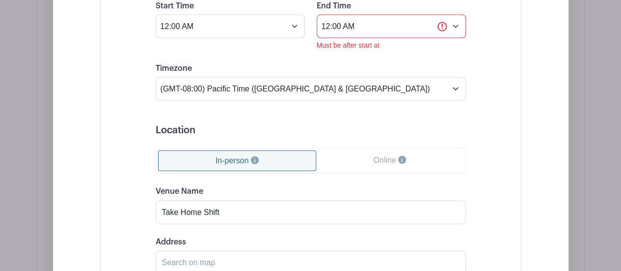
scroll to position [1046, 0]
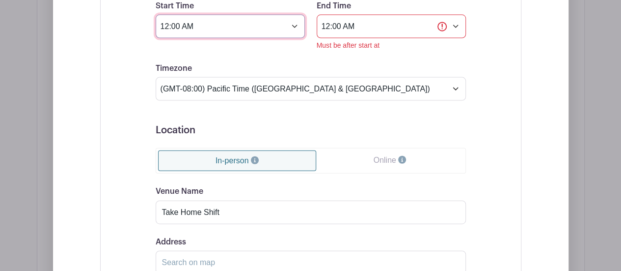
click at [293, 15] on input "12:00 AM" at bounding box center [230, 27] width 149 height 24
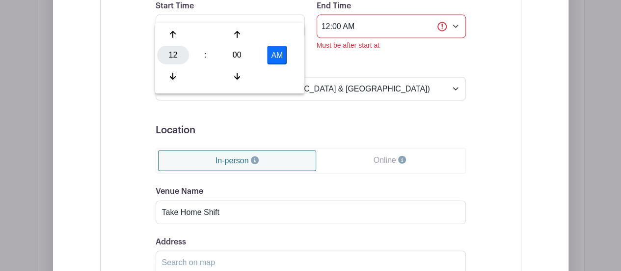
click at [173, 58] on div "12" at bounding box center [173, 55] width 32 height 19
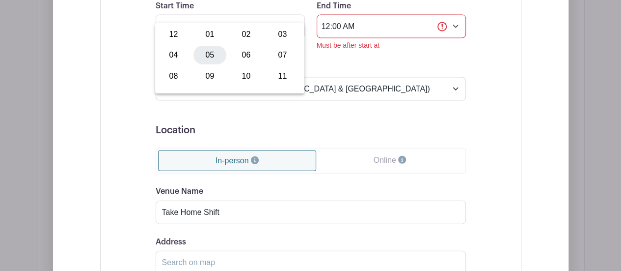
click at [220, 59] on div "05" at bounding box center [209, 55] width 33 height 19
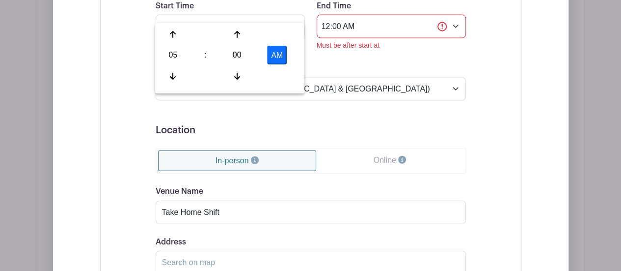
click at [276, 64] on button "AM" at bounding box center [277, 55] width 20 height 19
type input "5:00 PM"
click at [457, 15] on input "12:00 AM" at bounding box center [391, 27] width 149 height 24
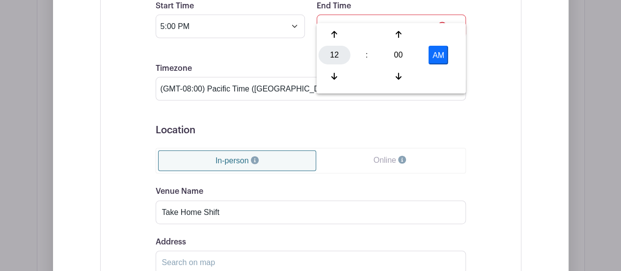
click at [340, 61] on div "12" at bounding box center [335, 55] width 32 height 19
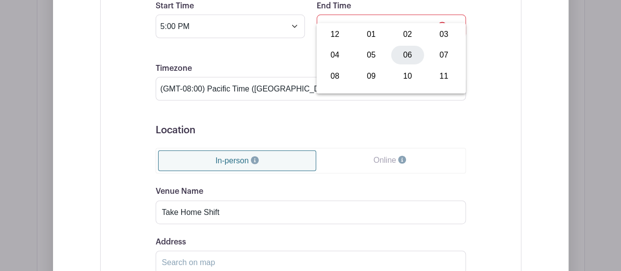
click at [412, 58] on div "06" at bounding box center [407, 55] width 33 height 19
click at [439, 53] on button "AM" at bounding box center [439, 55] width 20 height 19
type input "6:00 PM"
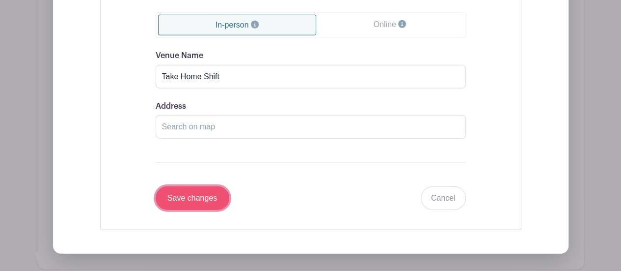
click at [188, 186] on input "Save changes" at bounding box center [193, 198] width 74 height 24
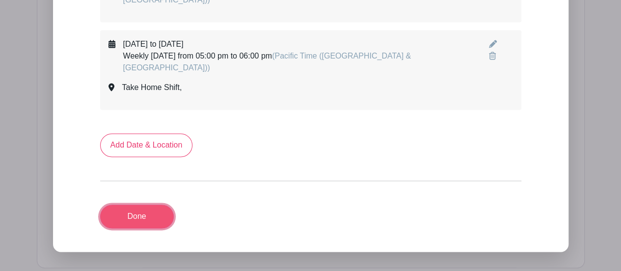
click at [133, 204] on link "Done" at bounding box center [137, 216] width 74 height 24
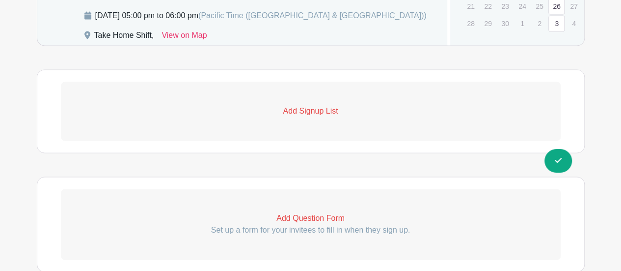
scroll to position [601, 0]
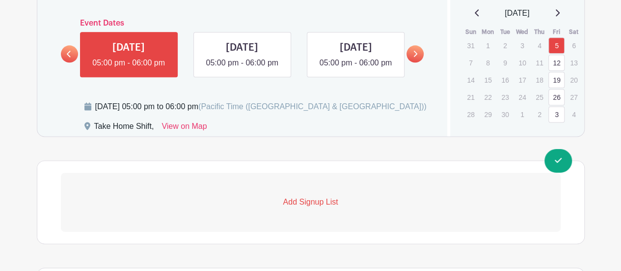
click at [314, 202] on p "Add Signup List" at bounding box center [311, 202] width 500 height 12
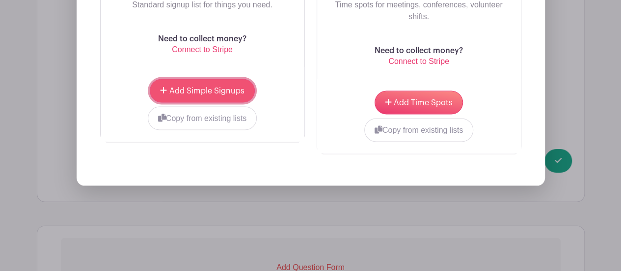
click at [172, 89] on span "Add Simple Signups" at bounding box center [206, 91] width 75 height 8
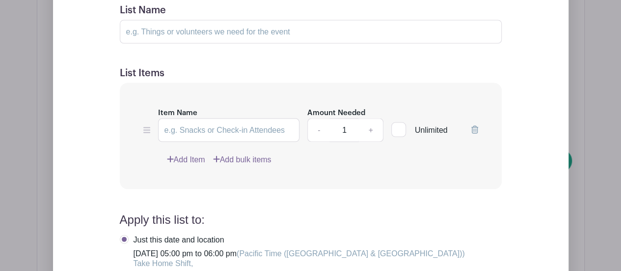
scroll to position [961, 0]
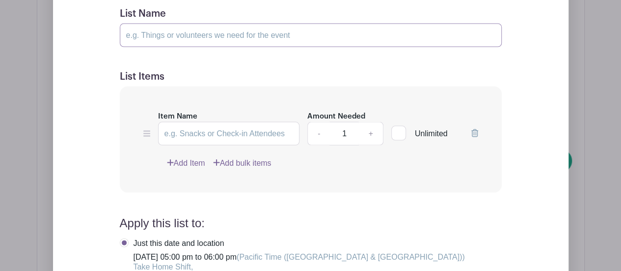
click at [239, 40] on input "List Name" at bounding box center [311, 36] width 382 height 24
type input "p"
type input "Playdough Shift"
click at [178, 137] on input "Item Name" at bounding box center [229, 134] width 142 height 24
type input "Playdough Chef"
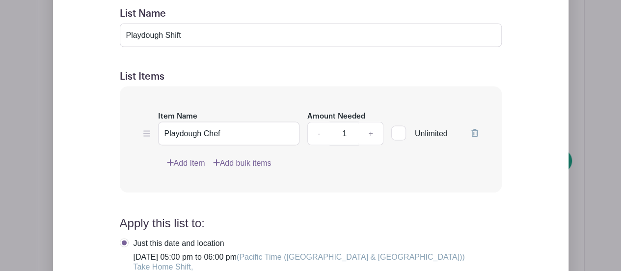
click at [380, 171] on div "Item Name Playdough Chef Amount Needed - 1 + Unlimited Add Item Add bulk items" at bounding box center [311, 139] width 382 height 107
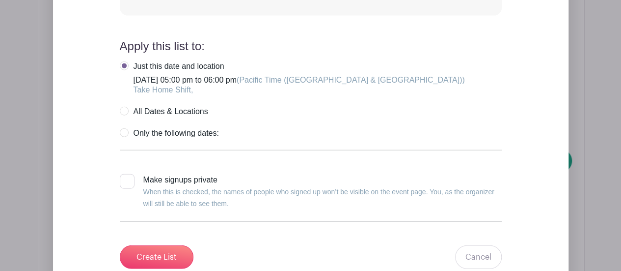
click at [124, 134] on label "Only the following dates:" at bounding box center [169, 133] width 99 height 10
radio input "true"
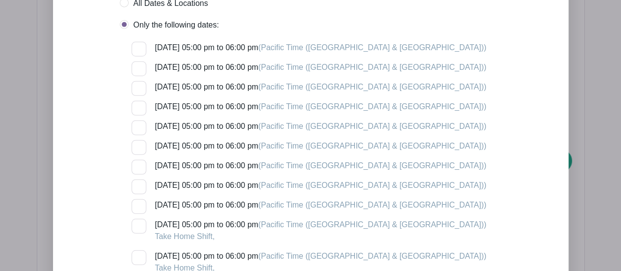
scroll to position [1235, 0]
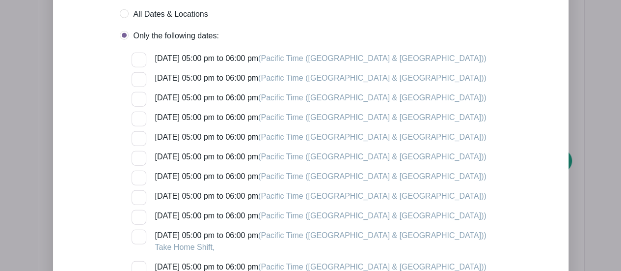
click at [124, 10] on label "All Dates & Locations" at bounding box center [164, 14] width 88 height 10
radio input "true"
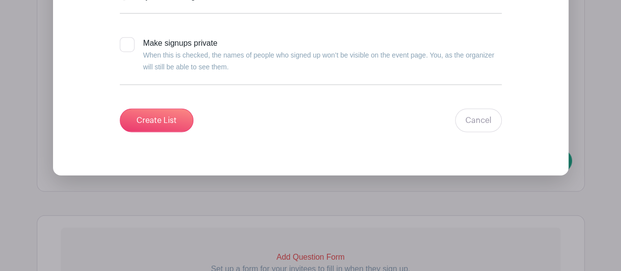
scroll to position [1287, 0]
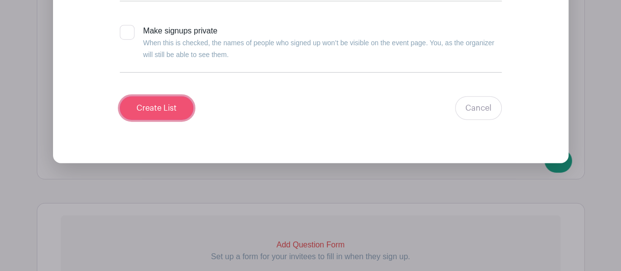
click at [144, 111] on input "Create List" at bounding box center [157, 108] width 74 height 24
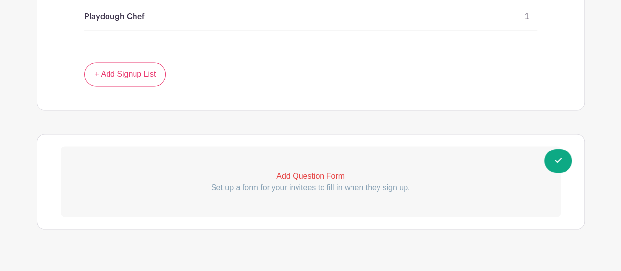
scroll to position [829, 0]
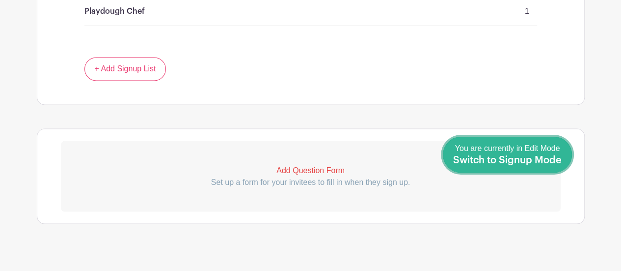
click at [560, 161] on span "Switch to Signup Mode" at bounding box center [507, 160] width 109 height 10
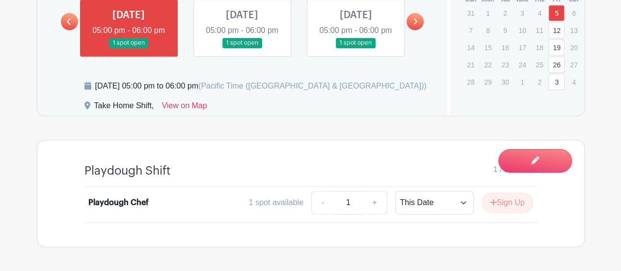
scroll to position [633, 0]
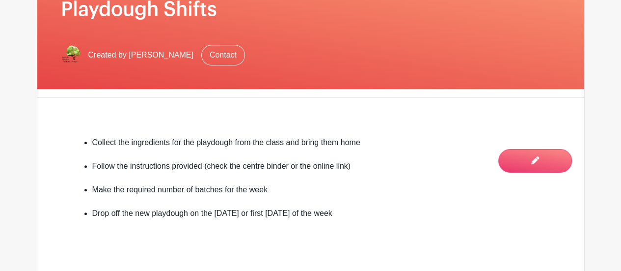
scroll to position [0, 0]
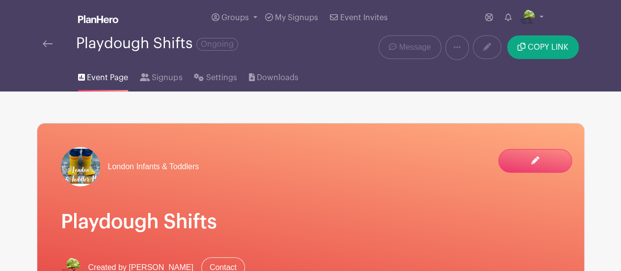
click at [49, 43] on img at bounding box center [48, 43] width 10 height 7
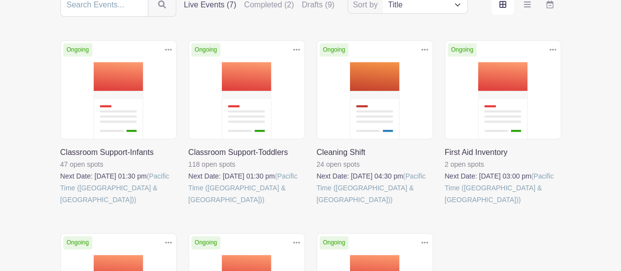
scroll to position [322, 0]
